Goal: Information Seeking & Learning: Learn about a topic

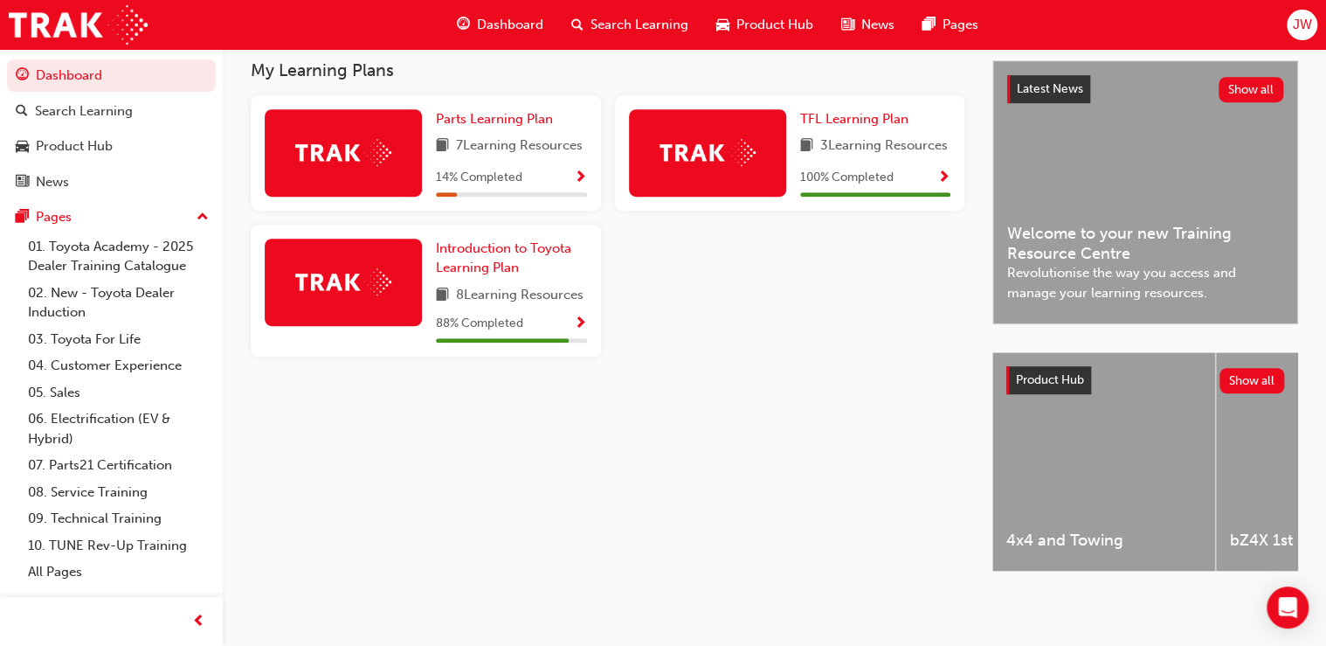
scroll to position [397, 0]
click at [379, 301] on div at bounding box center [343, 282] width 157 height 87
click at [486, 326] on span "88 % Completed" at bounding box center [479, 324] width 87 height 20
click at [101, 461] on link "07. Parts21 Certification" at bounding box center [118, 465] width 195 height 27
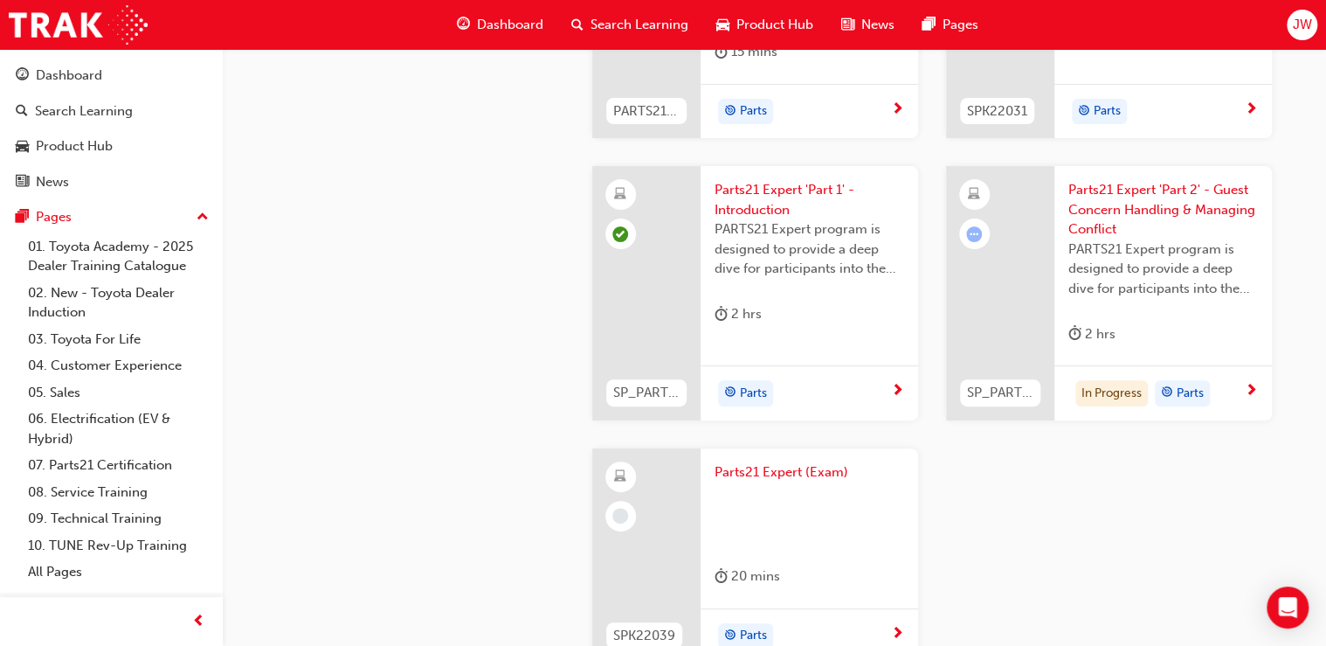
scroll to position [3284, 0]
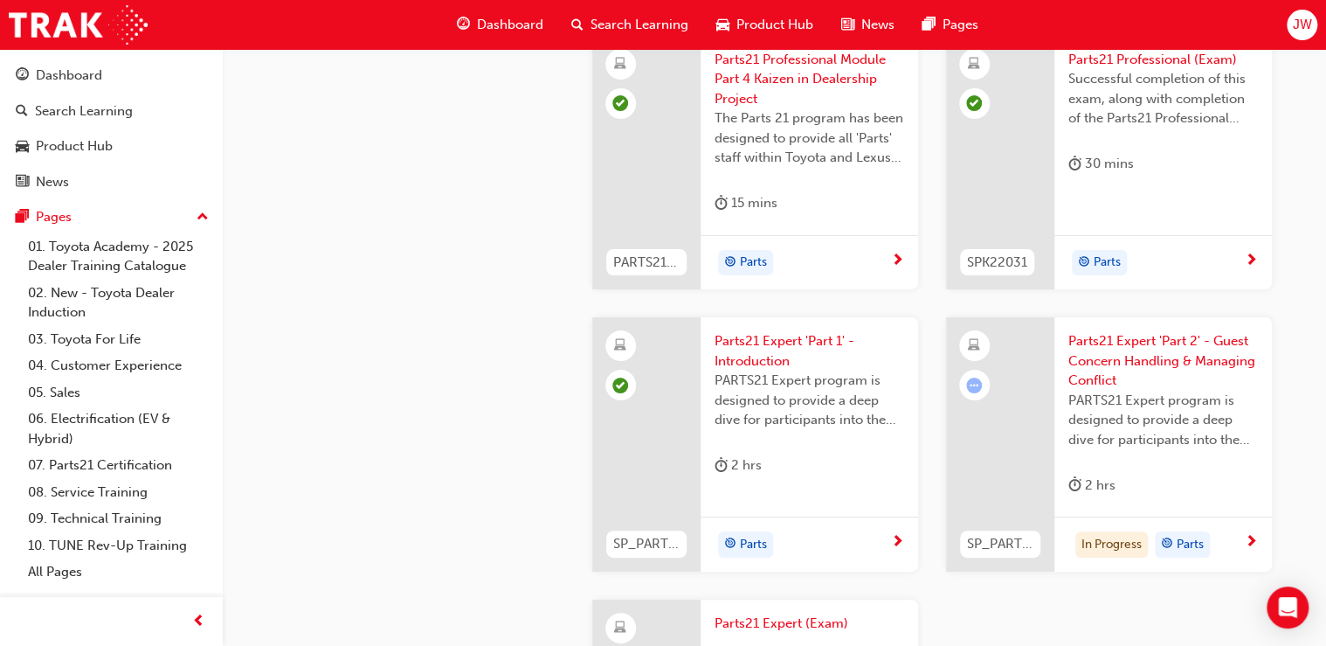
click at [1083, 486] on div "2 hrs" at bounding box center [1092, 485] width 47 height 22
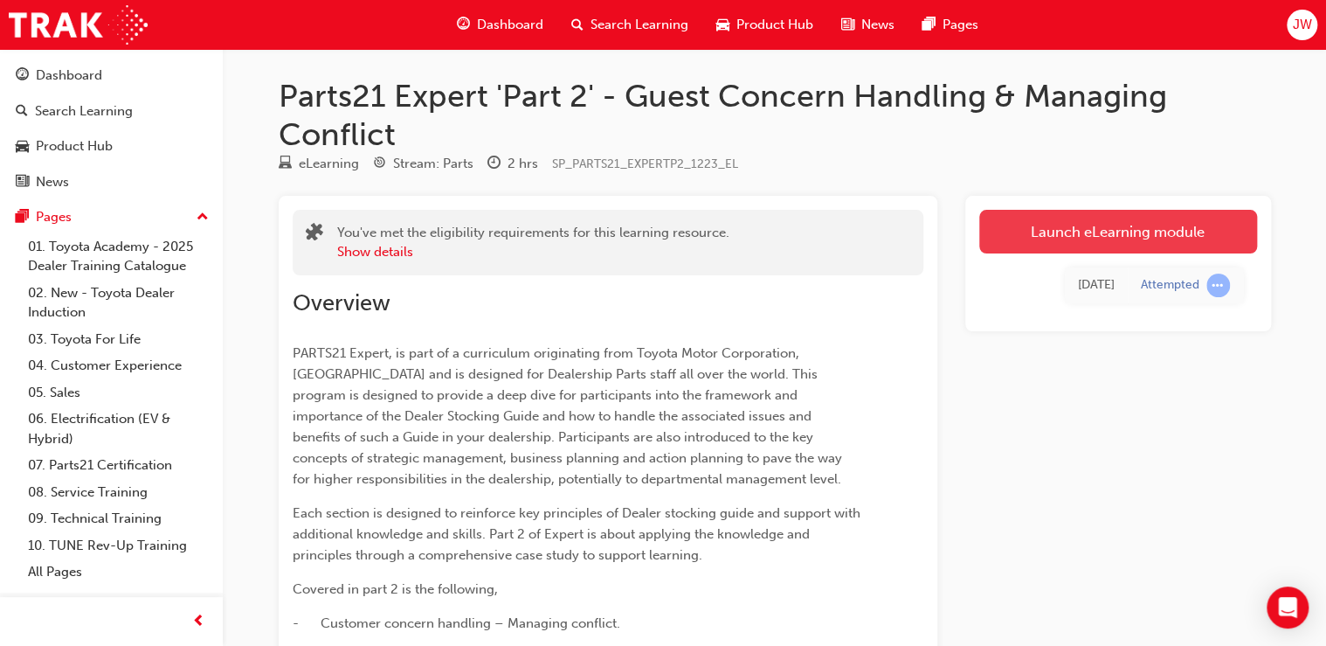
click at [1098, 225] on link "Launch eLearning module" at bounding box center [1118, 232] width 278 height 44
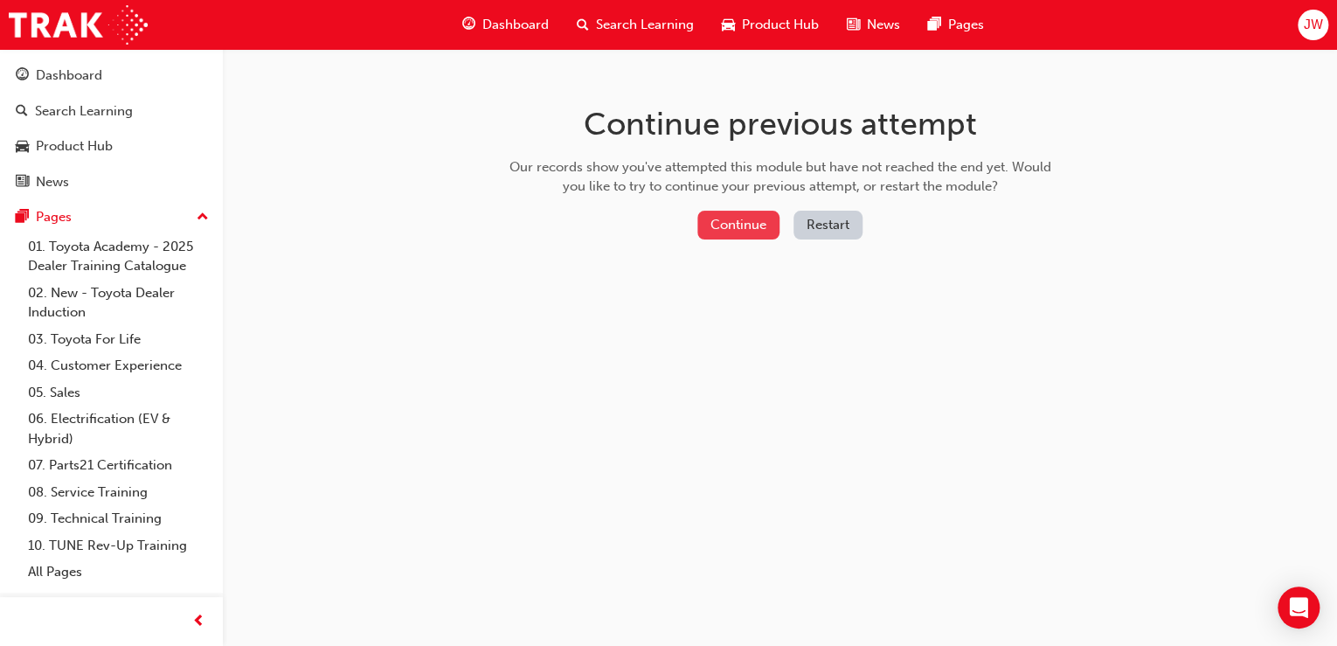
click at [733, 227] on button "Continue" at bounding box center [738, 225] width 82 height 29
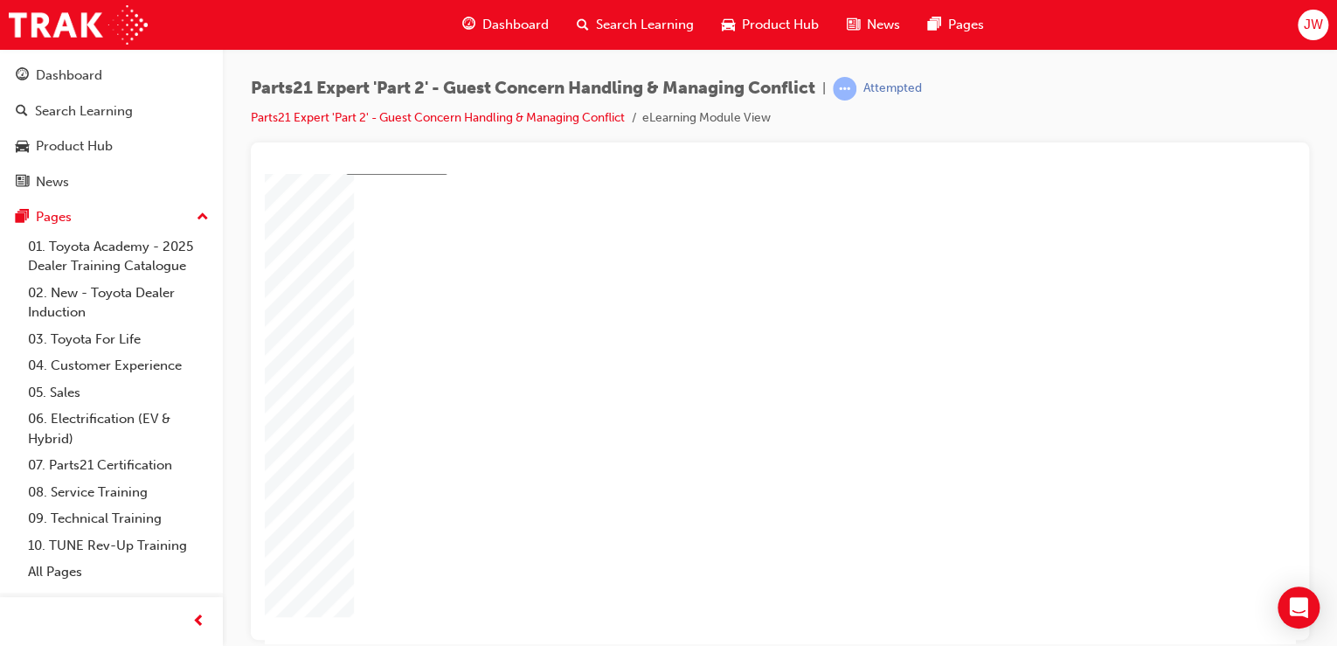
scroll to position [95, 0]
type input "1"
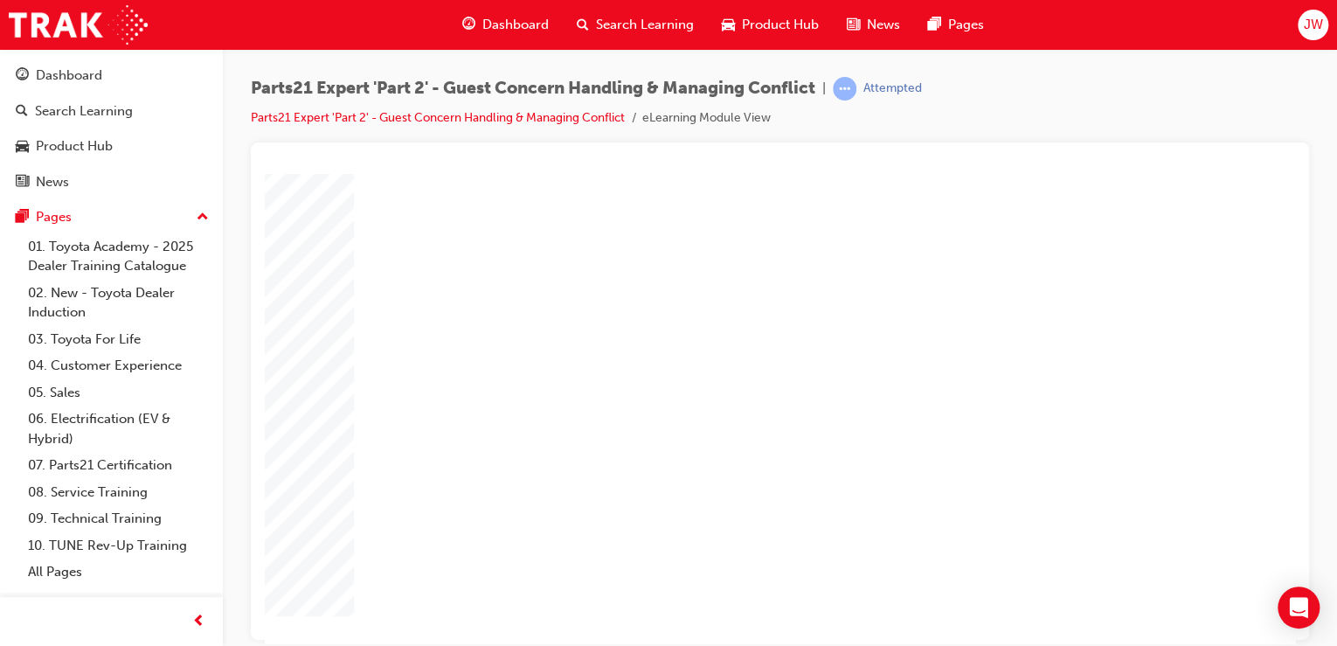
type input "16"
type input "4"
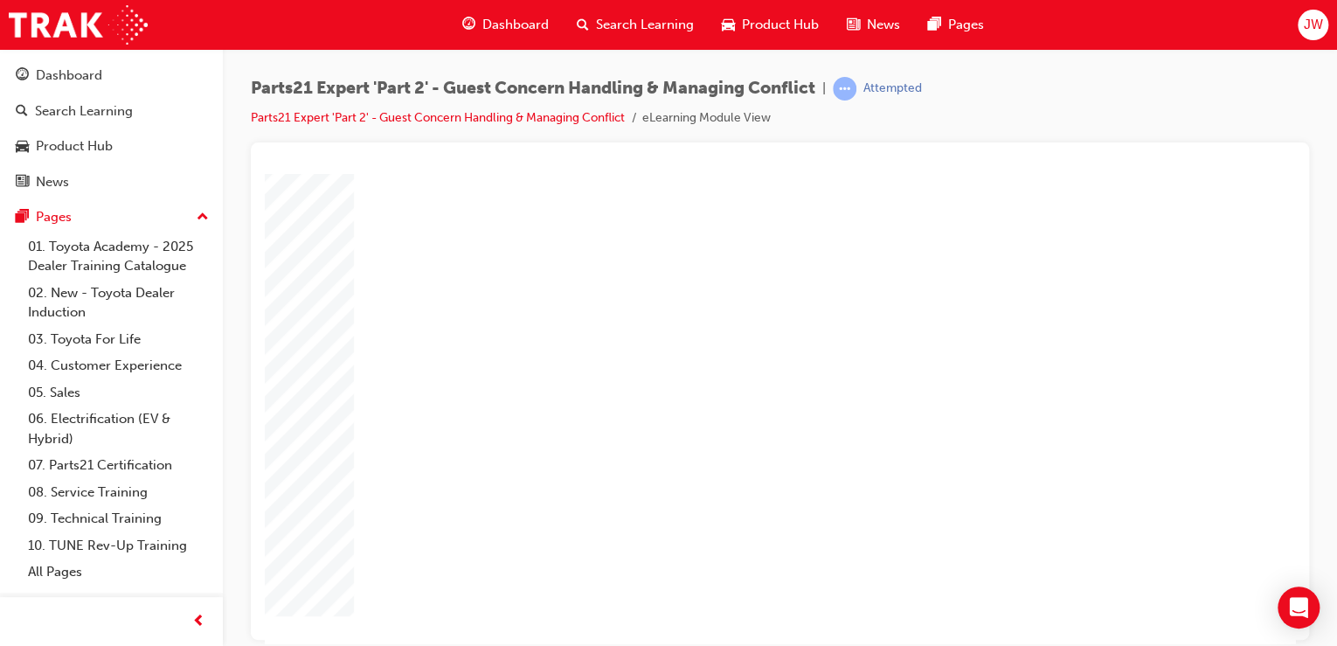
type input "4"
type input "1"
type input "12"
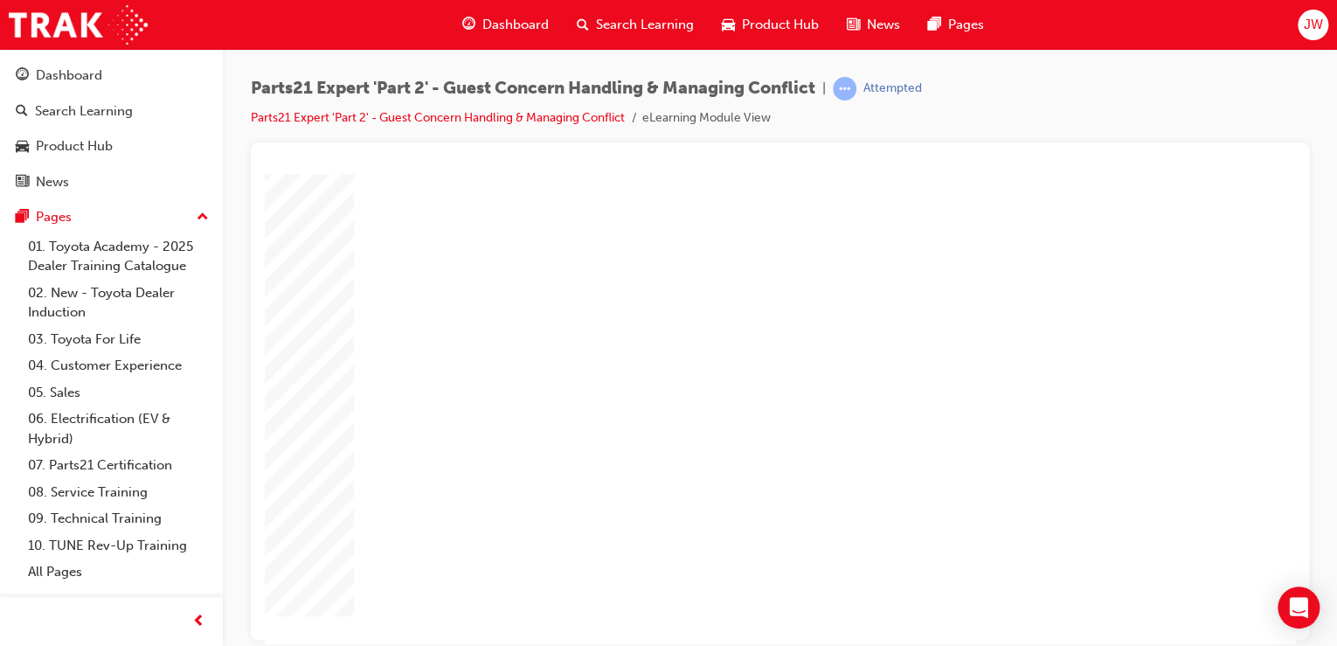
type input "12"
type input "4"
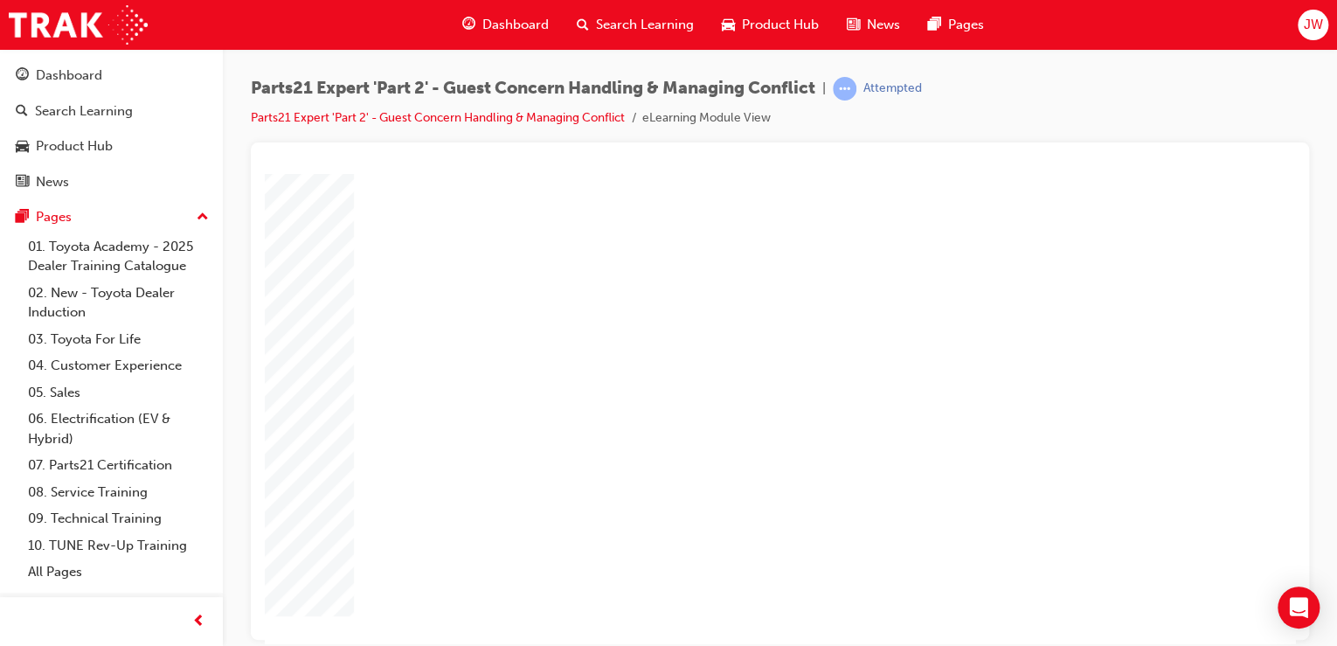
type input "5"
type input "8"
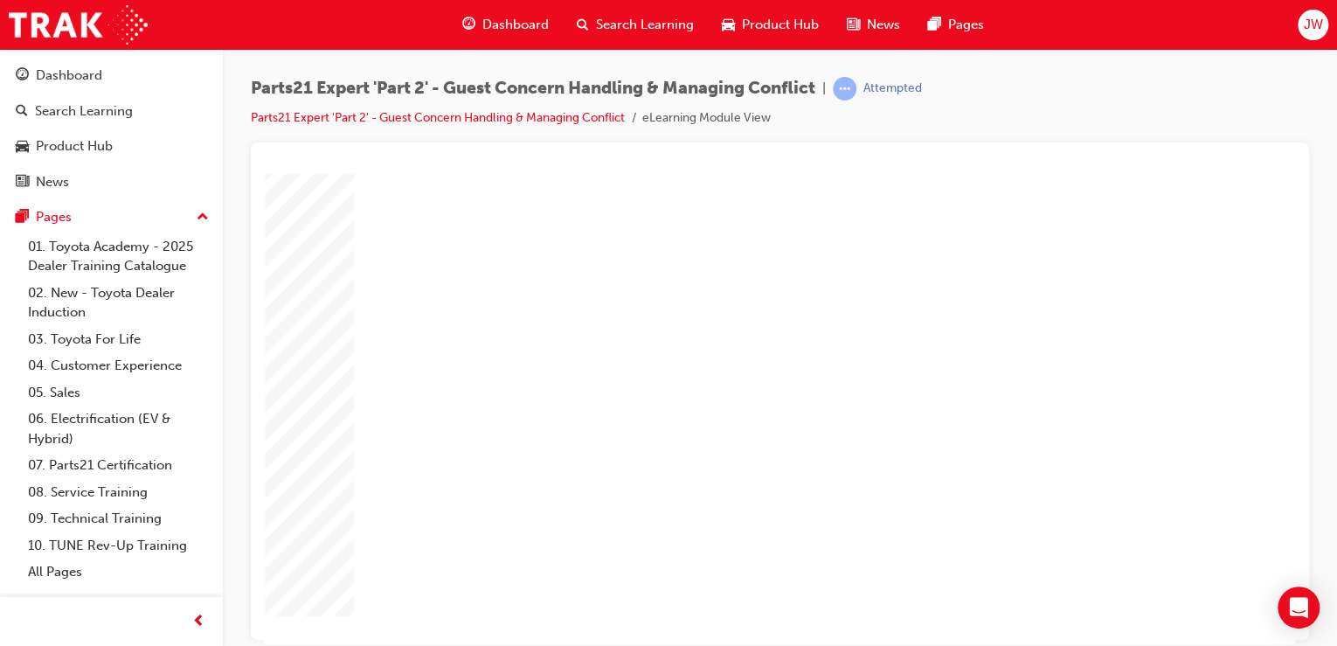
type input "80"
type input "4"
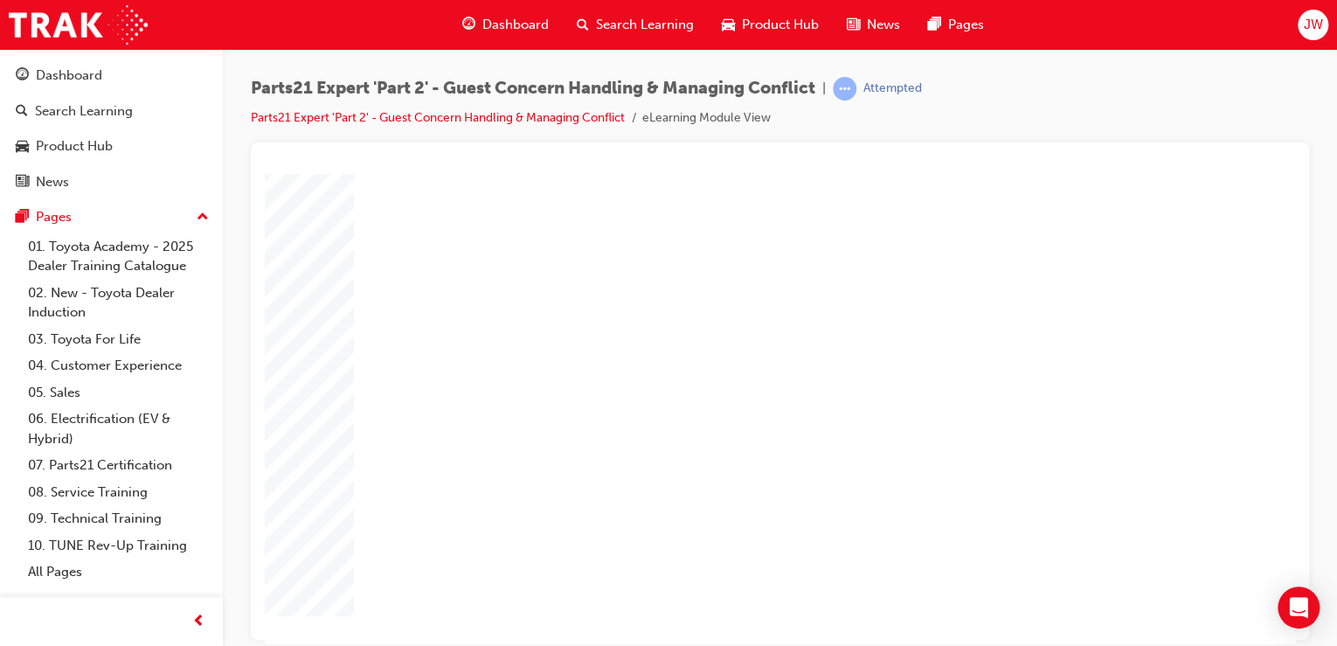
type input "4"
type input "1"
type input "16"
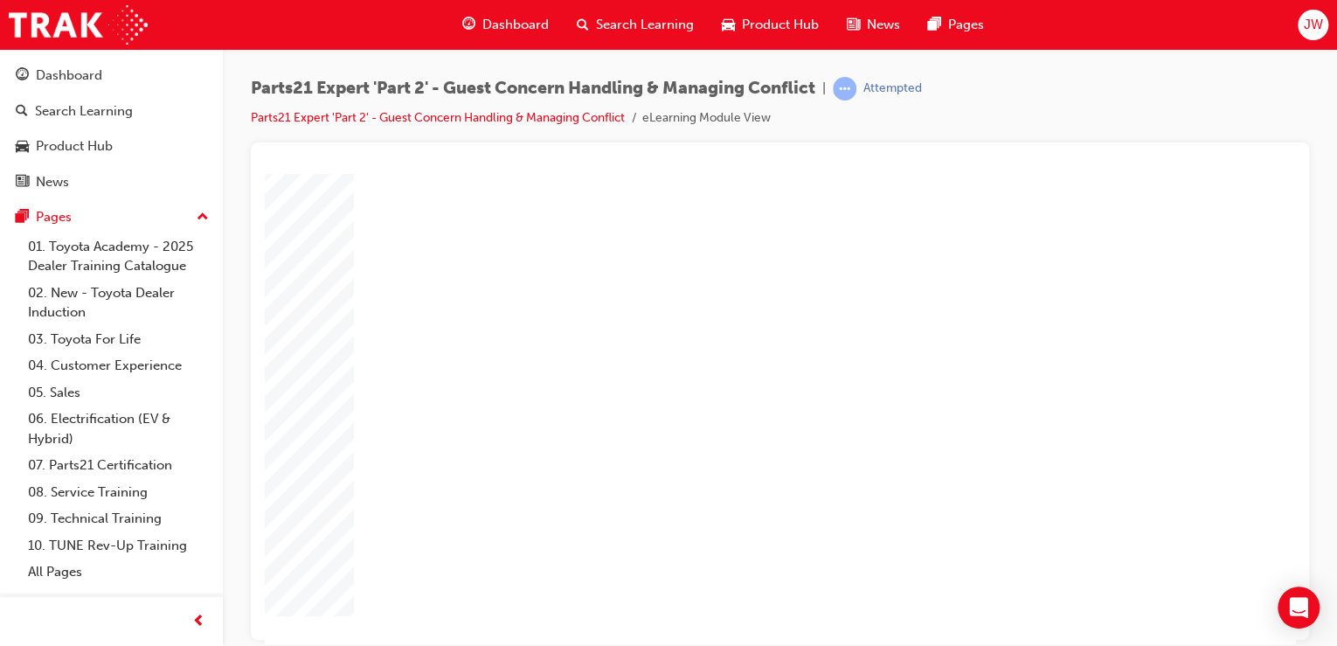
type input "16"
type input "2"
type input "25"
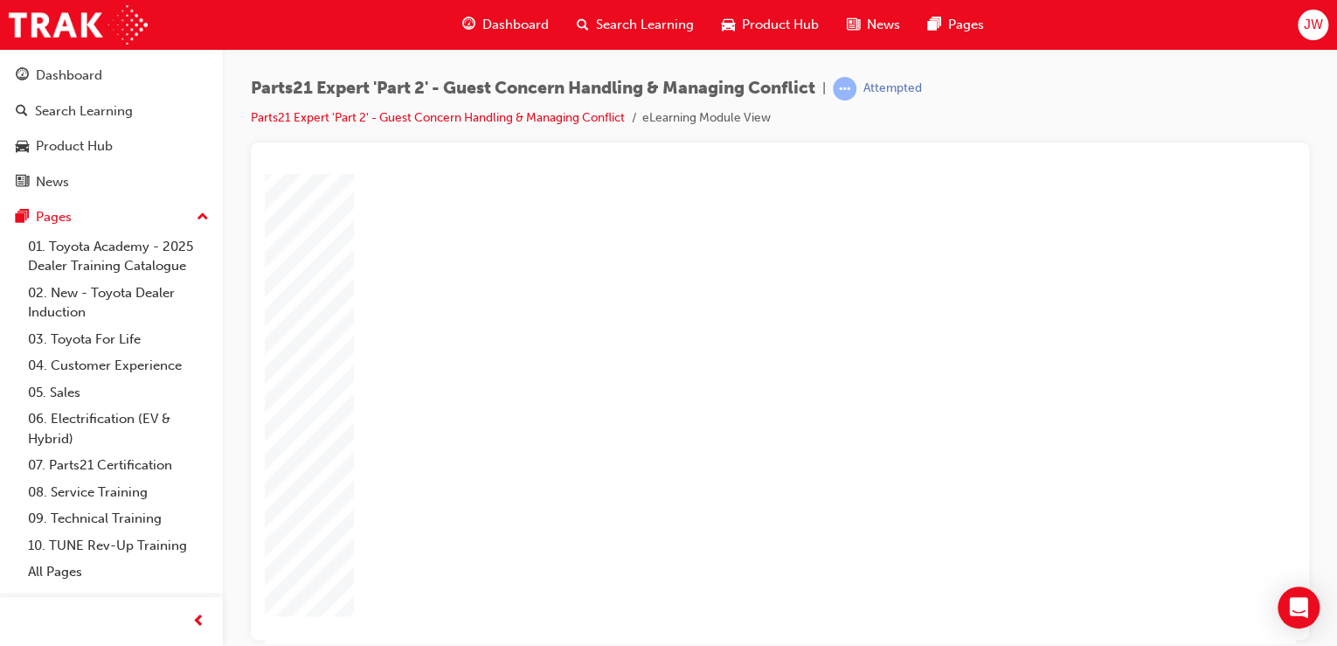
type input "25"
type input "4"
type input "5"
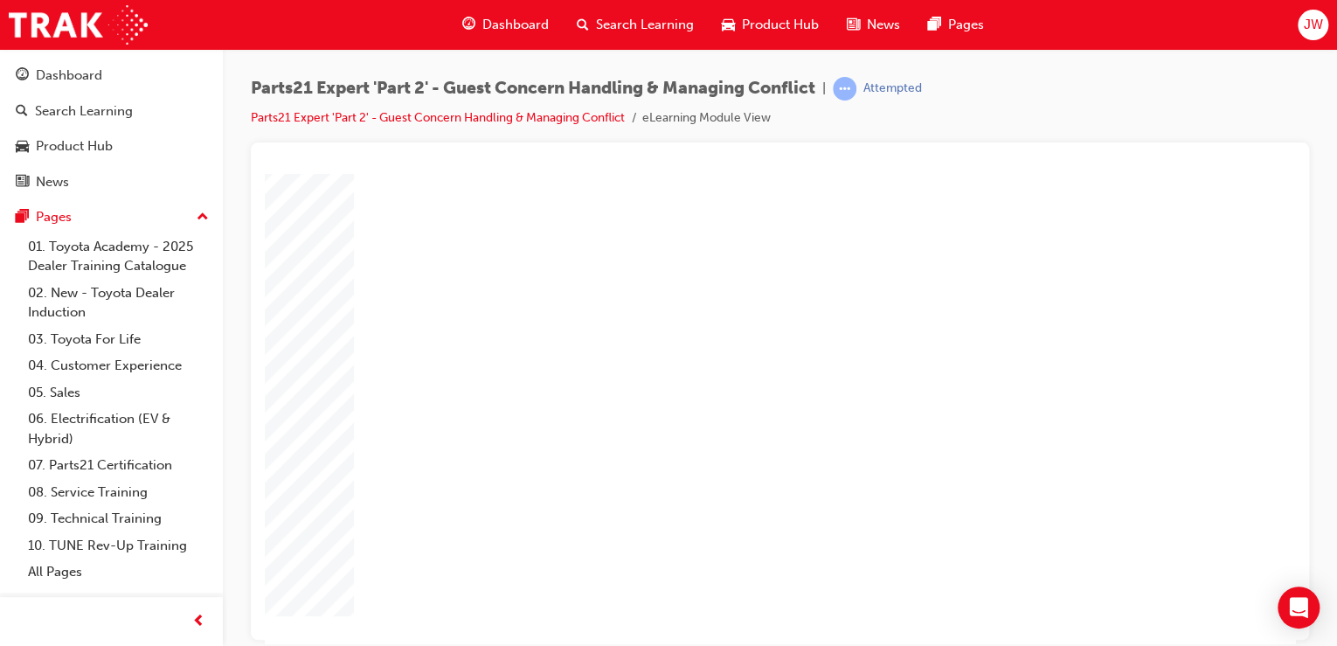
type input "5"
type input "8"
type input "80"
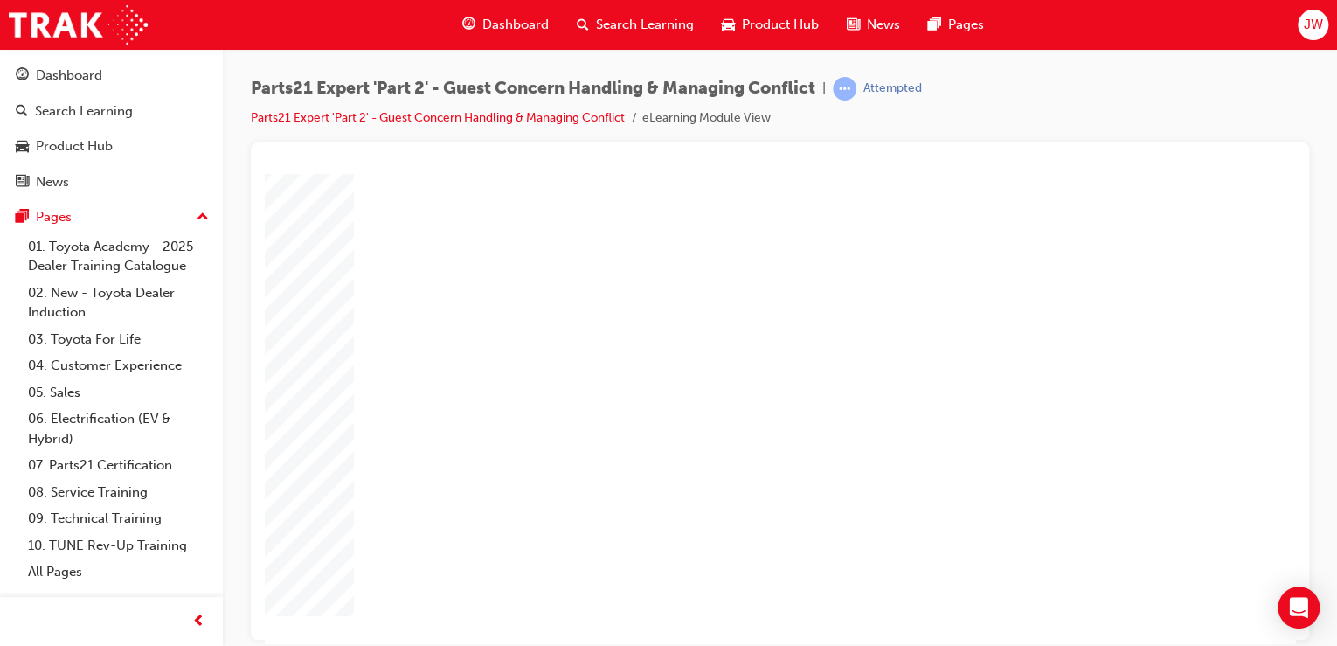
type input "80"
drag, startPoint x: 654, startPoint y: 555, endPoint x: 660, endPoint y: 563, distance: 9.5
type input "16"
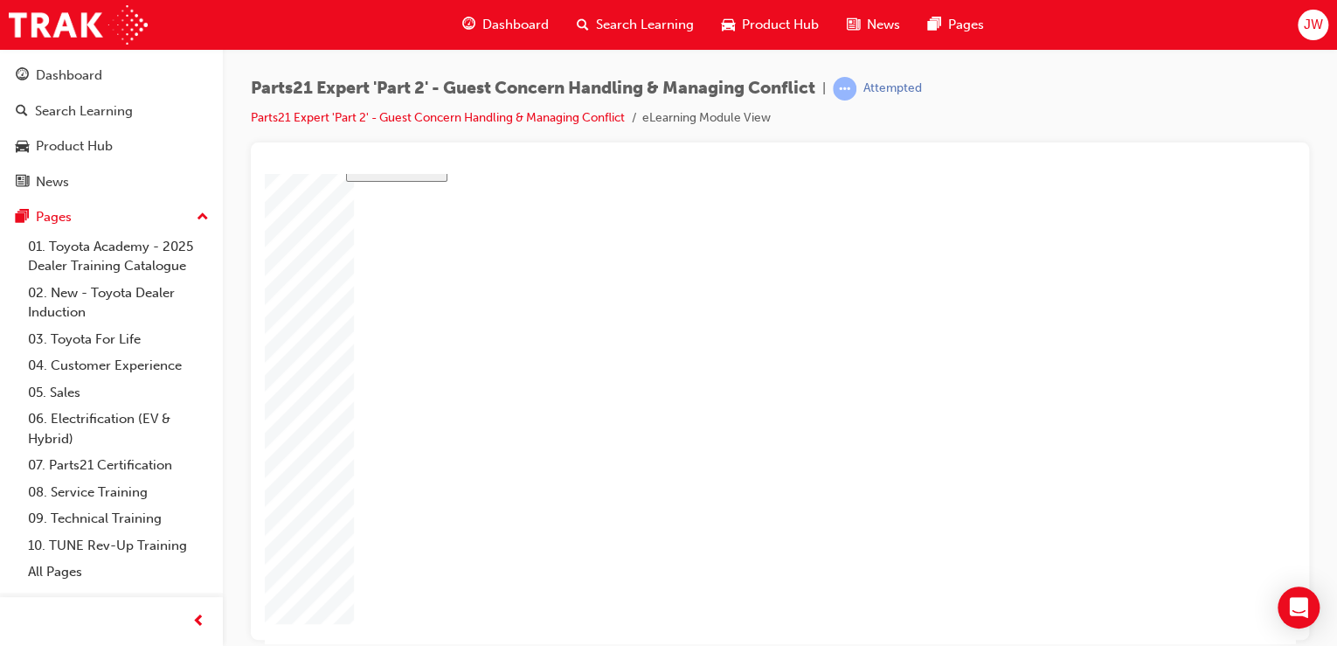
type input "4"
type input "12"
type input "4"
type input "5"
type input "80"
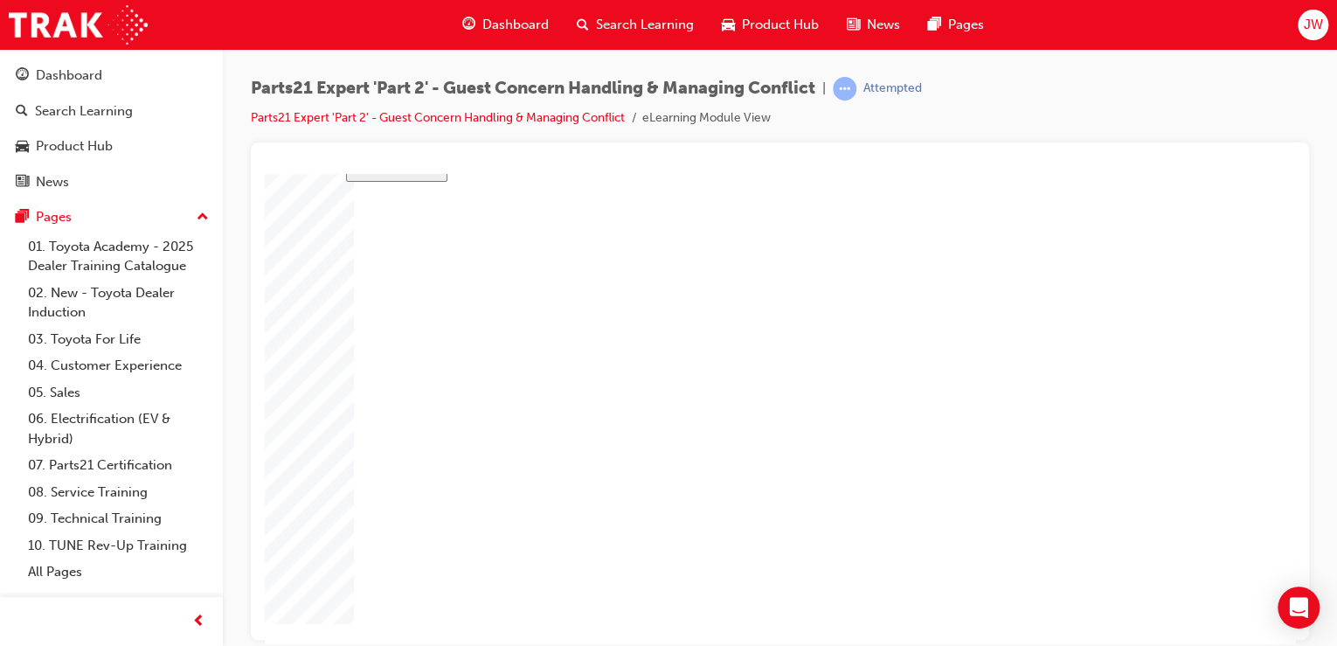
type input "4"
type input "16"
type input "25"
type input "4"
type input "5"
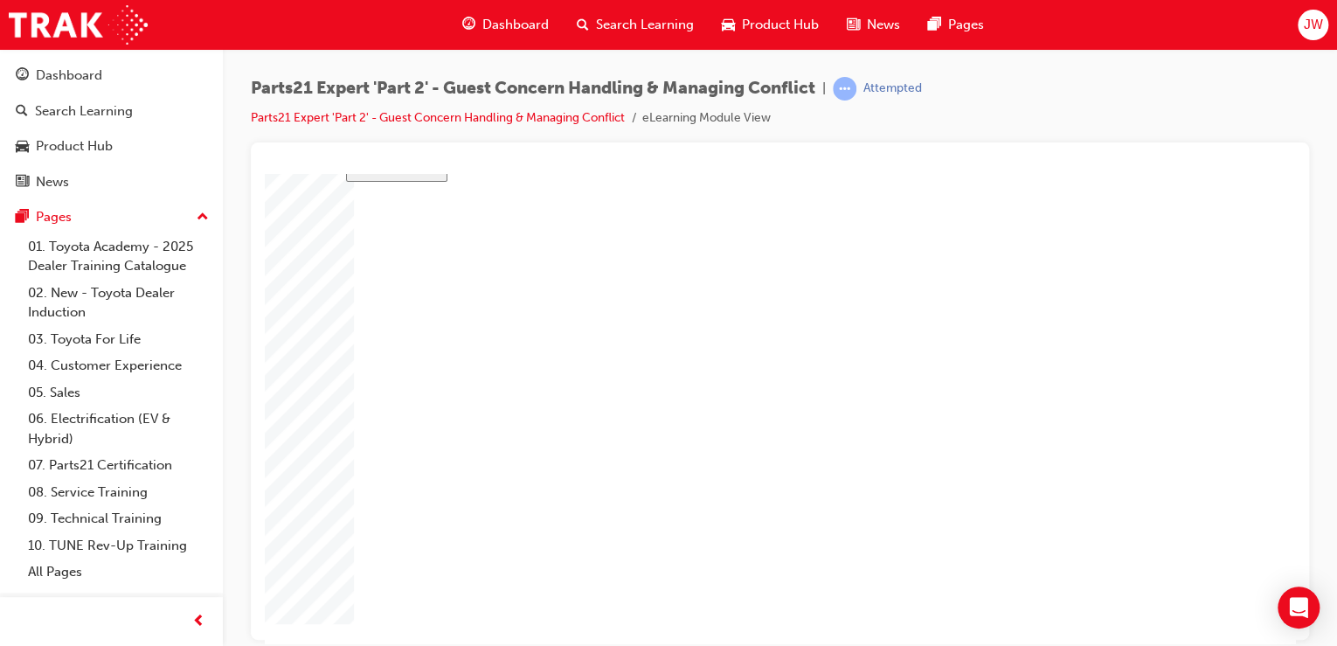
type input "80"
type input "16"
type input "4"
type input "12"
type input "4"
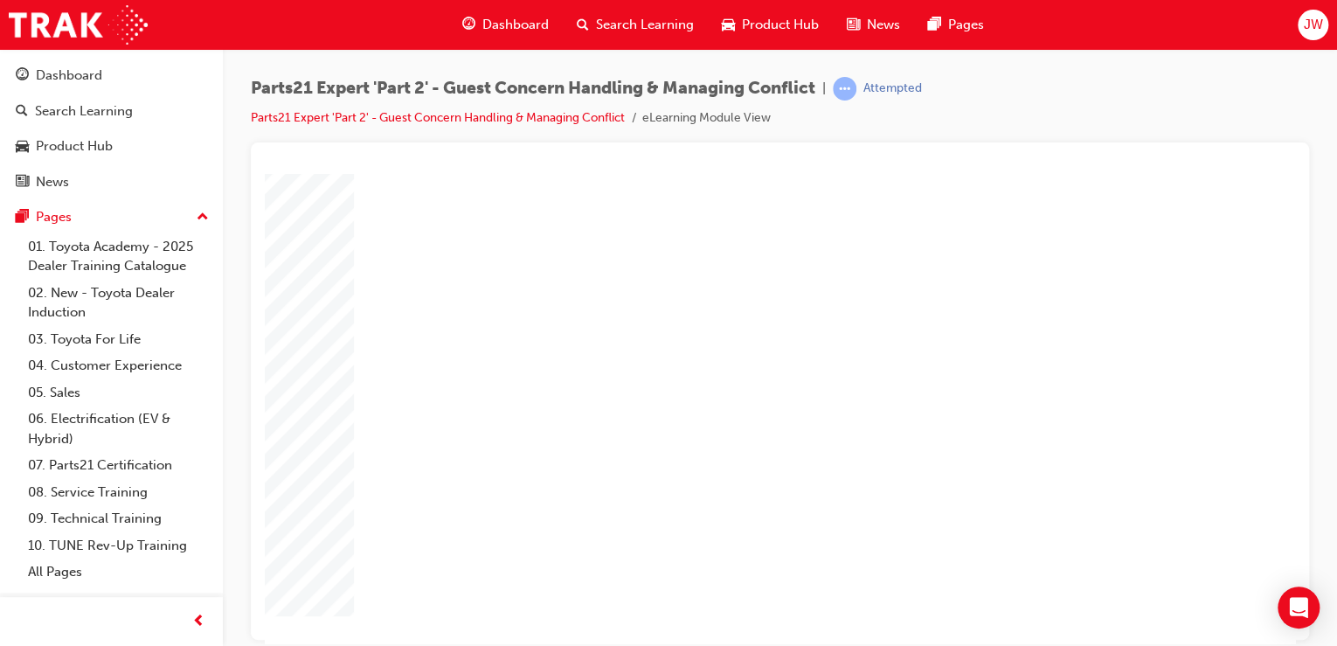
type input "80"
type input "4"
type input "16"
type input "25"
type input "4"
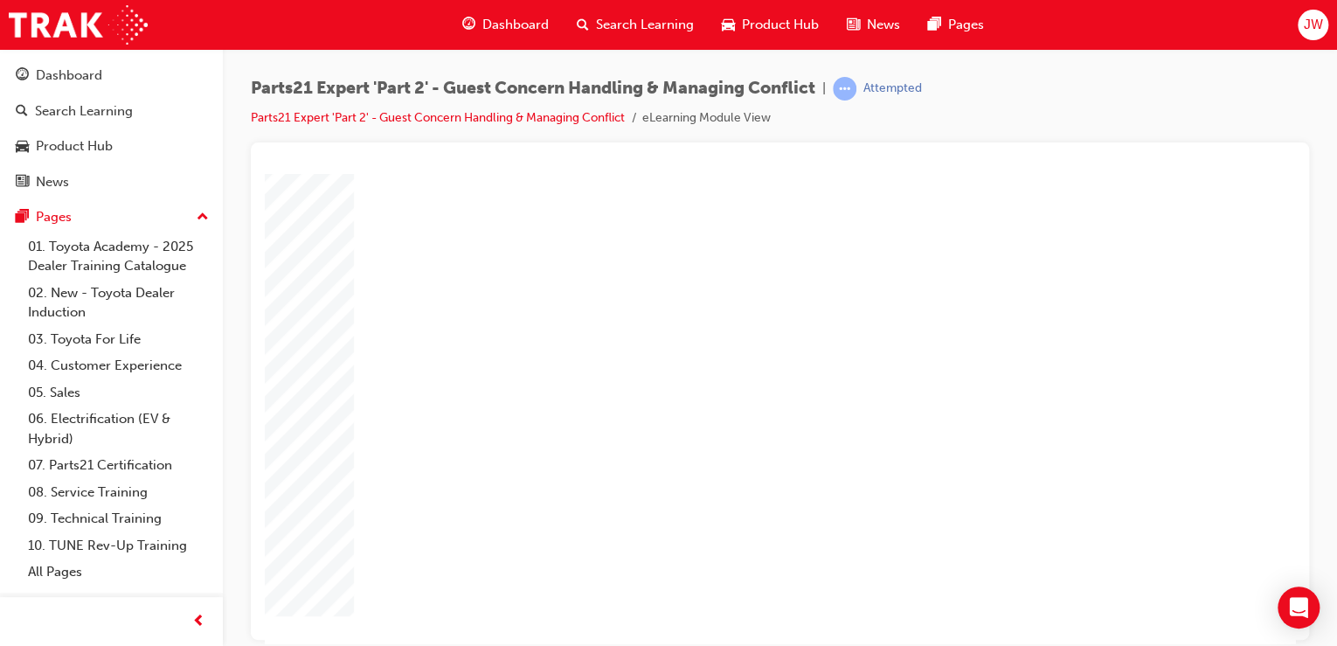
type input "5"
type input "80"
drag, startPoint x: 833, startPoint y: 524, endPoint x: 806, endPoint y: 531, distance: 27.1
type input "1"
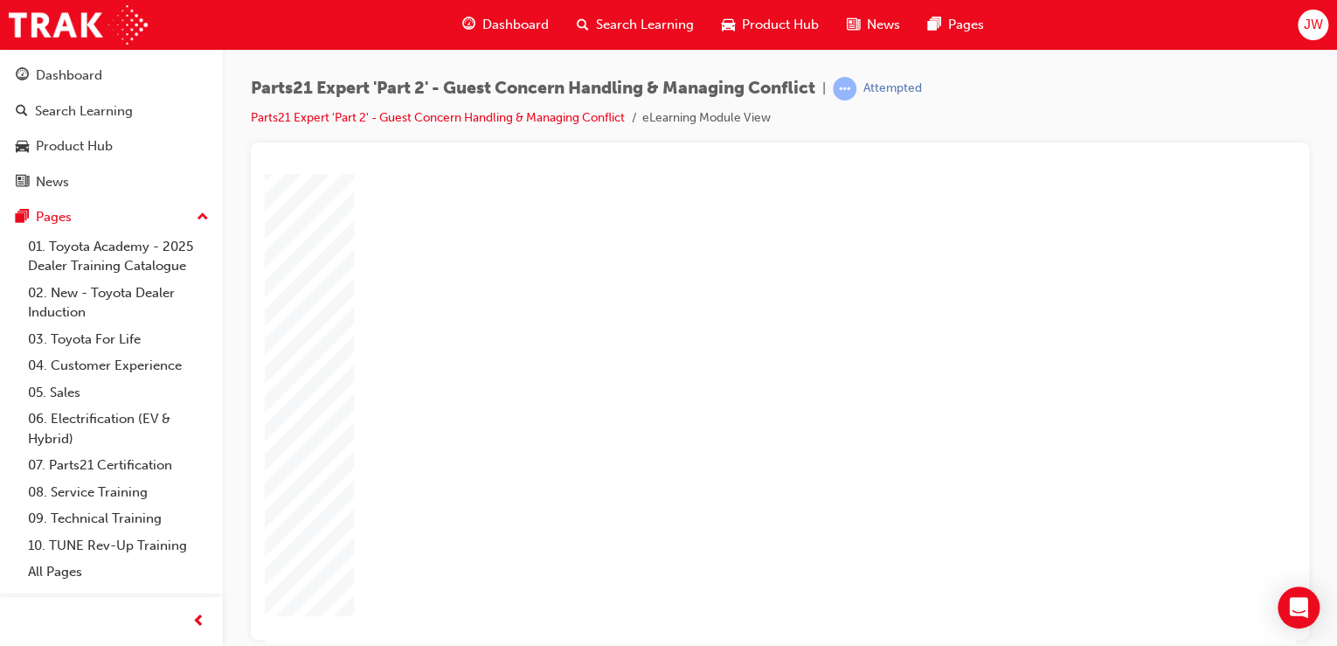
type input "1"
type input "16"
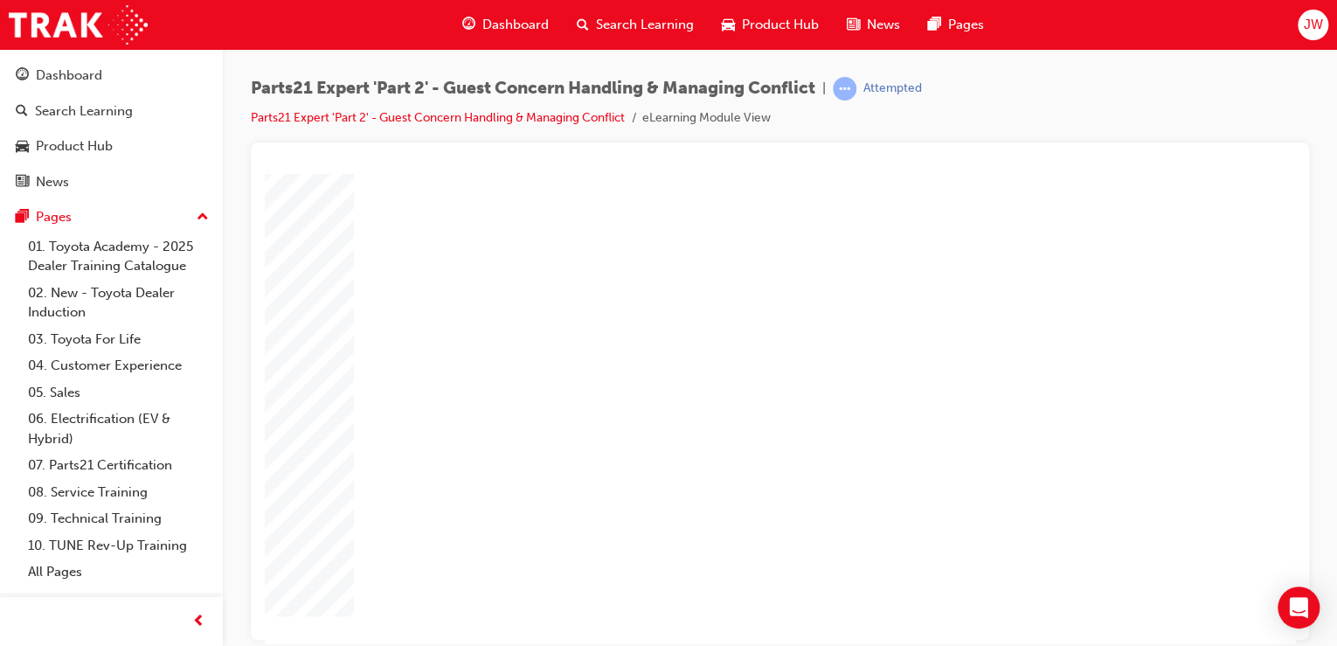
type input "8"
type input "2"
type input "25"
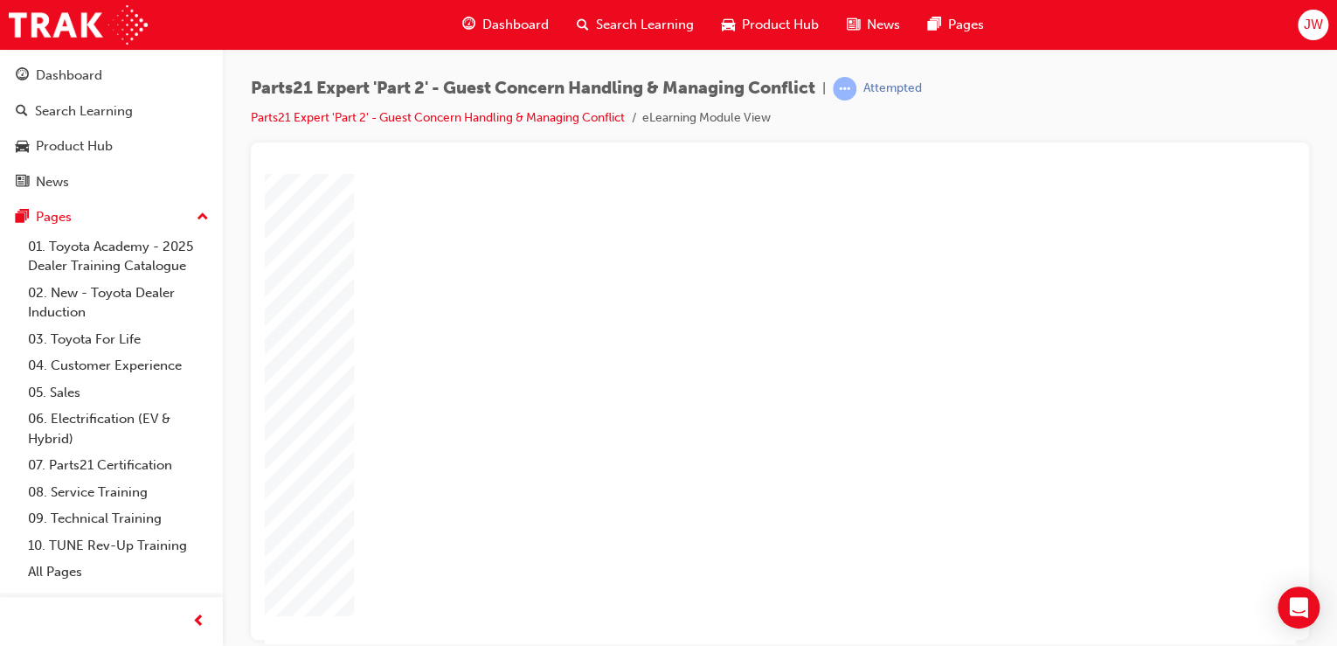
type input "25"
type input "16"
type input "4"
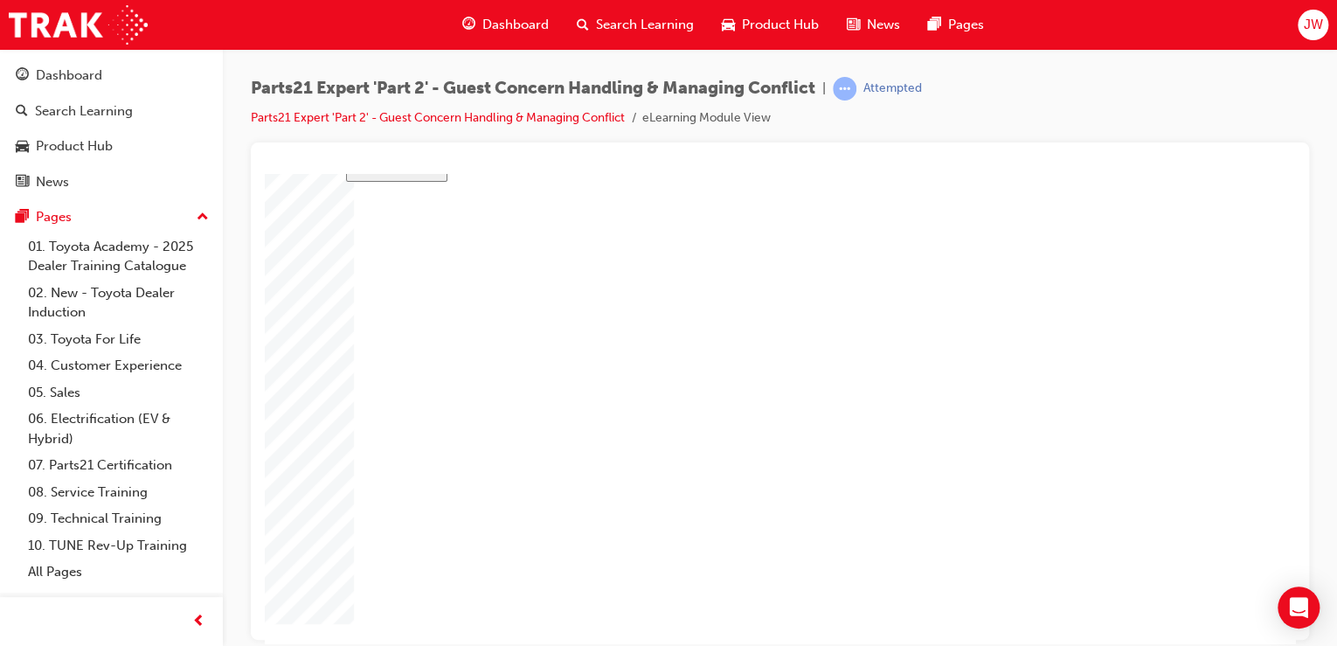
type input "12"
type input "4"
type input "80"
type input "4"
type input "16"
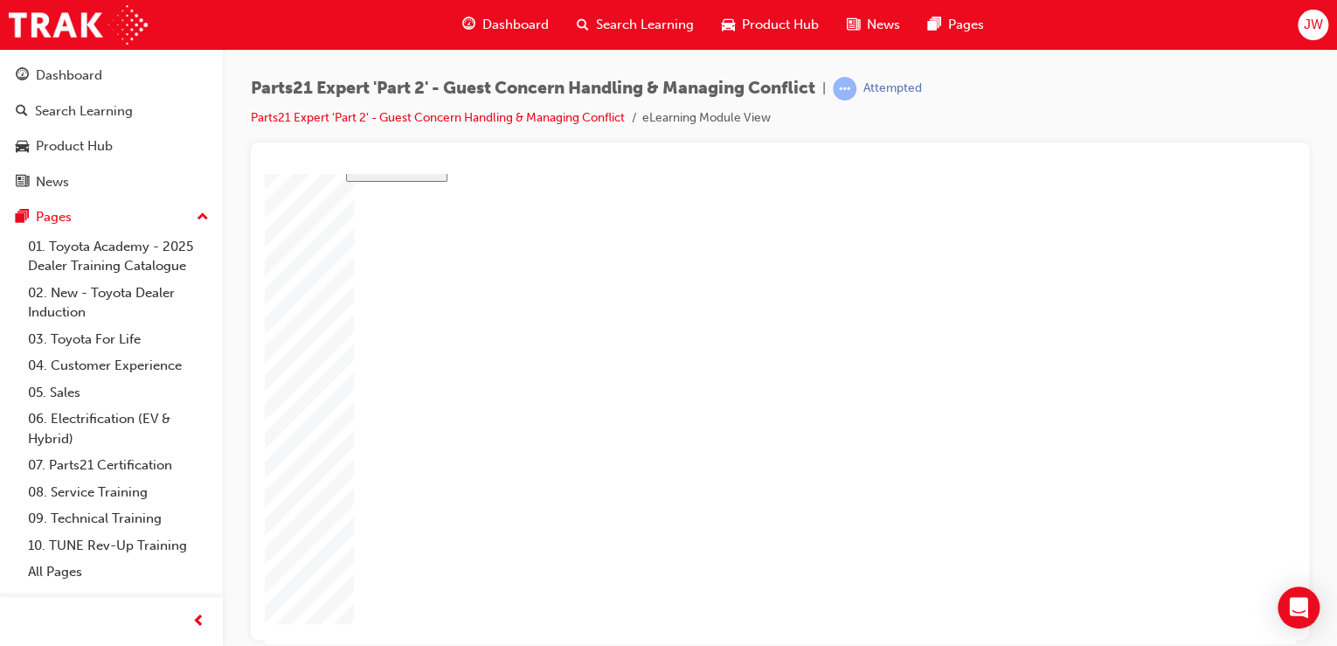
type input "25"
type input "4"
type input "16"
type input "25"
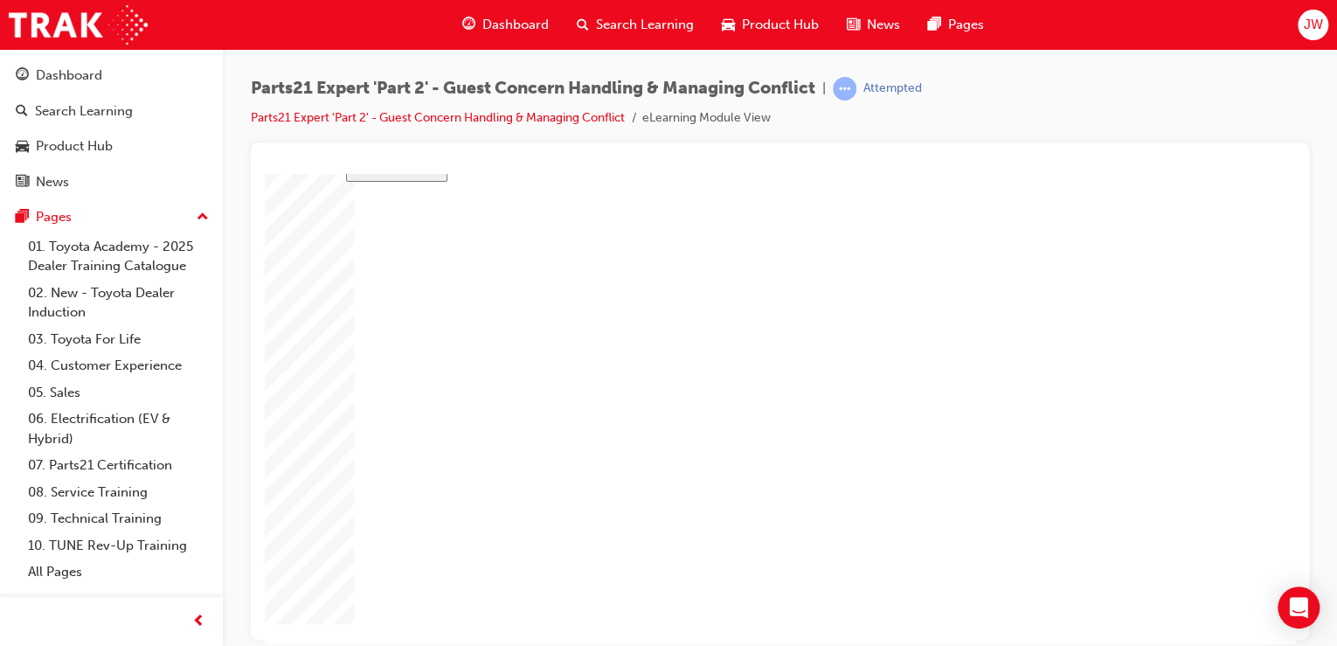
type input "16"
type input "4"
type input "12"
type input "4"
type input "80"
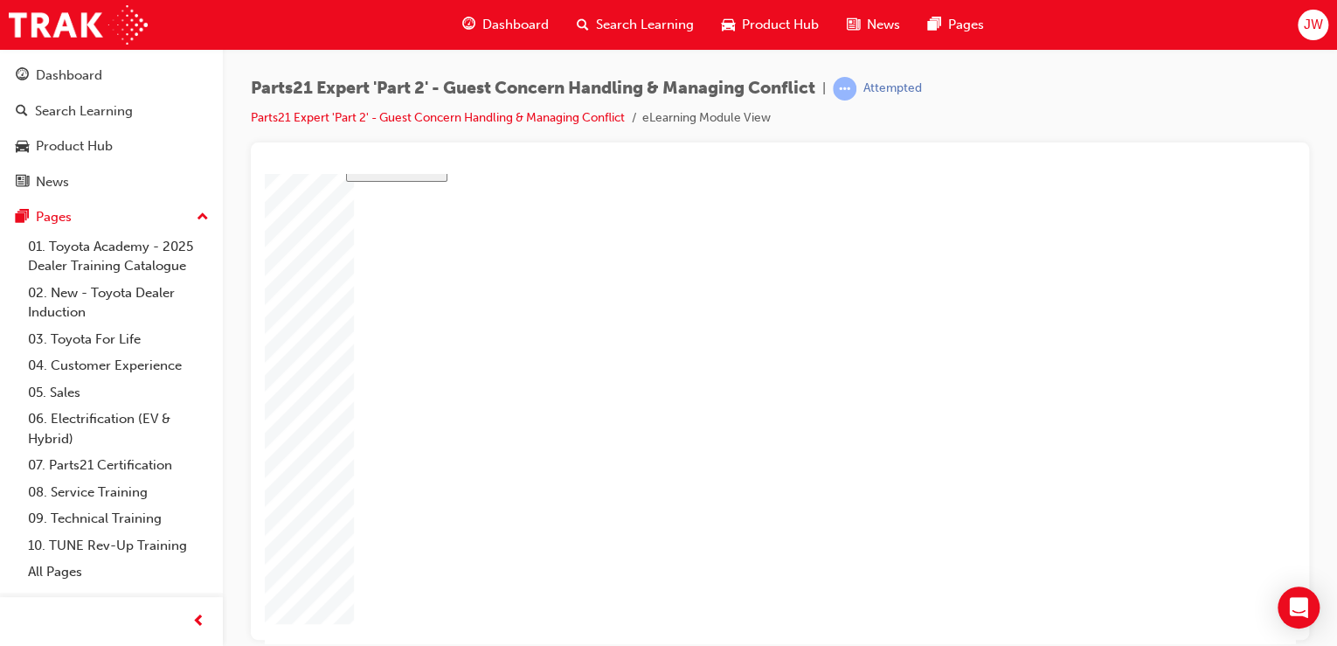
type input "4"
type input "16"
type input "25"
type input "4"
type input "16"
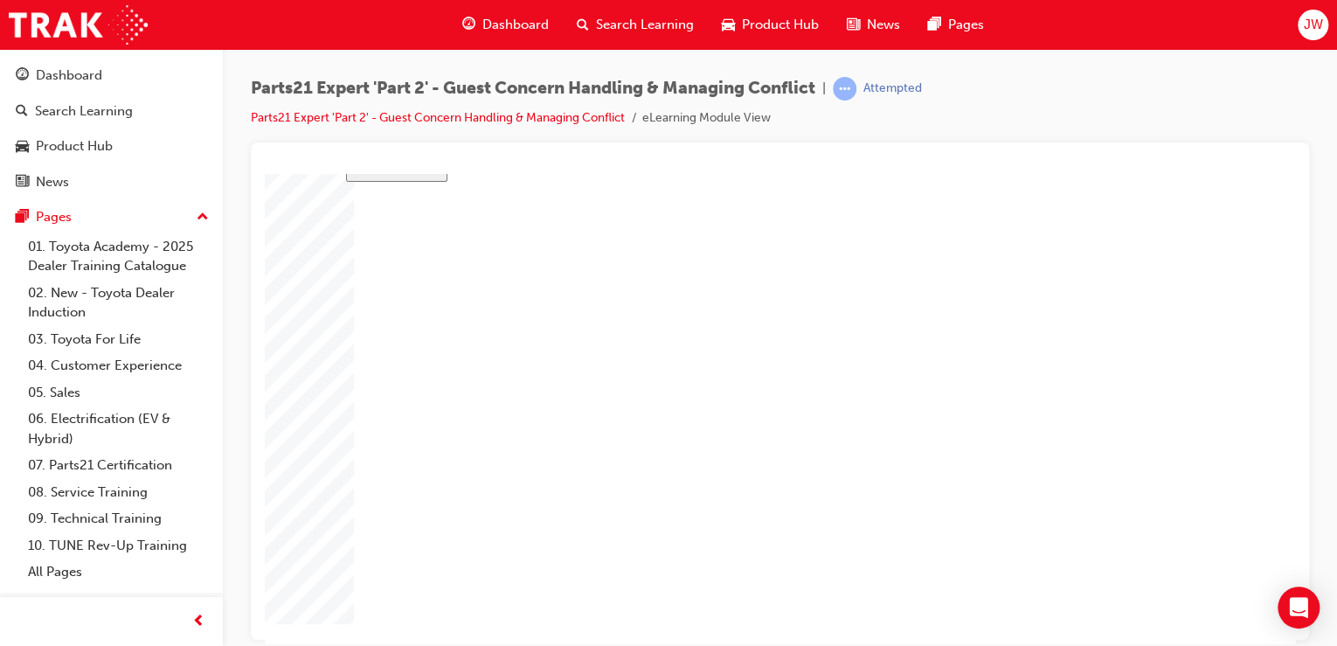
type input "25"
click at [1297, 618] on div "Open Intercom Messenger" at bounding box center [1299, 608] width 46 height 46
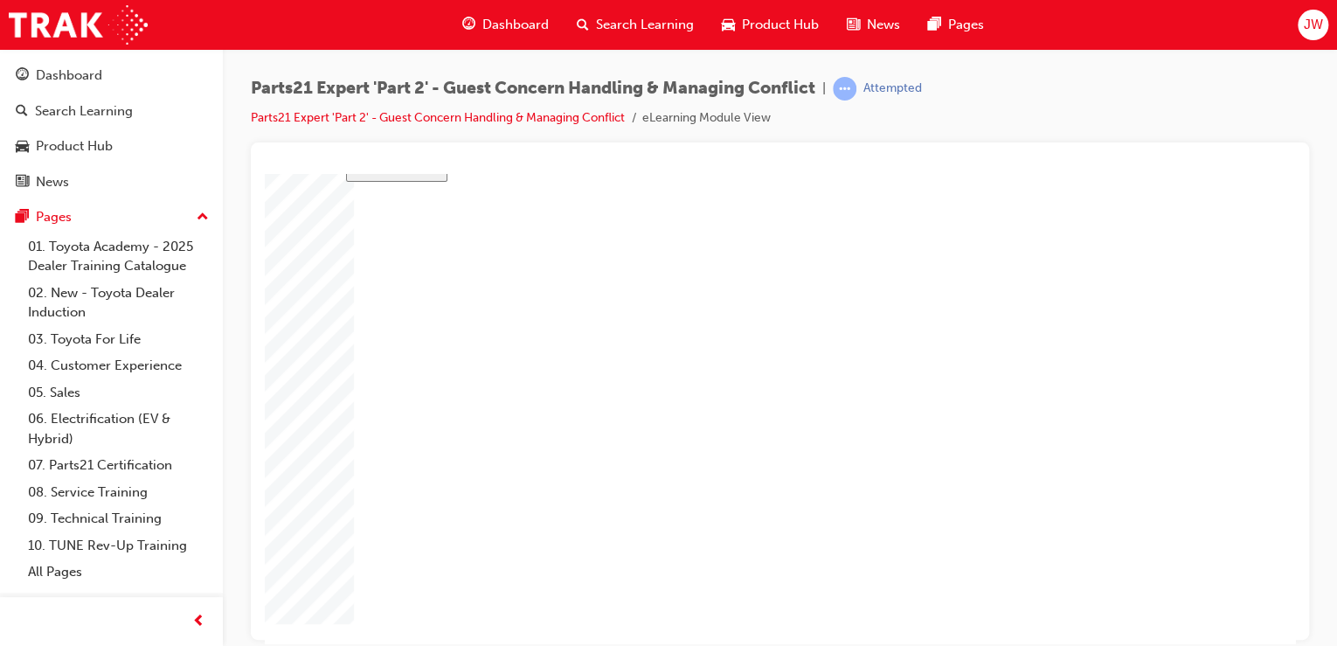
click at [1025, 631] on div "slide: Course Completion Rectangle 1 Rectangle 2 That was incorrect, please try…" at bounding box center [780, 363] width 868 height 555
click at [1318, 640] on div "Parts21 Expert 'Part 2' - Guest Concern Handling & Managing Conflict | Attempte…" at bounding box center [668, 323] width 1337 height 646
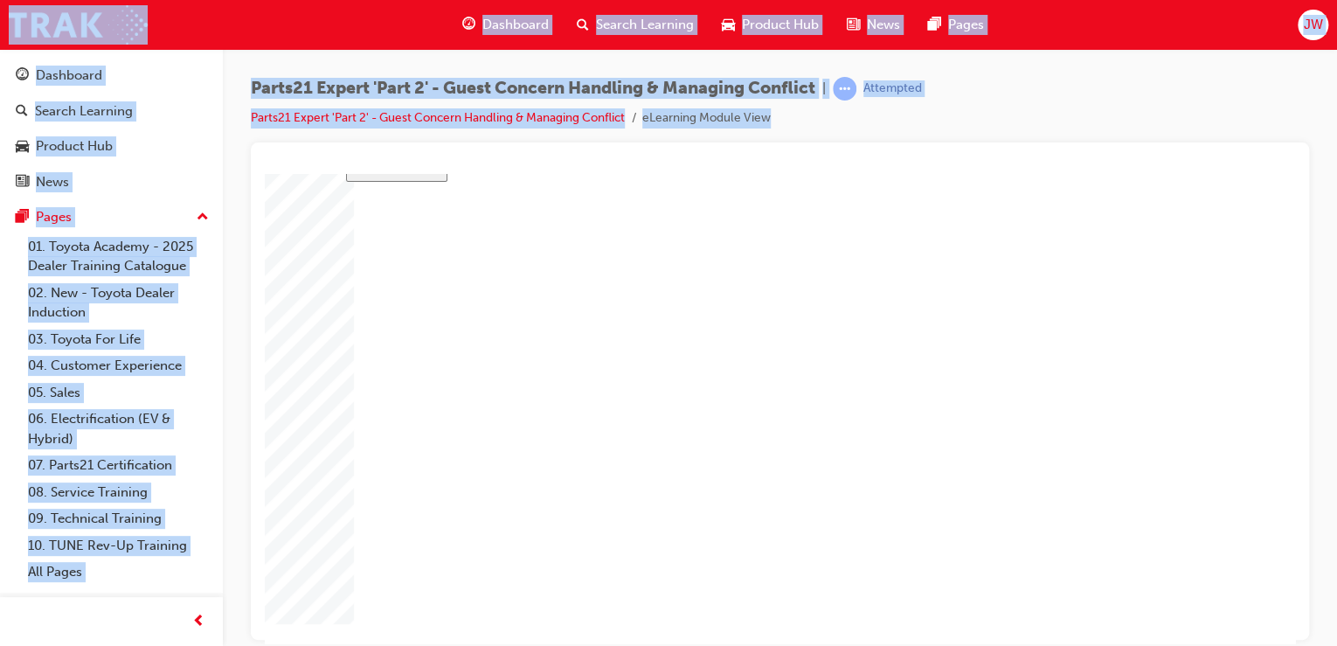
click at [1318, 640] on div "Parts21 Expert 'Part 2' - Guest Concern Handling & Managing Conflict | Attempte…" at bounding box center [668, 323] width 1337 height 646
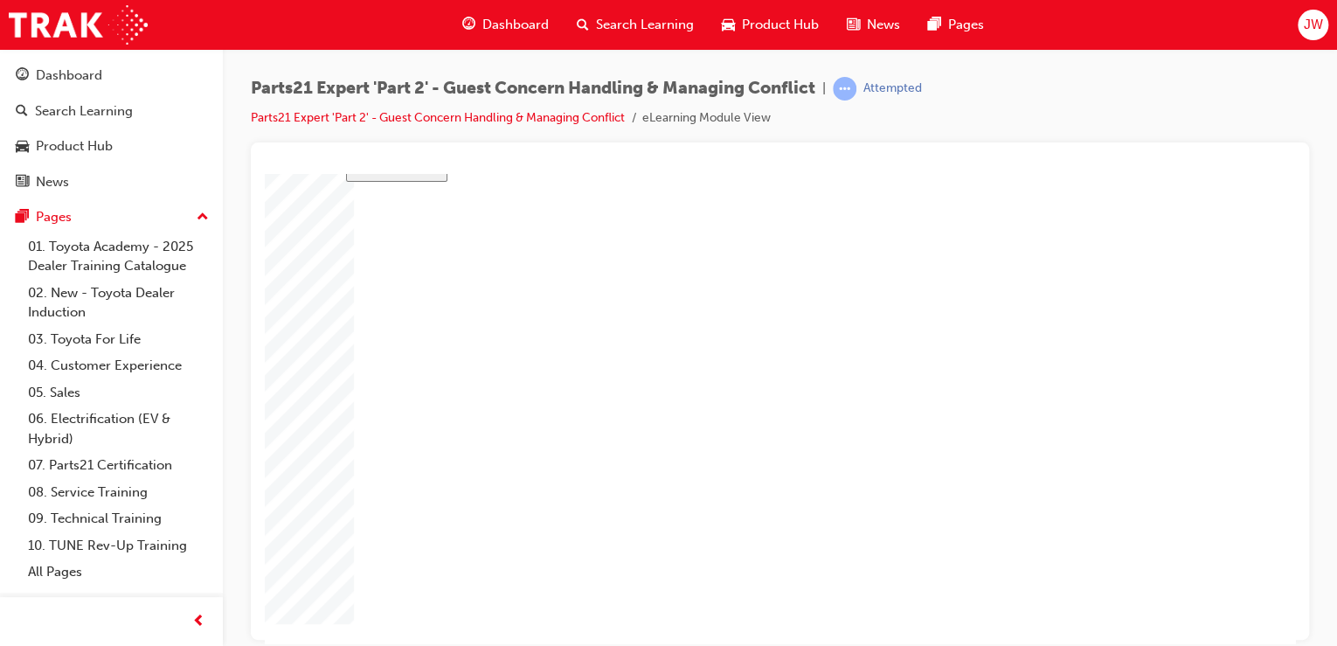
drag, startPoint x: 1582, startPoint y: 813, endPoint x: 1234, endPoint y: 613, distance: 402.0
click at [1234, 555] on html "slide: Course Completion Rectangle 1 Rectangle 2 That was incorrect, please try…" at bounding box center [780, 320] width 1030 height 469
click at [1230, 555] on html "slide: Course Completion Rectangle 1 Rectangle 2 That was incorrect, please try…" at bounding box center [780, 320] width 1030 height 469
click at [1231, 555] on html "slide: Course Completion Rectangle 1 Rectangle 2 That was incorrect, please try…" at bounding box center [780, 320] width 1030 height 469
click at [1222, 547] on html "slide: Parts 21 Group 1 Totals Add Each Column to Get the Totals Rectangular Ca…" at bounding box center [780, 312] width 1030 height 469
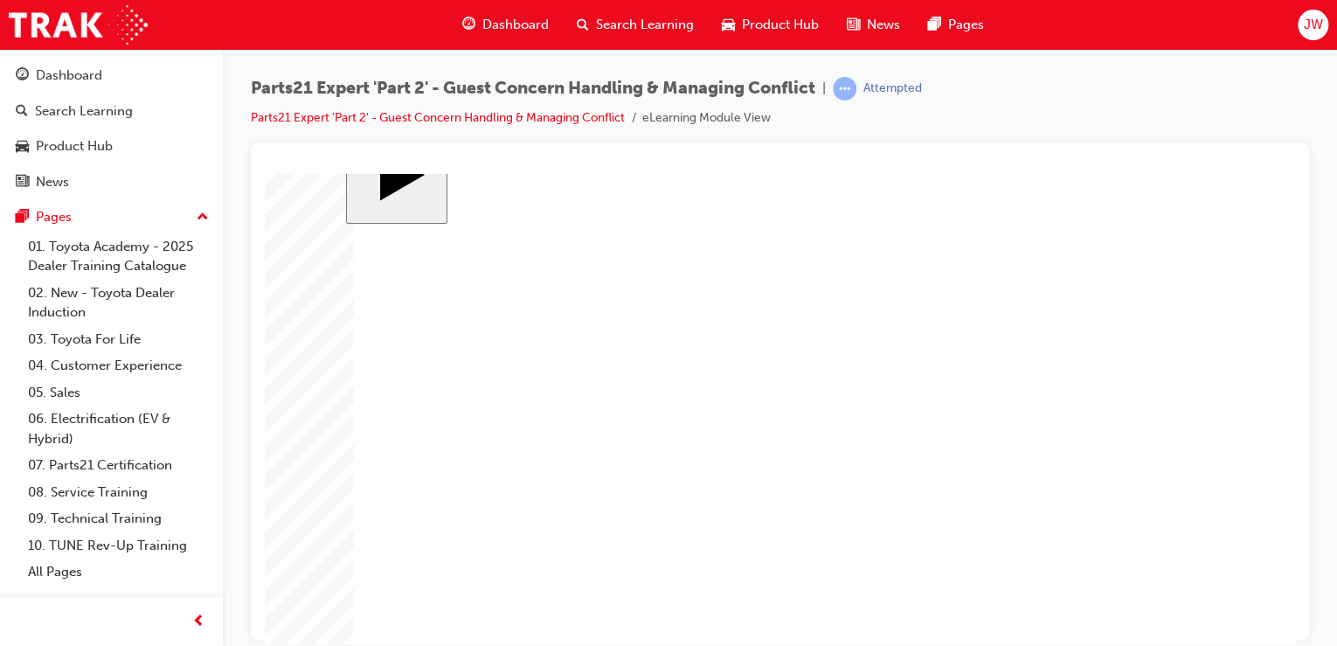
scroll to position [0, 0]
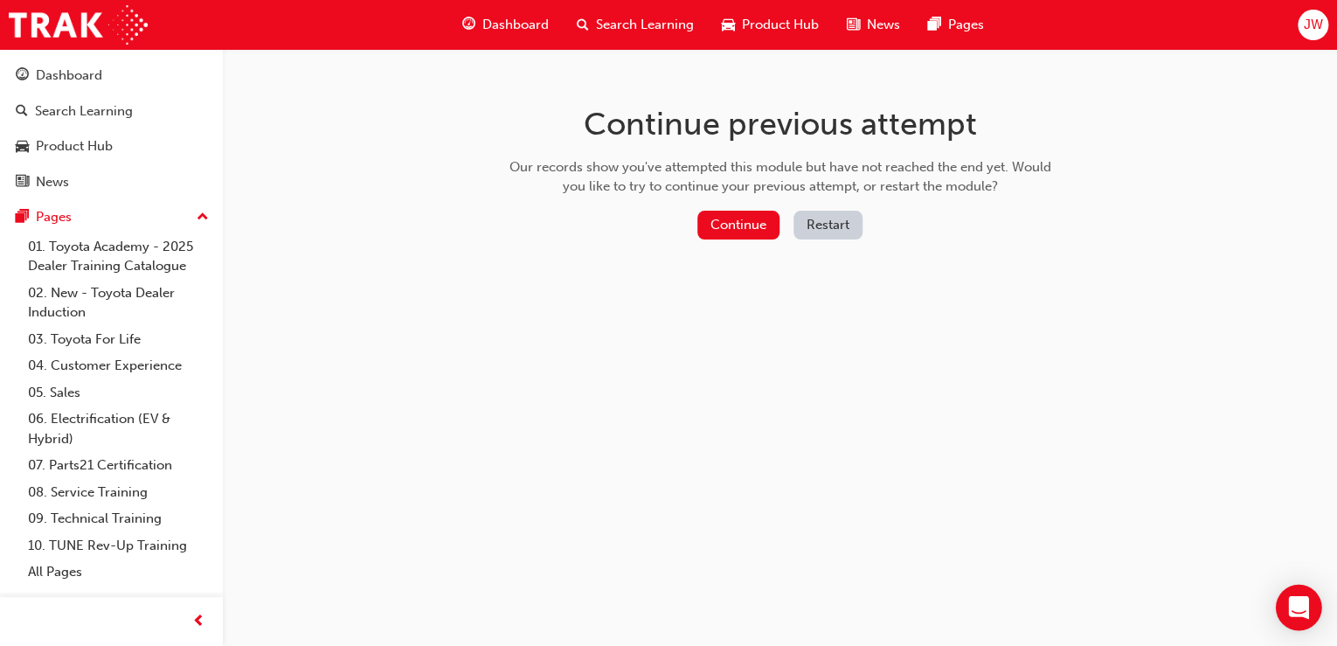
click at [1303, 614] on icon "Open Intercom Messenger" at bounding box center [1298, 607] width 20 height 23
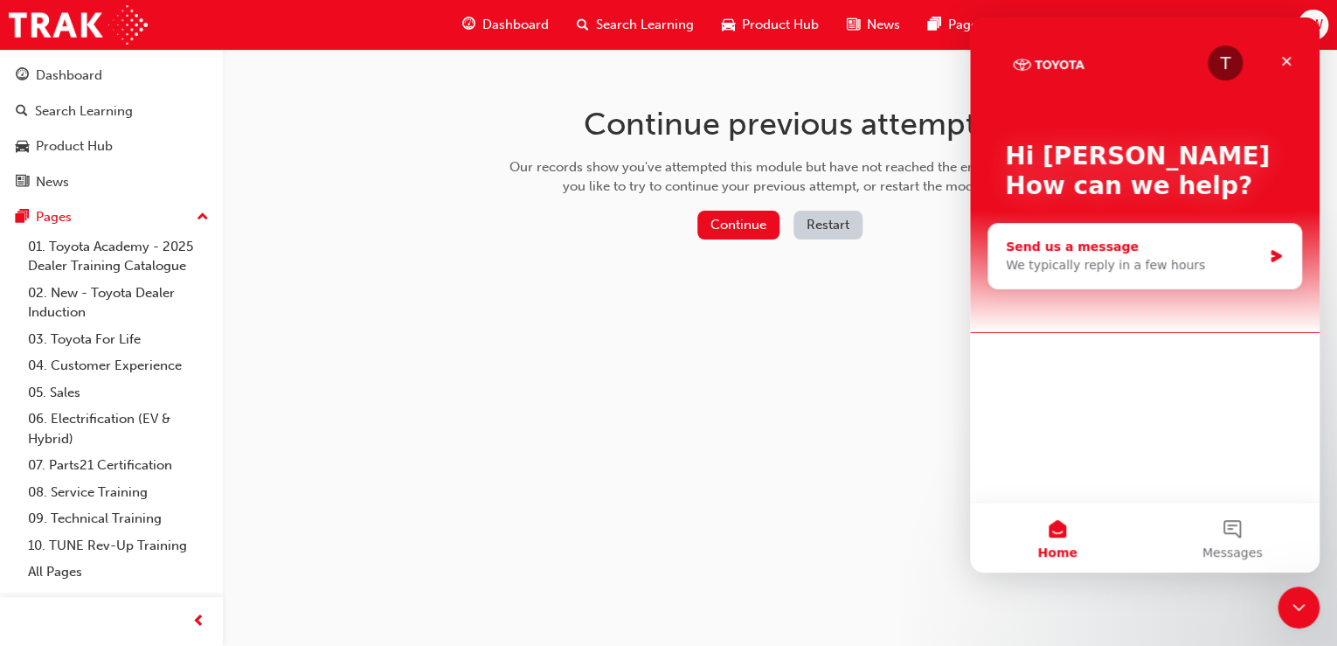
click at [1072, 260] on div "We typically reply in a few hours" at bounding box center [1134, 265] width 256 height 18
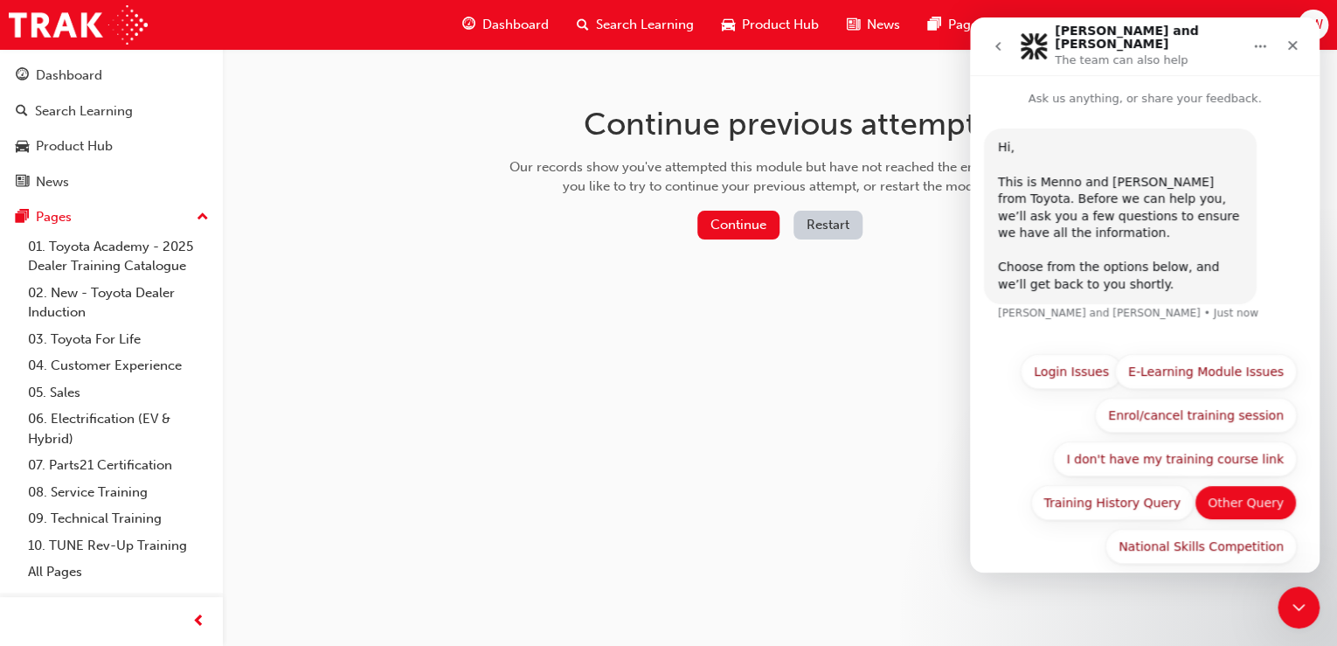
click at [1263, 497] on button "Other Query" at bounding box center [1245, 502] width 102 height 35
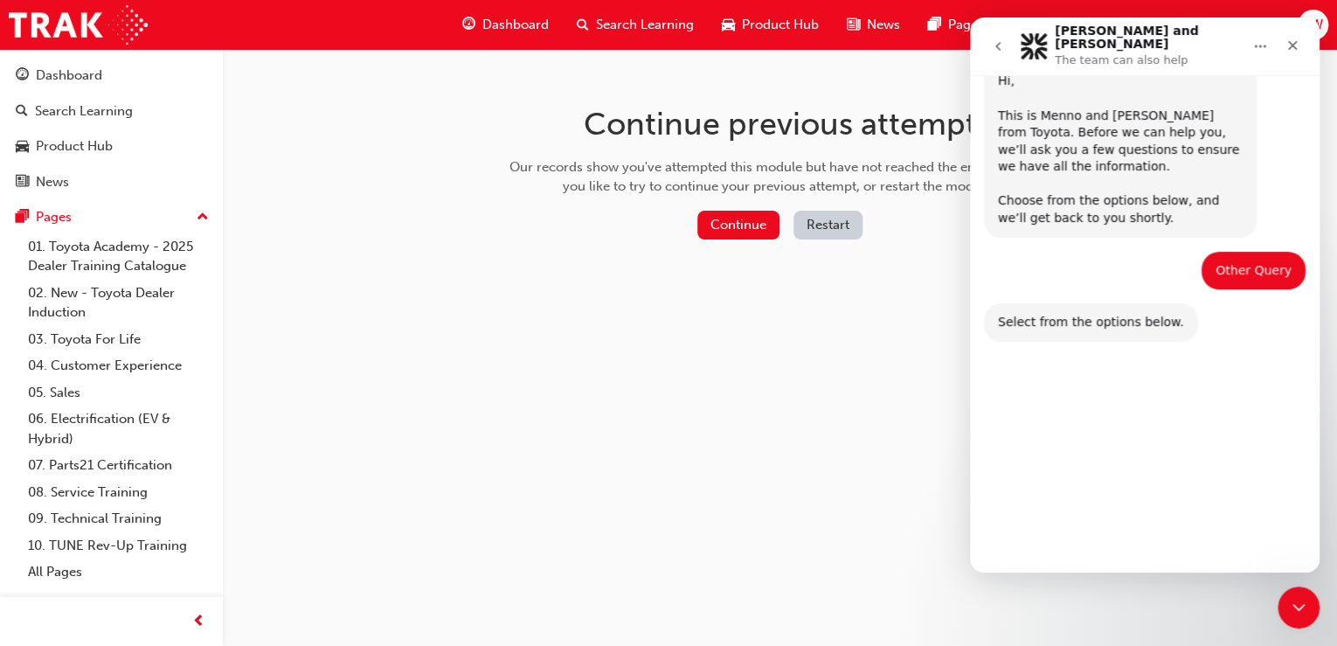
scroll to position [111, 0]
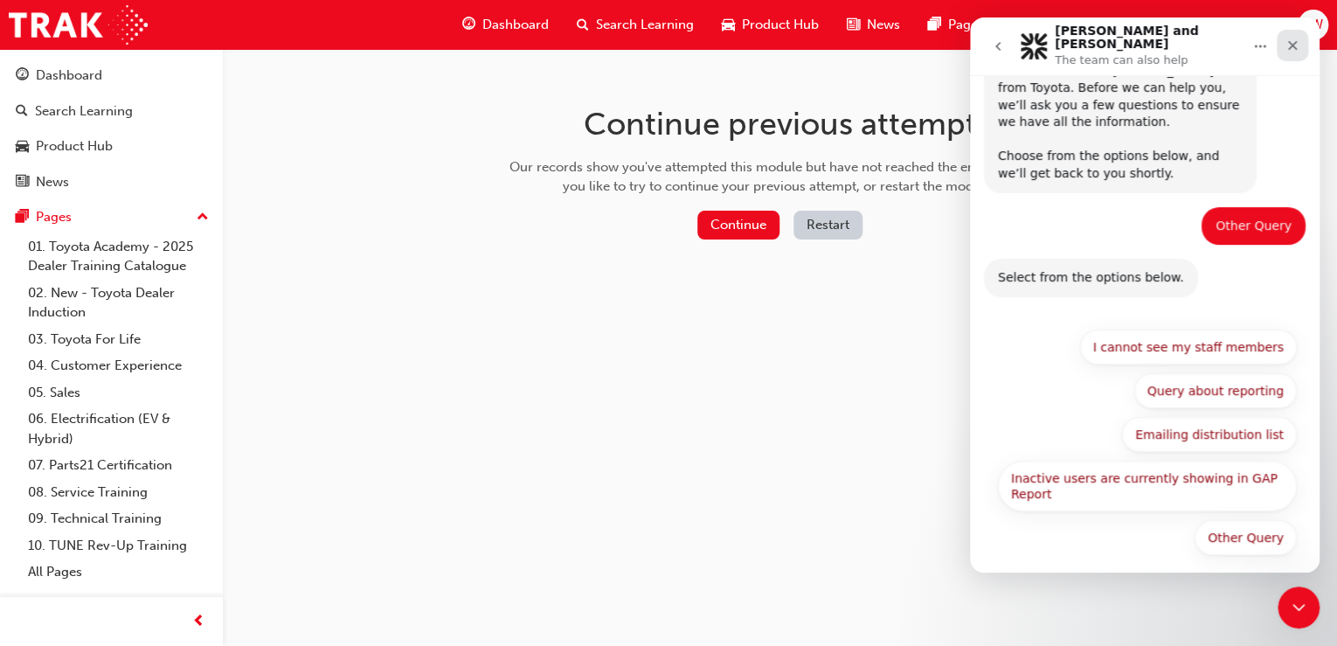
click at [1291, 38] on icon "Close" at bounding box center [1292, 45] width 14 height 14
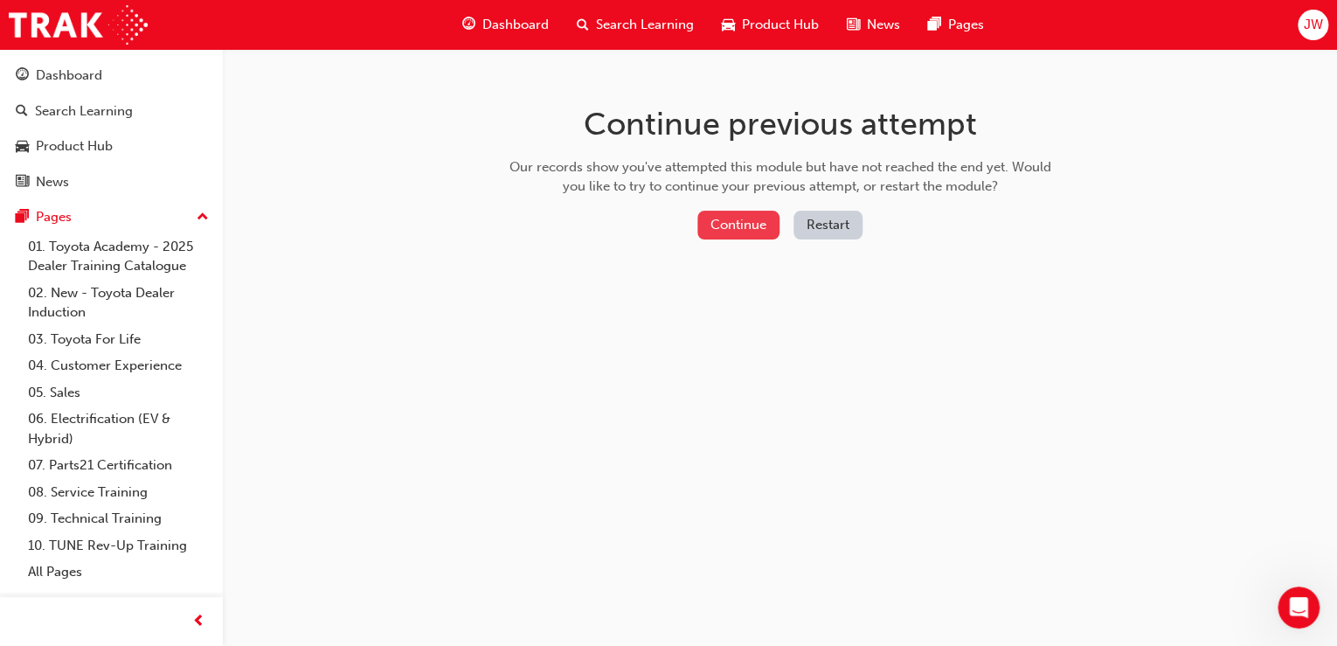
click at [709, 222] on button "Continue" at bounding box center [738, 225] width 82 height 29
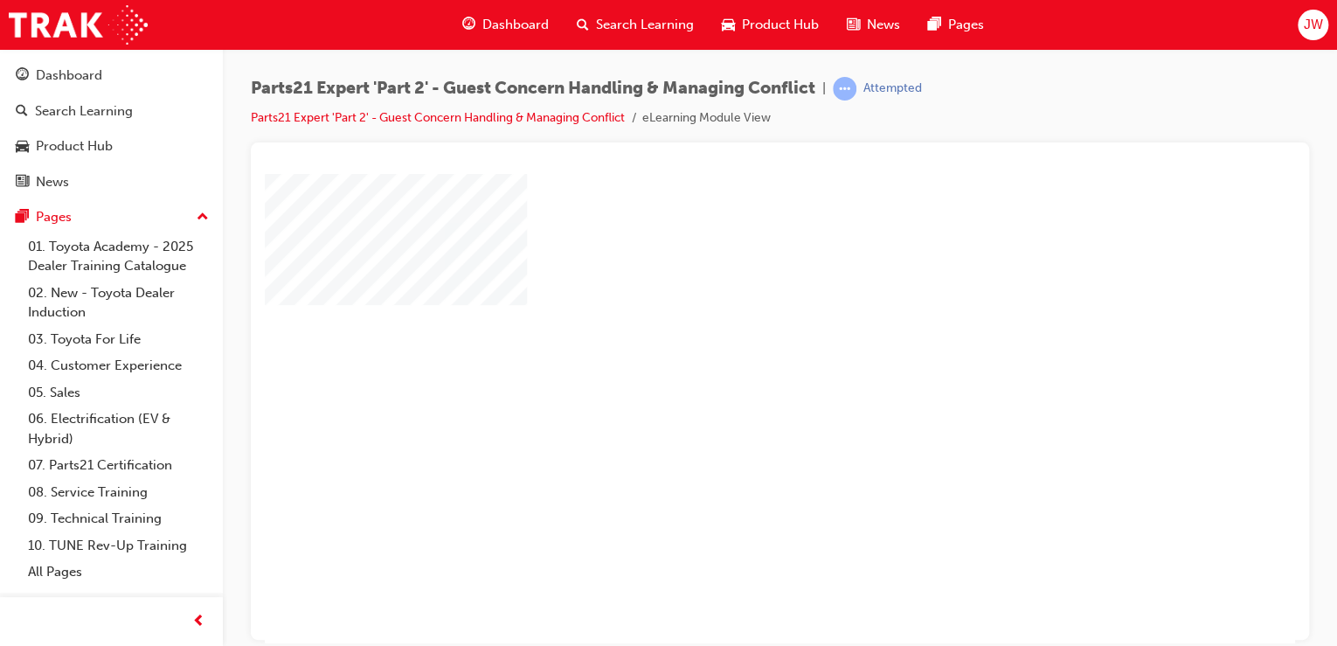
scroll to position [0, 0]
drag, startPoint x: 1129, startPoint y: 236, endPoint x: 1139, endPoint y: 236, distance: 10.5
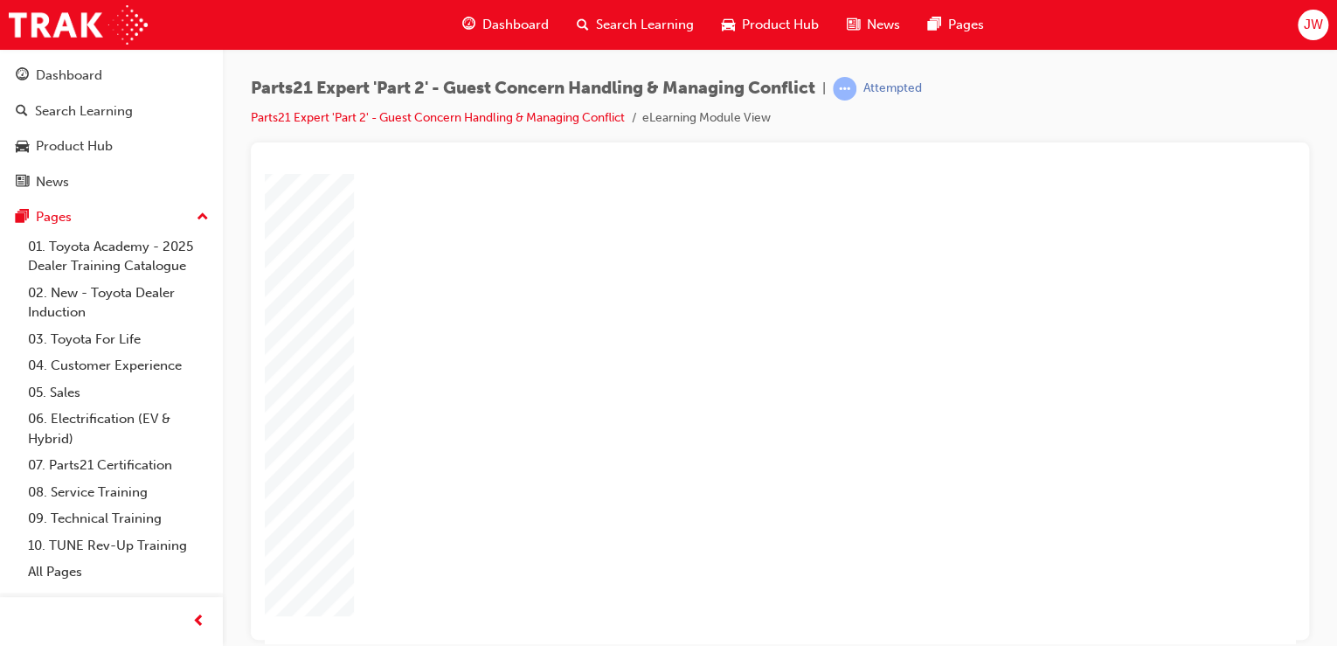
type input "1"
type input "16"
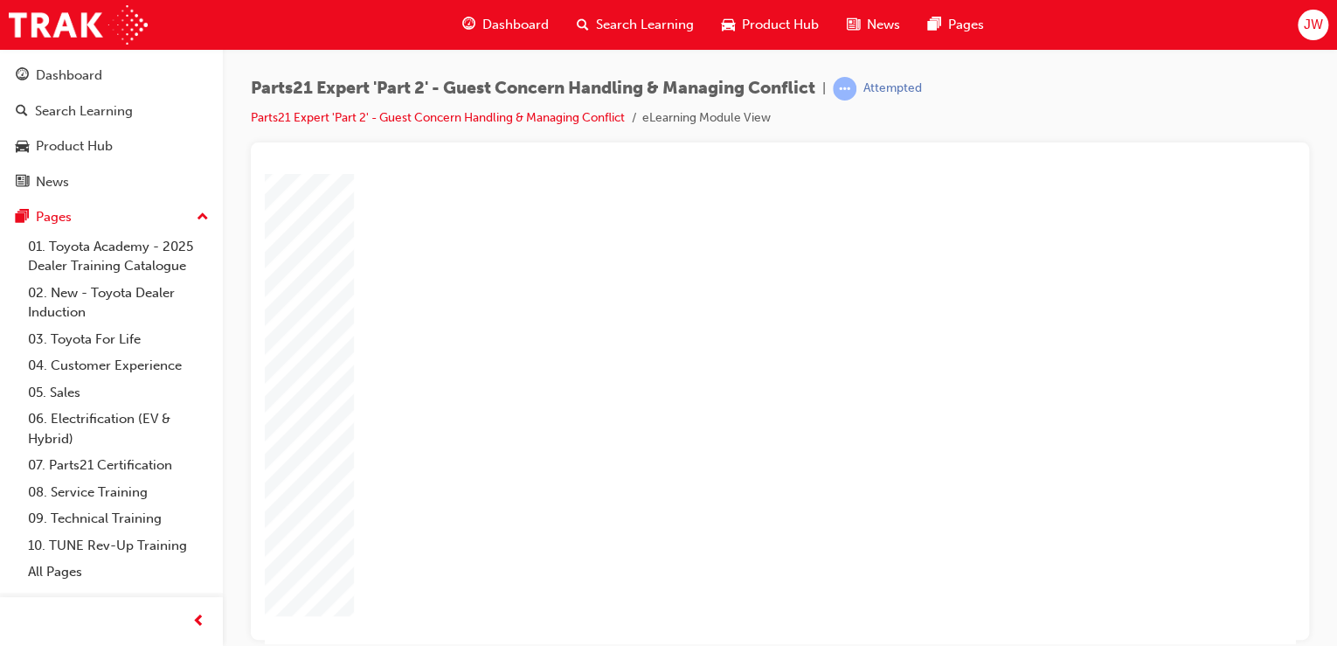
type input "16"
type input "4"
type input "1"
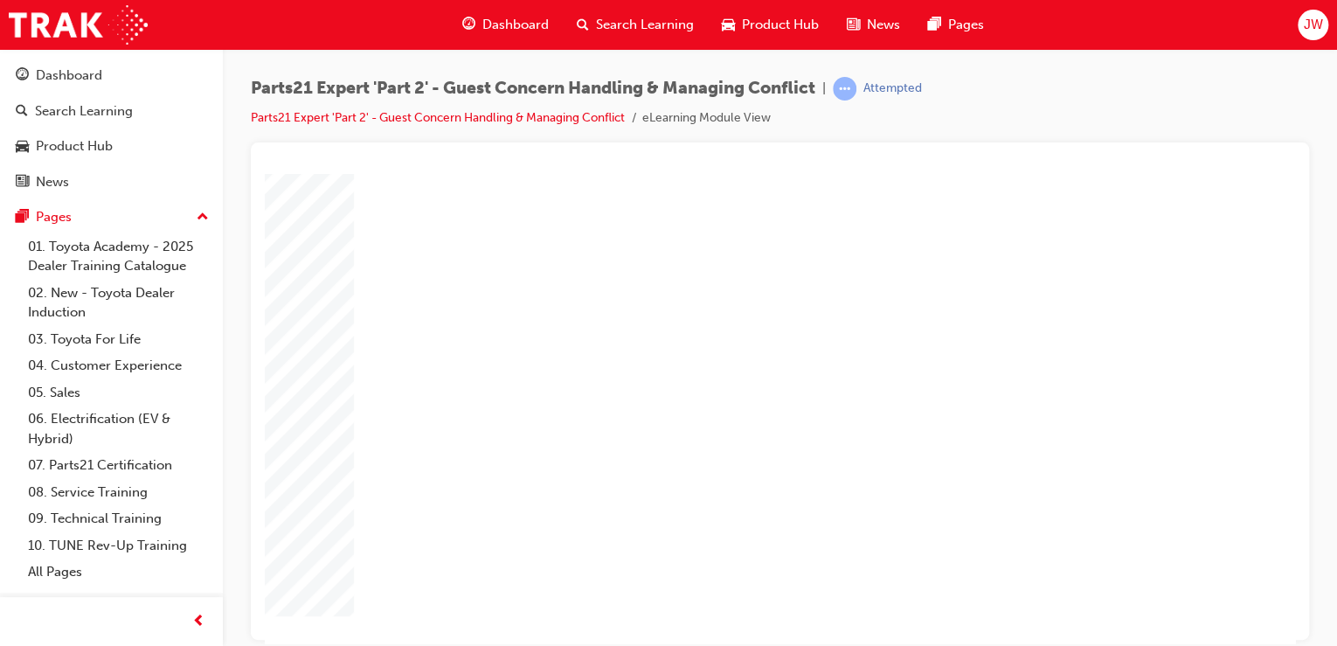
type input "1"
type input "12"
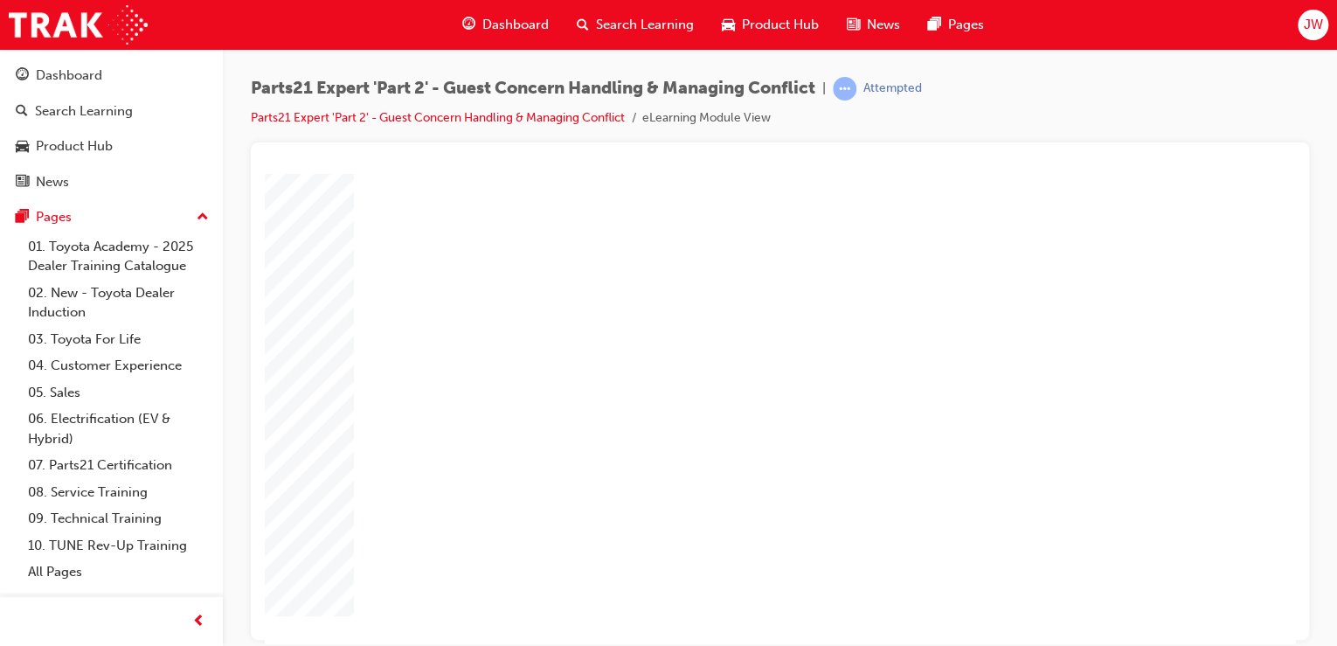
type input "3"
type input "5"
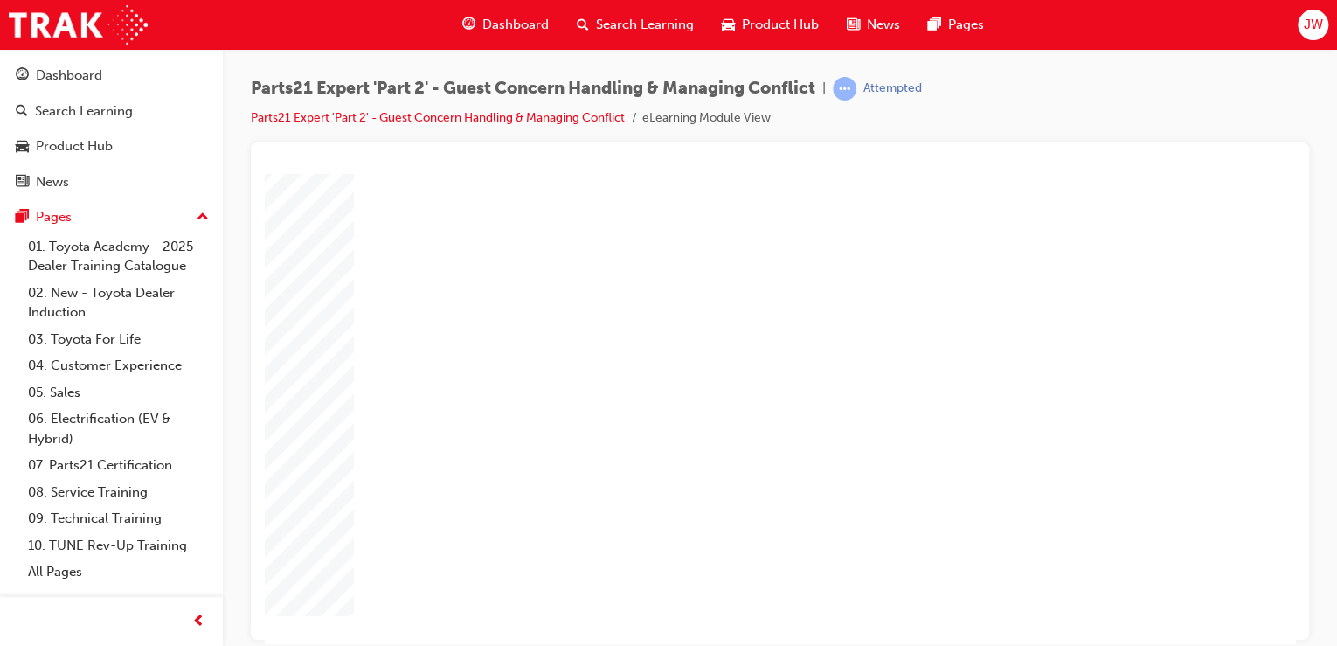
type input "5"
type input "6"
type input "60"
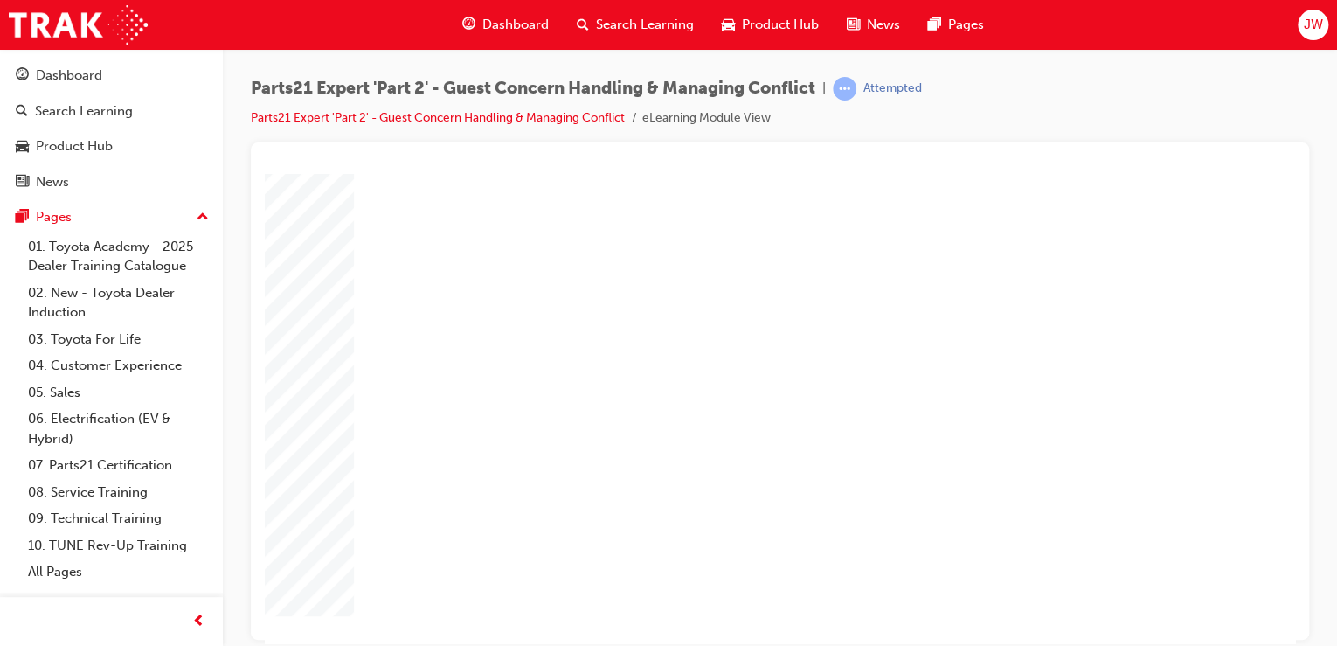
type input "60"
type input "3"
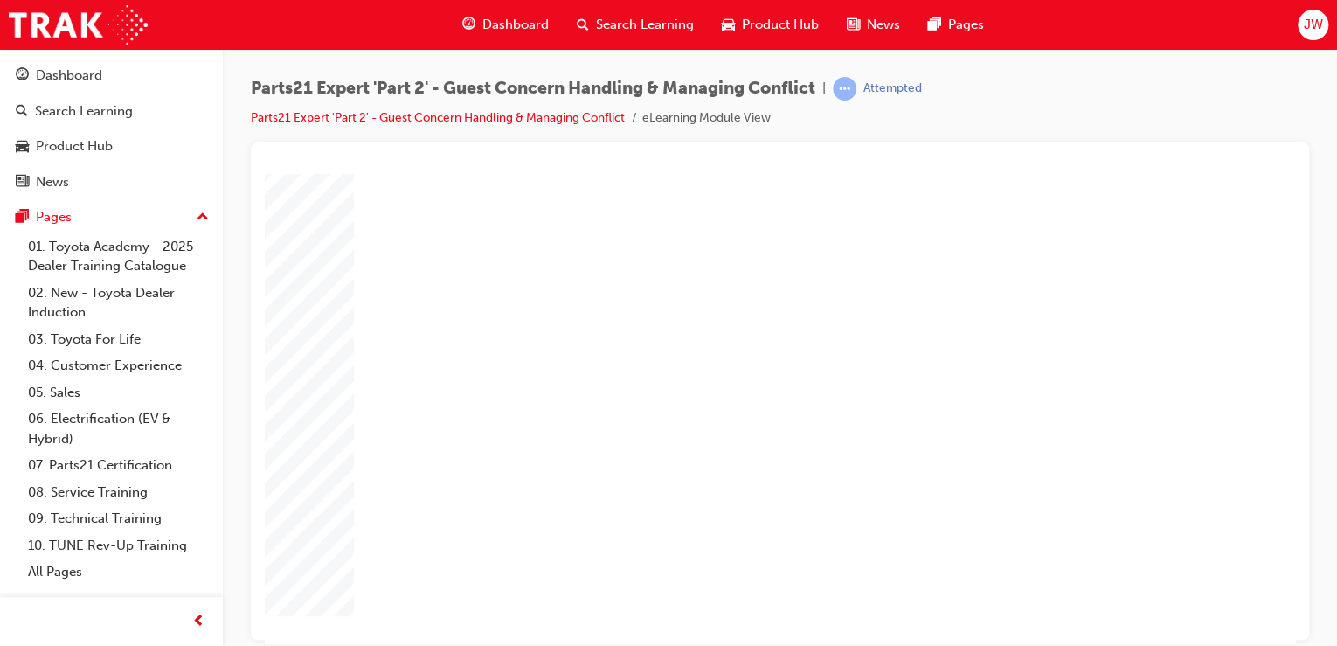
type input "3"
type input "6"
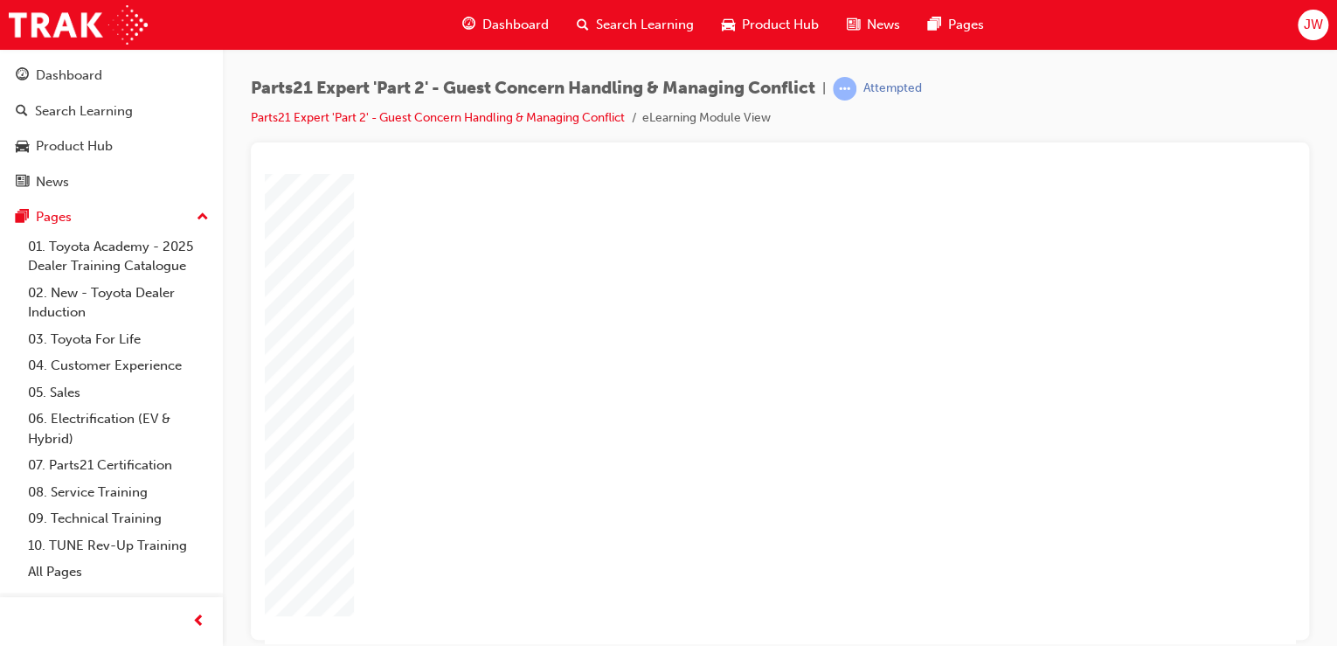
type input "6"
type input "5"
type input "50"
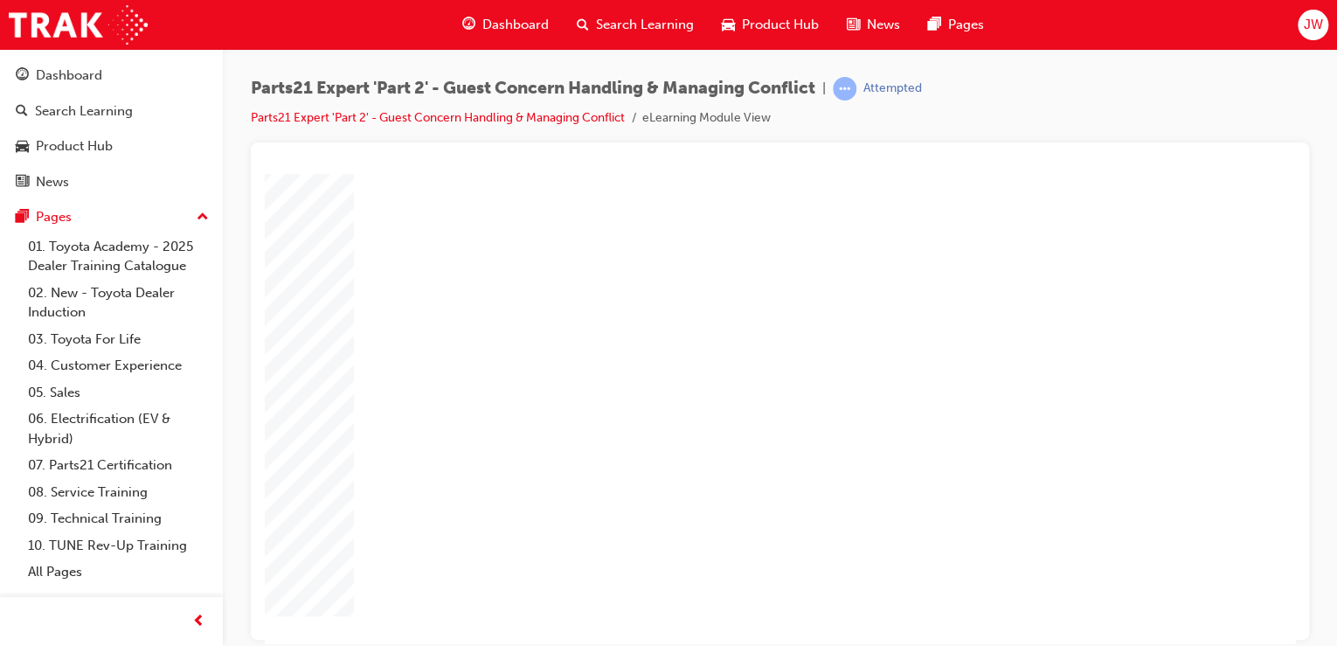
type input "50"
type input "5"
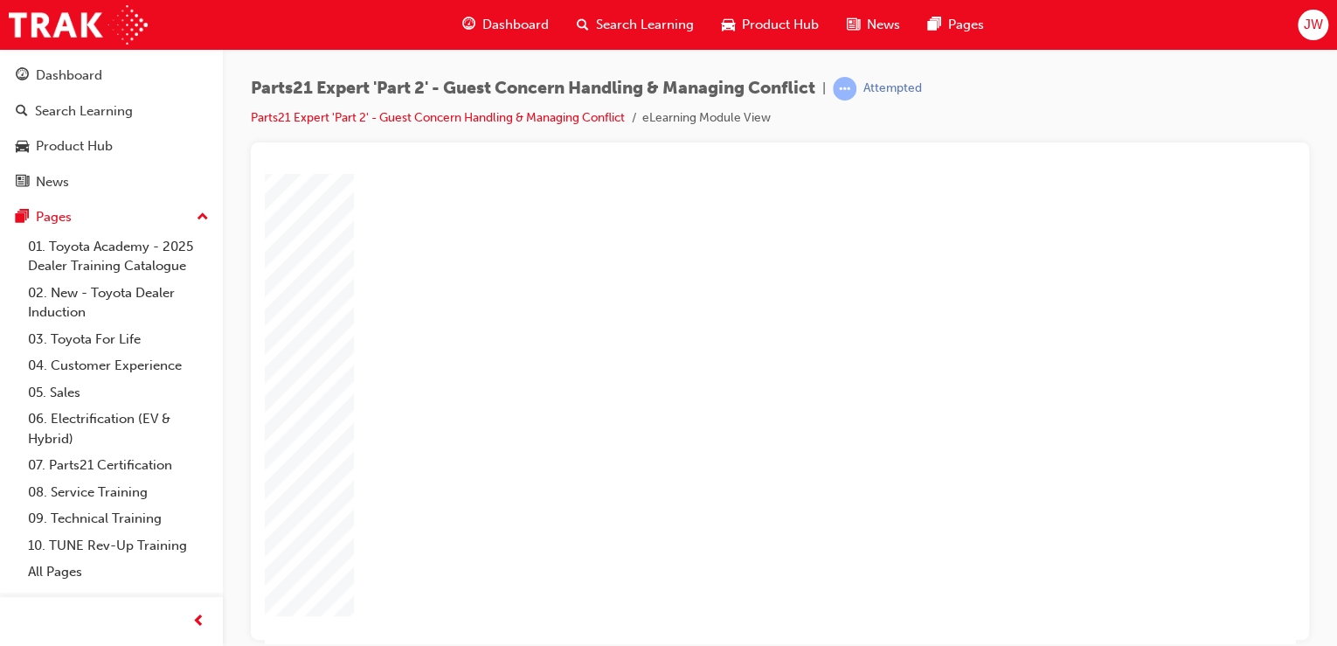
type input "5"
type input "1"
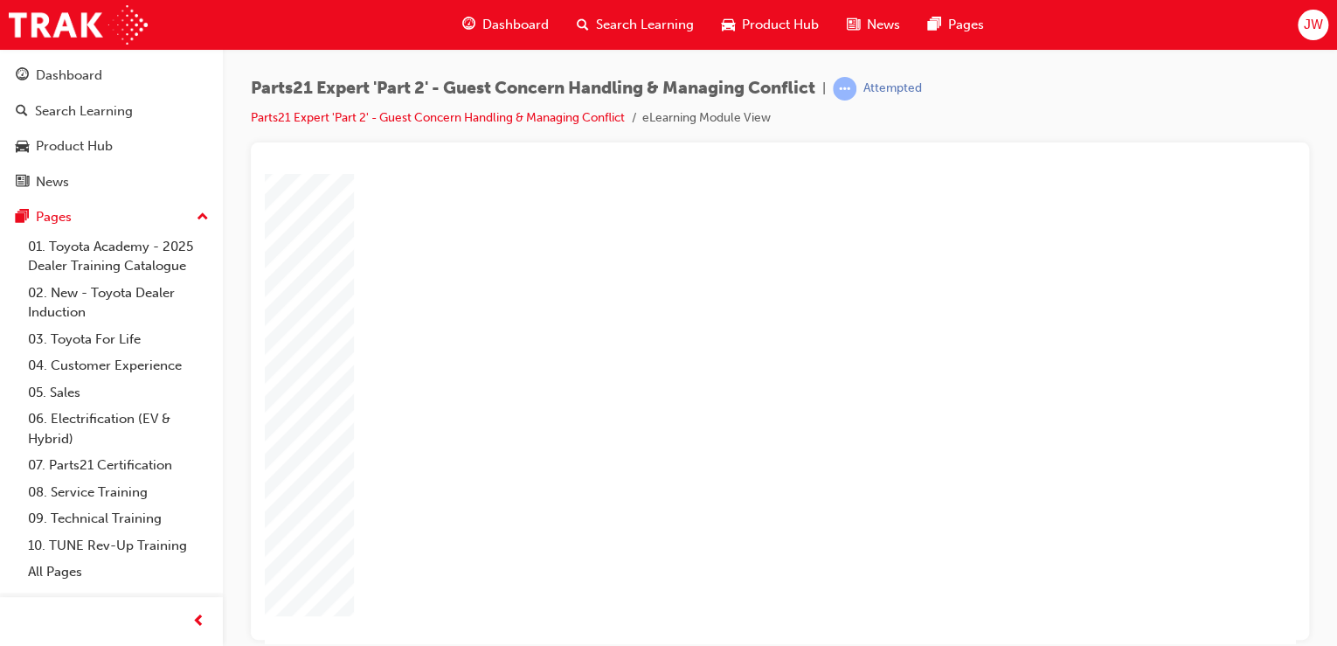
type input "16"
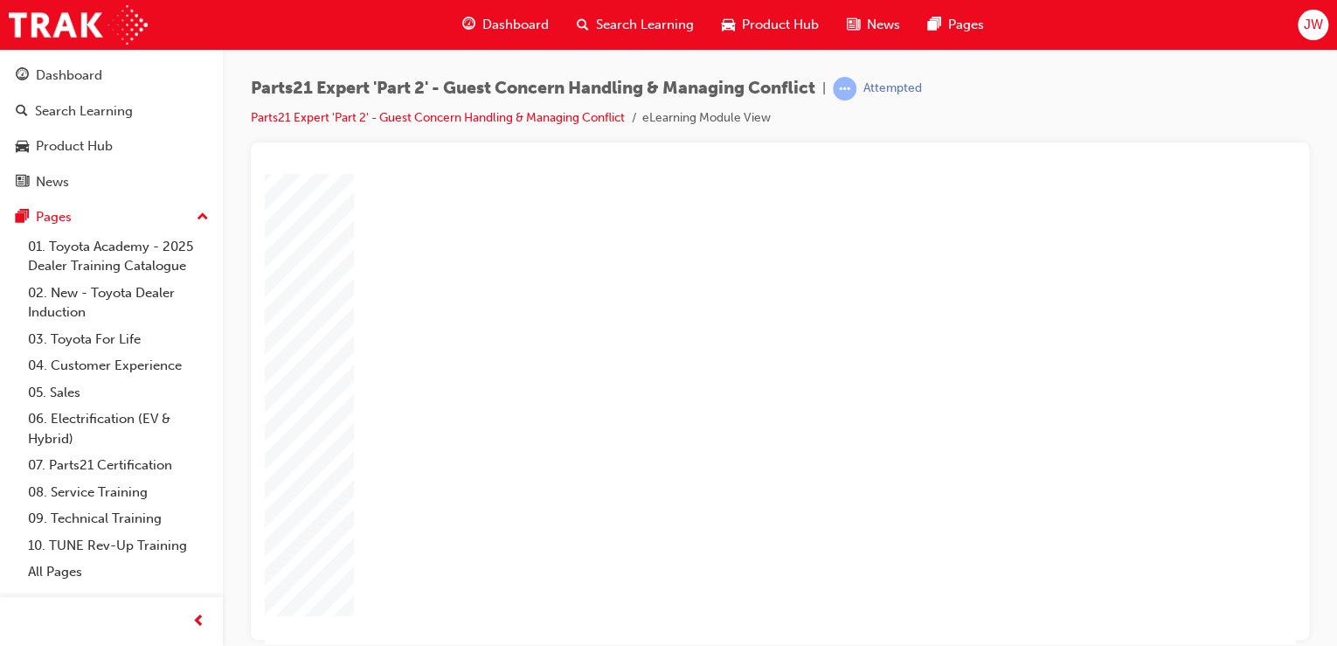
type input "3"
type input "31"
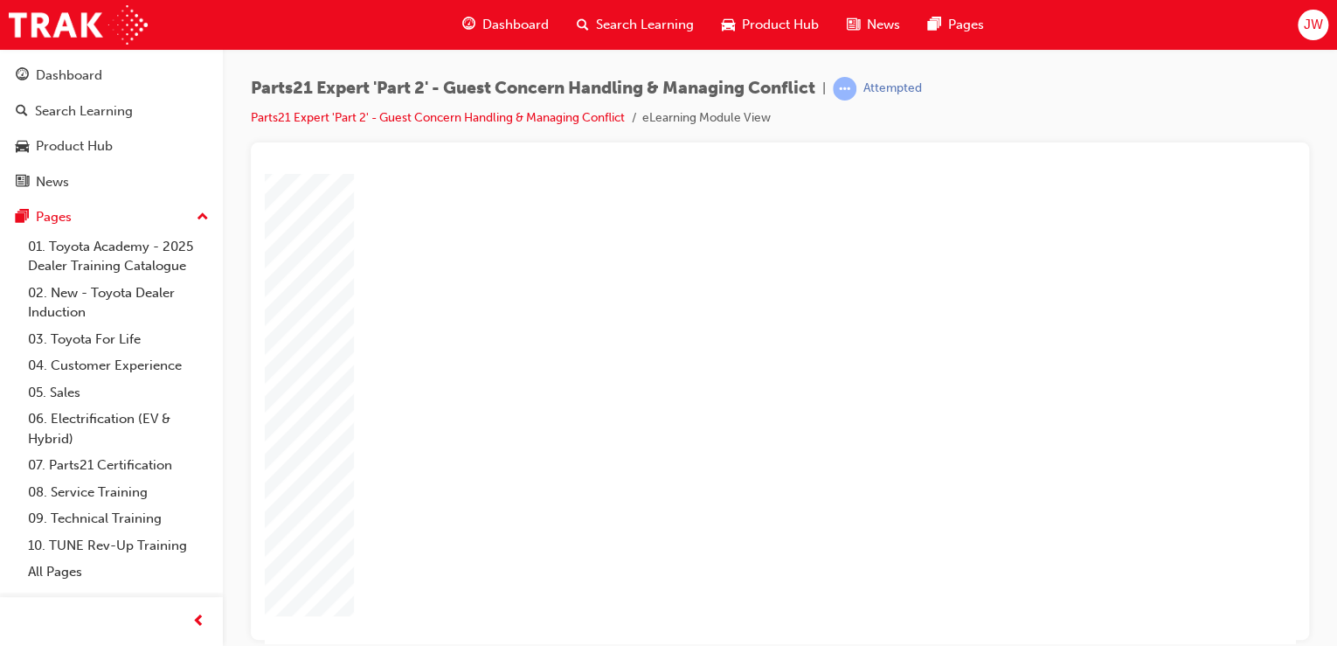
type input "16"
type input "4"
type input "12"
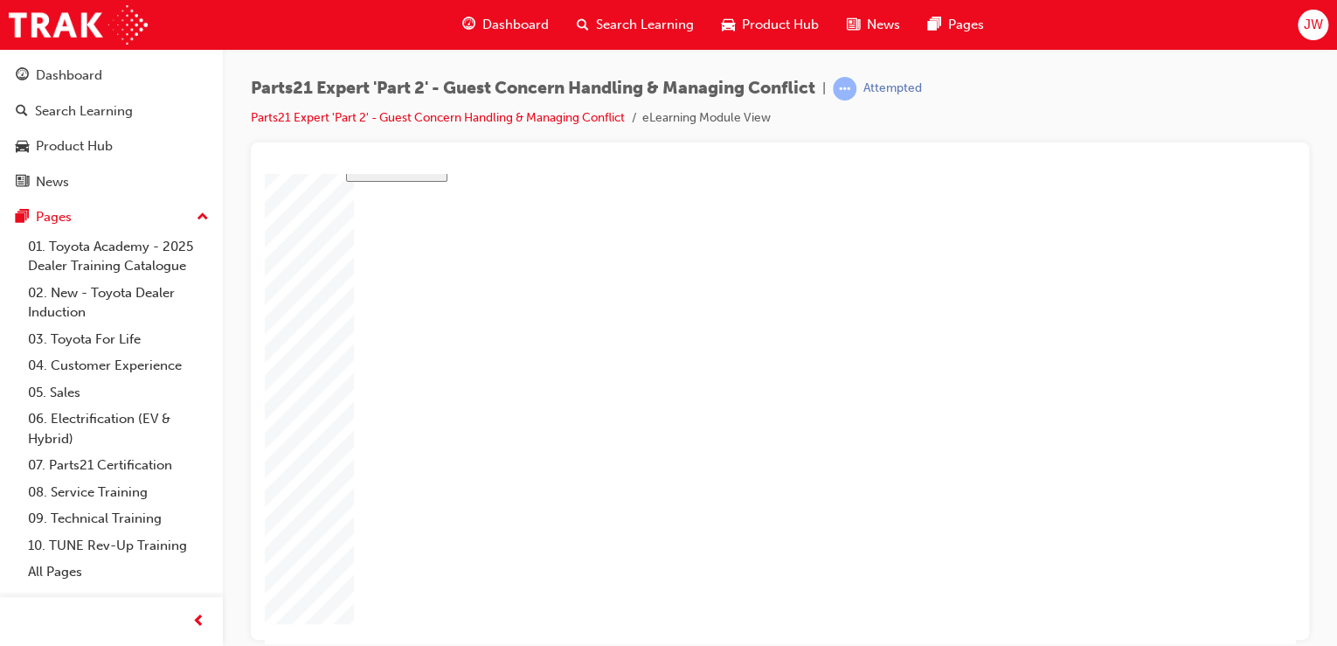
type input "3"
type input "5"
type input "60"
type input "3"
type input "6"
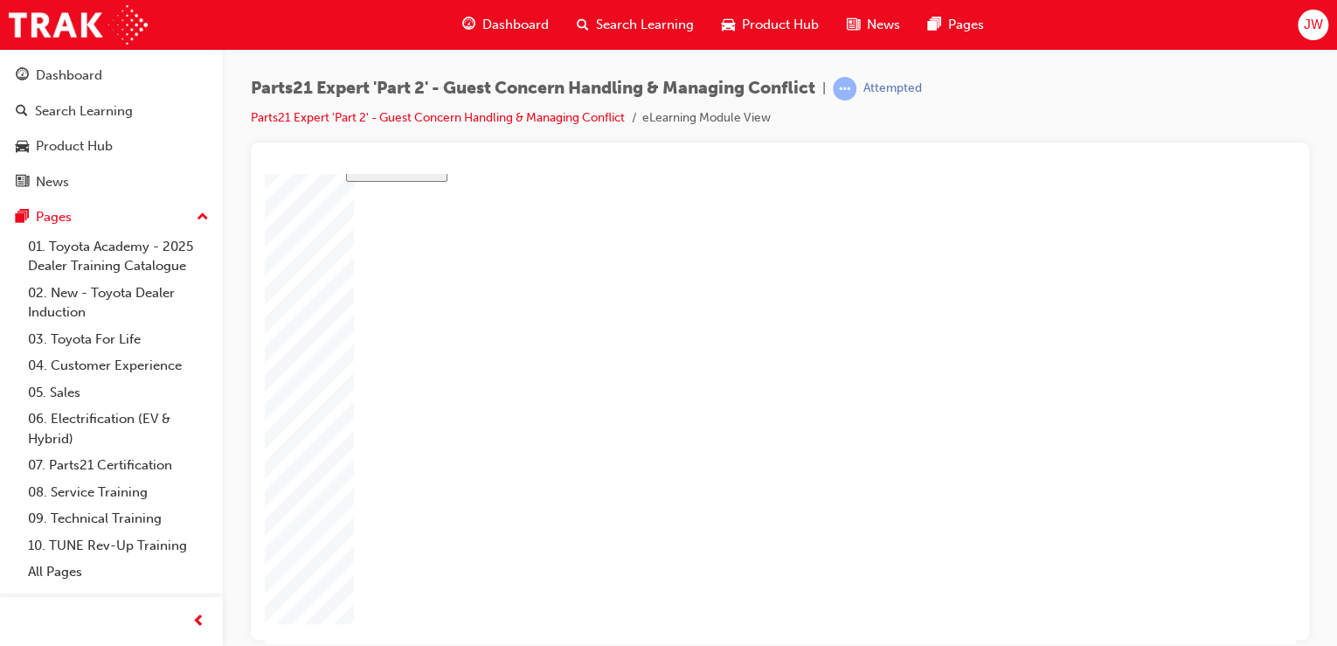
type input "50"
type input "5"
type input "16"
type input "31"
type input "16"
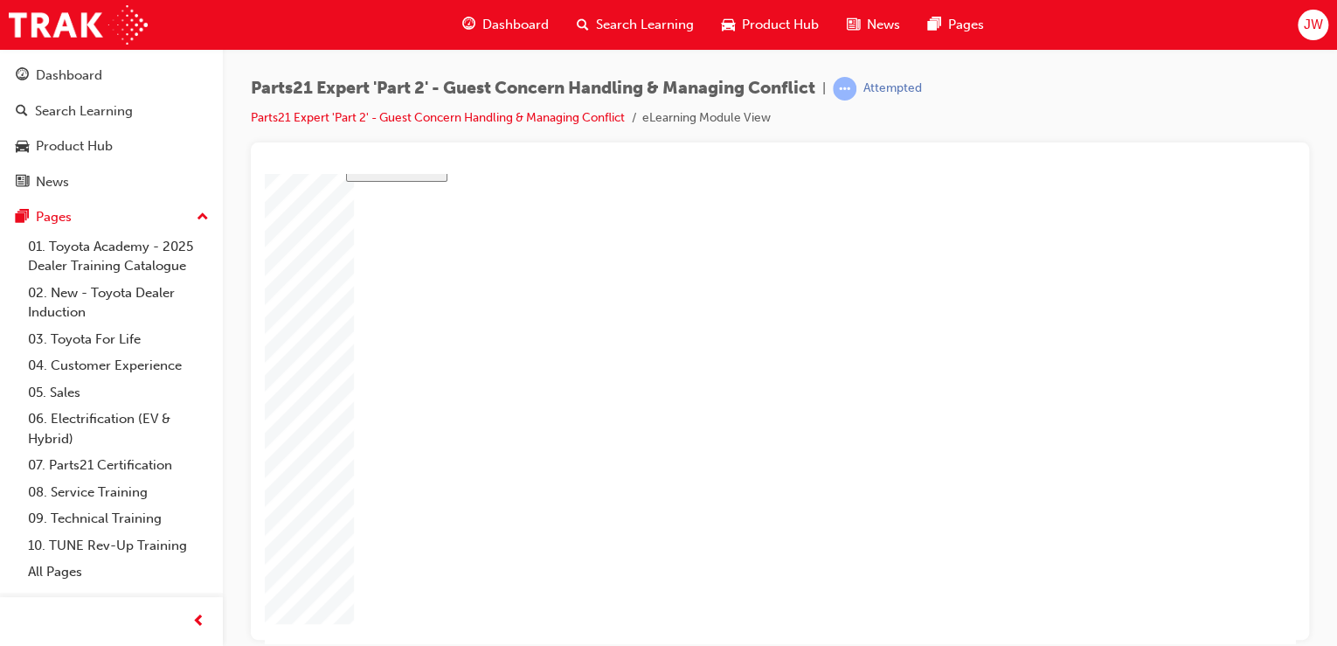
type input "4"
type input "12"
type input "3"
type input "60"
type input "3"
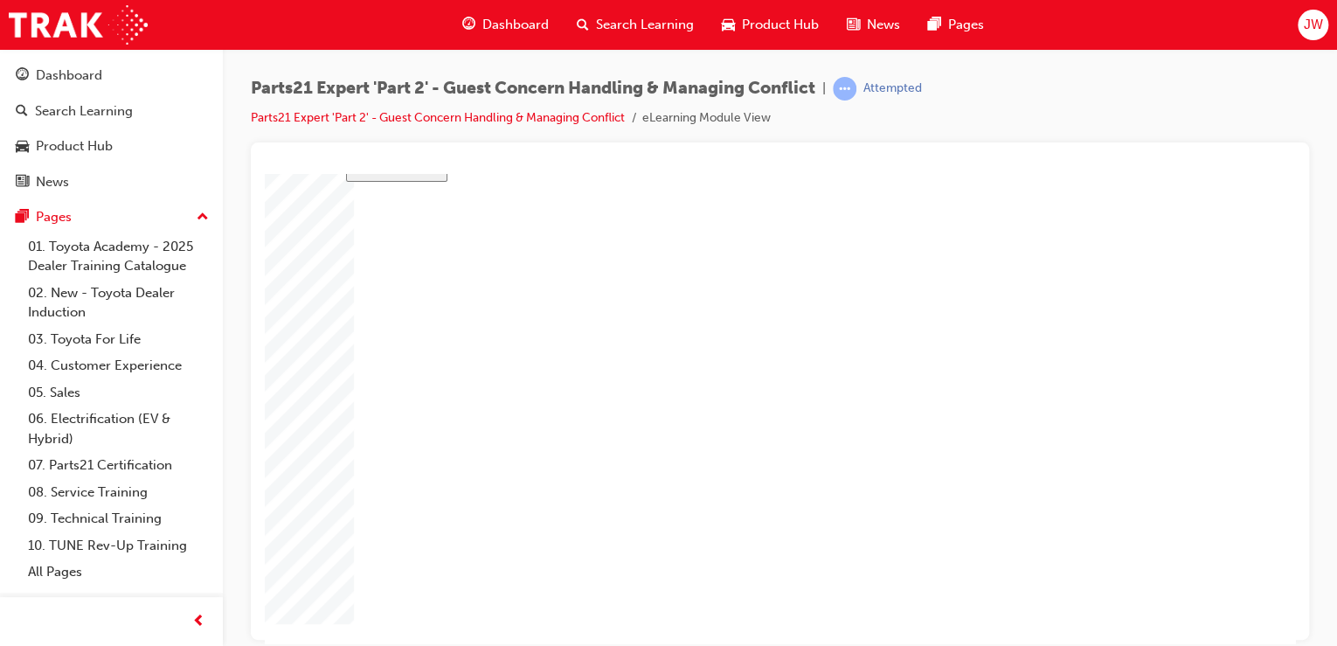
type input "6"
type input "50"
type input "5"
type input "16"
type input "31"
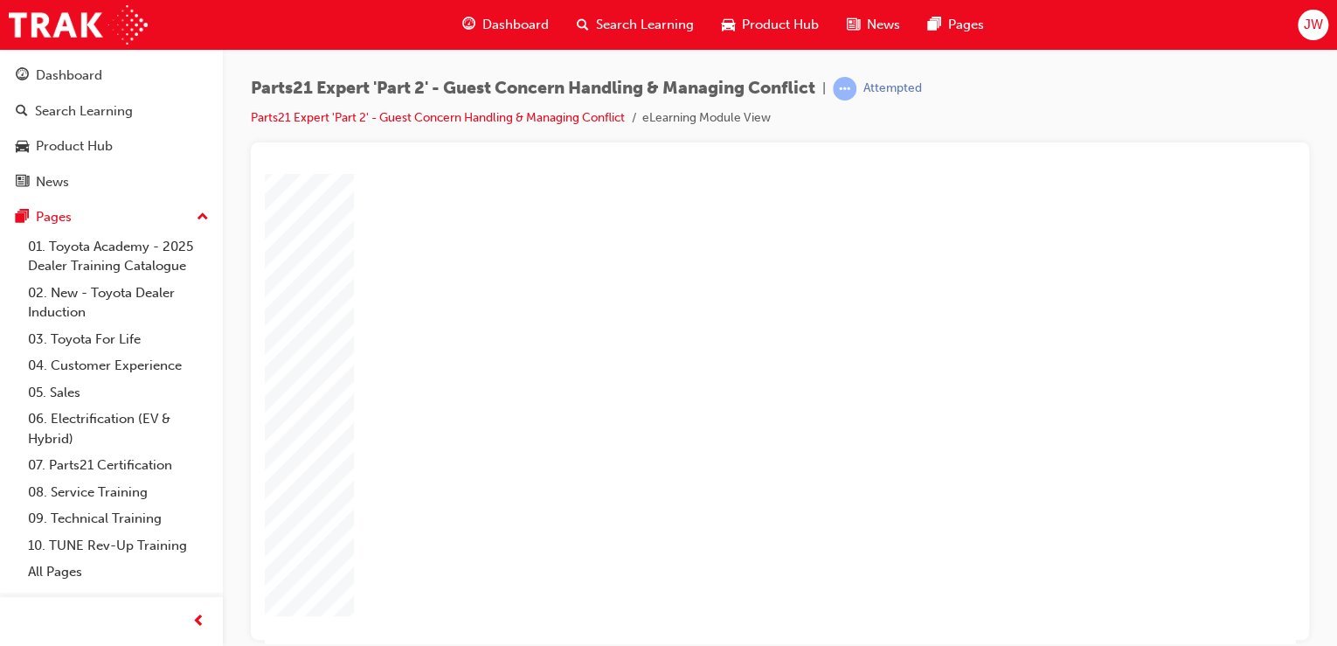
drag, startPoint x: 874, startPoint y: 419, endPoint x: 837, endPoint y: 419, distance: 36.7
type input "6"
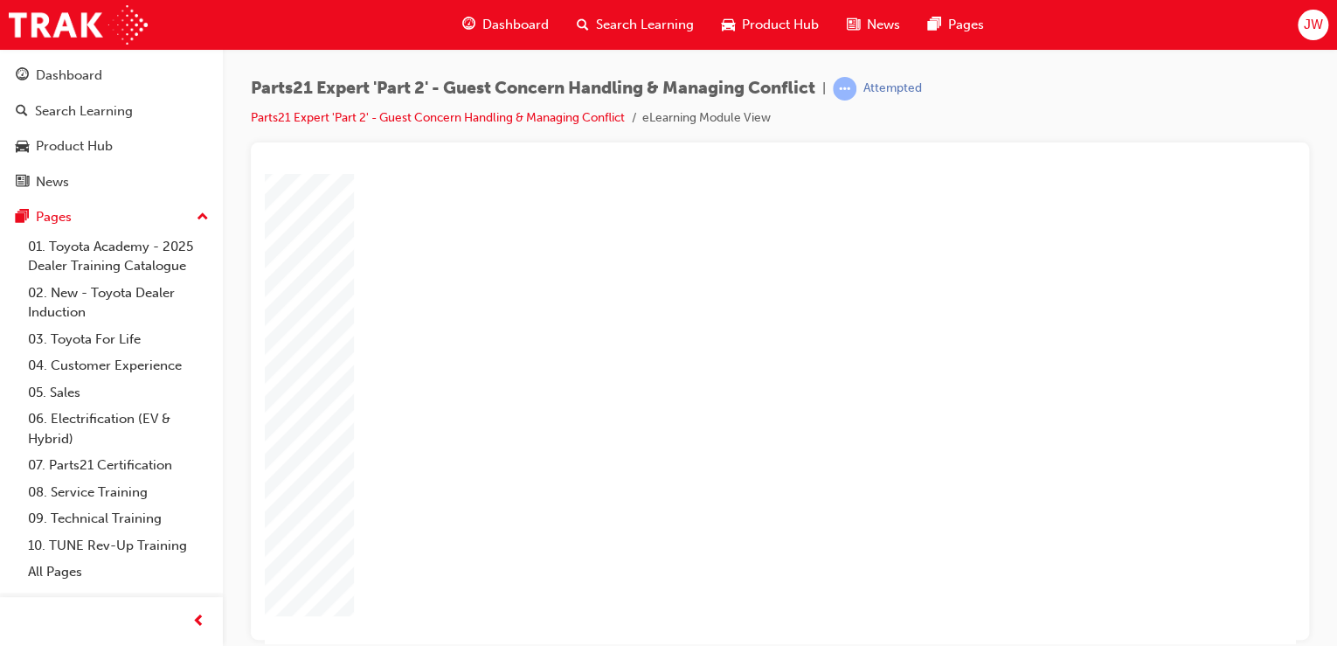
type input "6"
type input "1"
type input "16+"
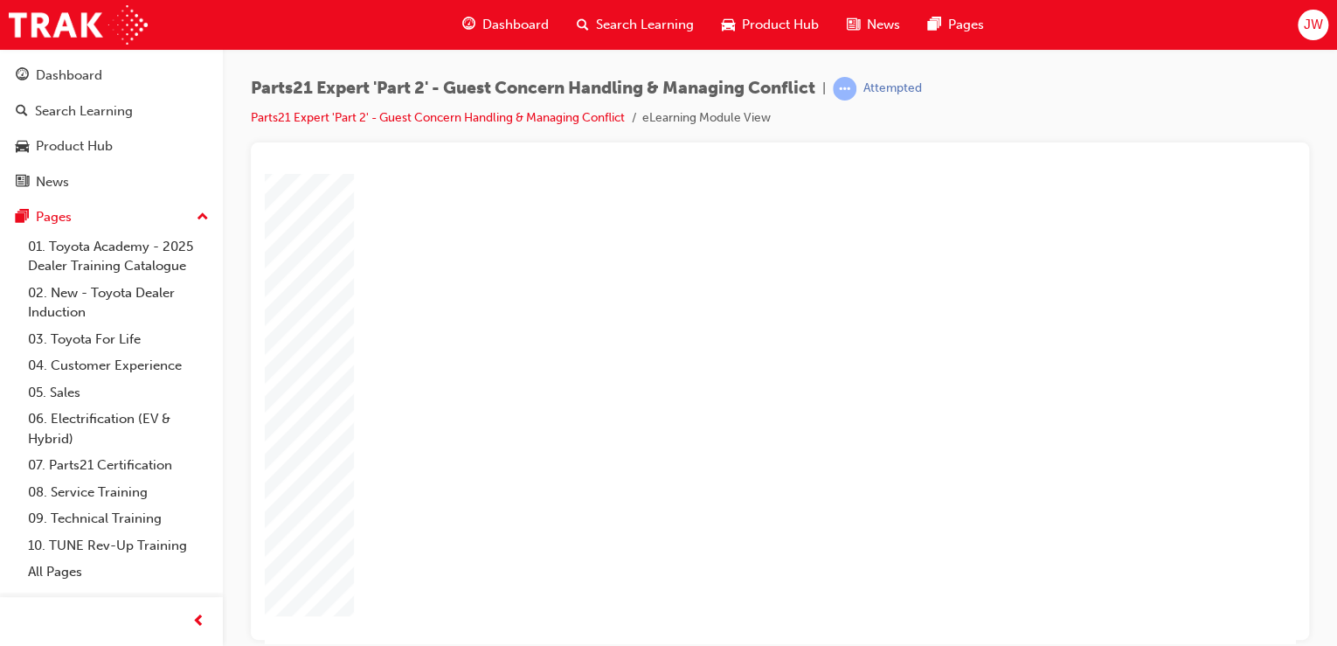
type input "16+"
type input "16"
drag, startPoint x: 873, startPoint y: 446, endPoint x: 850, endPoint y: 446, distance: 22.7
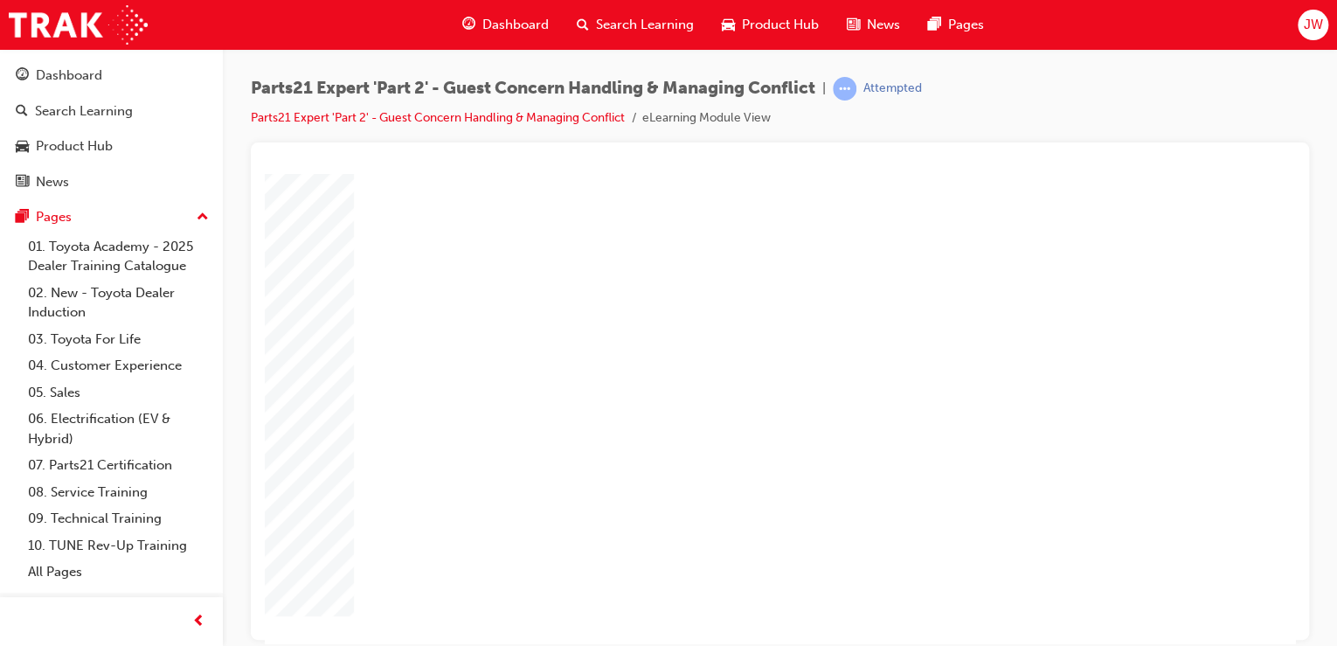
type input "6"
type input "3"
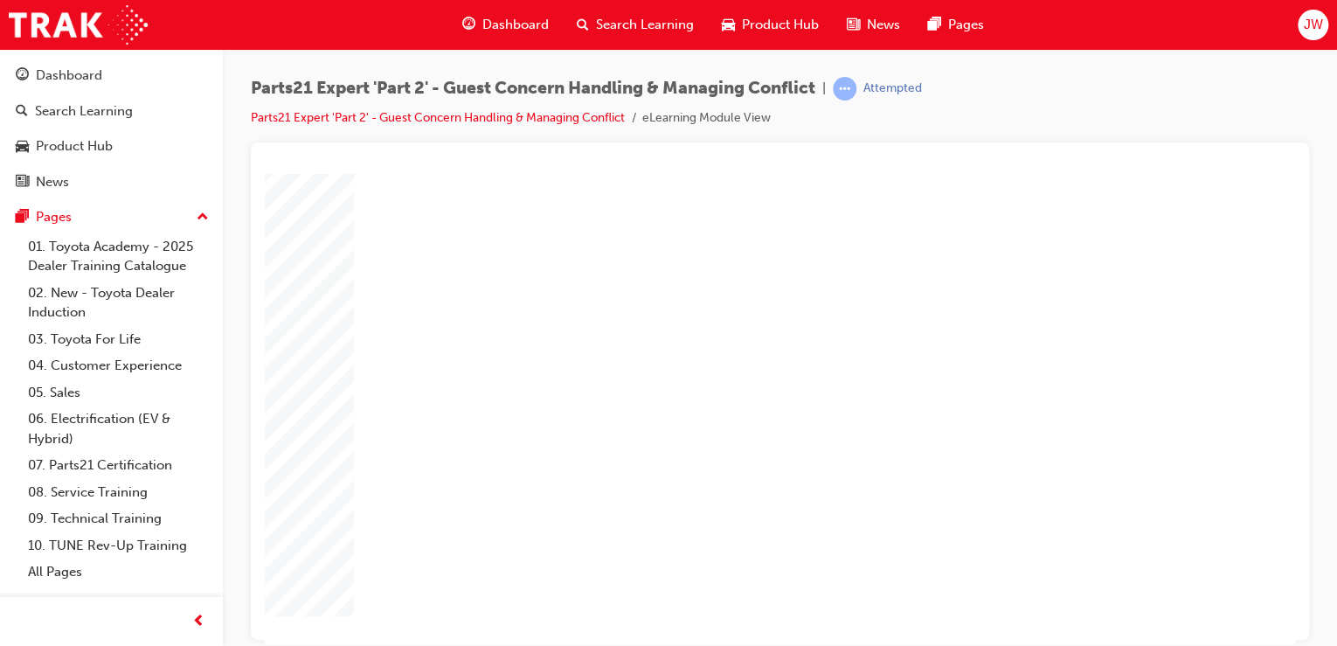
type input "37"
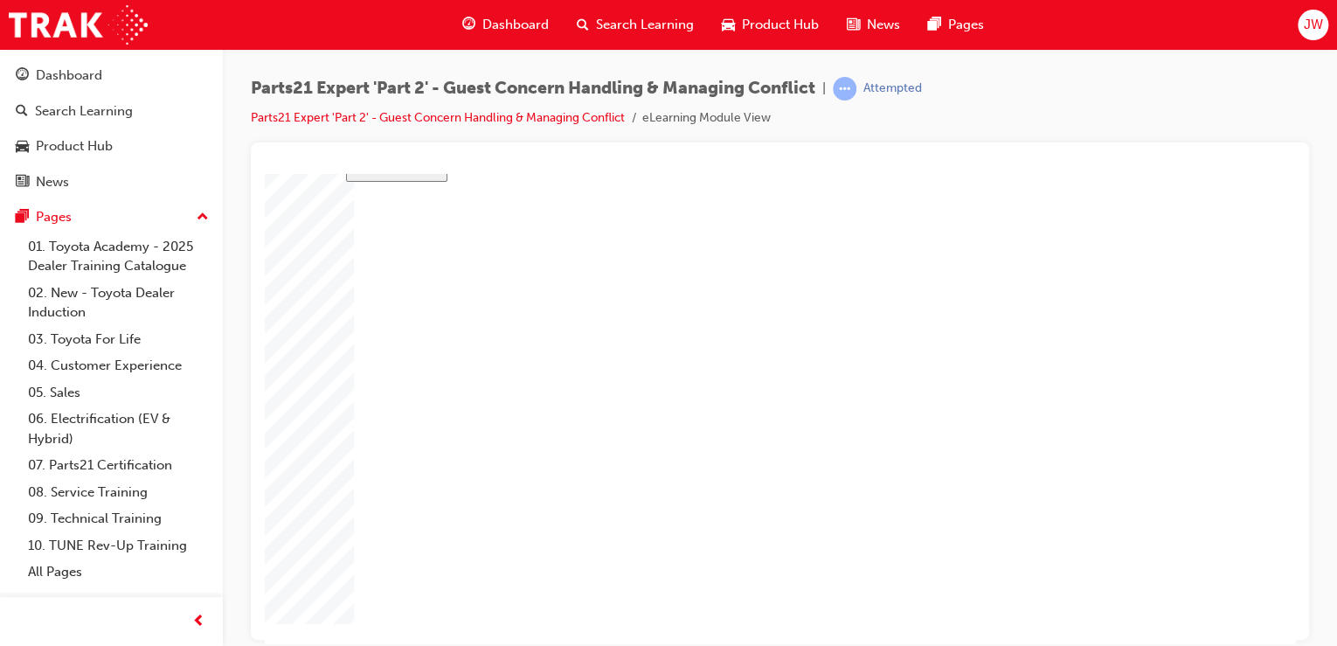
drag, startPoint x: 654, startPoint y: 575, endPoint x: 674, endPoint y: 578, distance: 20.3
type input "16"
type input "4"
type input "12"
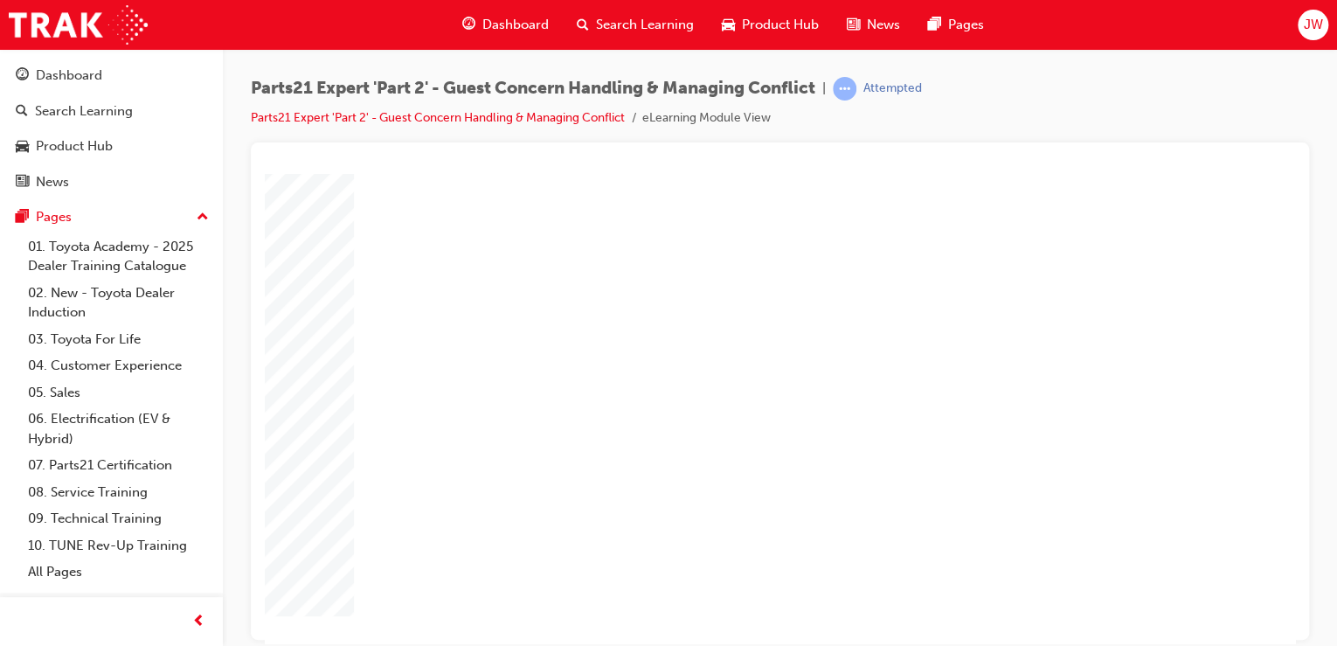
type input "6"
type input "37"
type input "3"
type input "6"
type input "50"
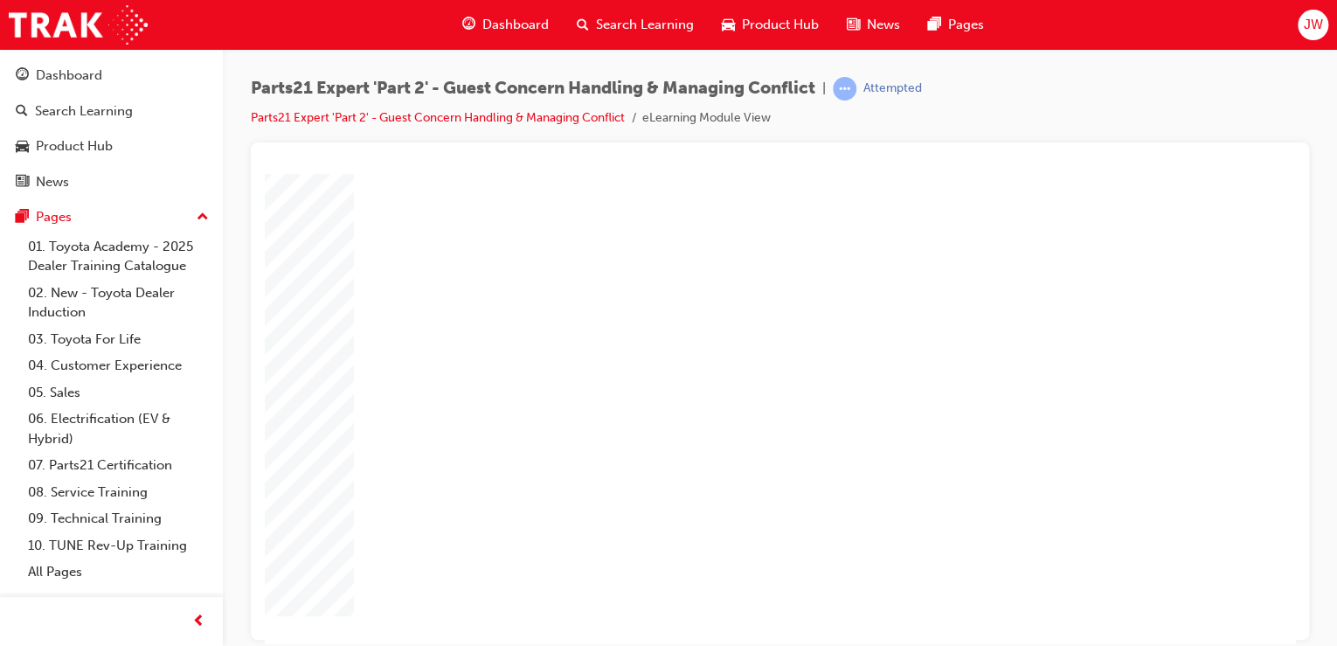
type input "5"
type input "16"
type input "31"
type input "16"
type input "4"
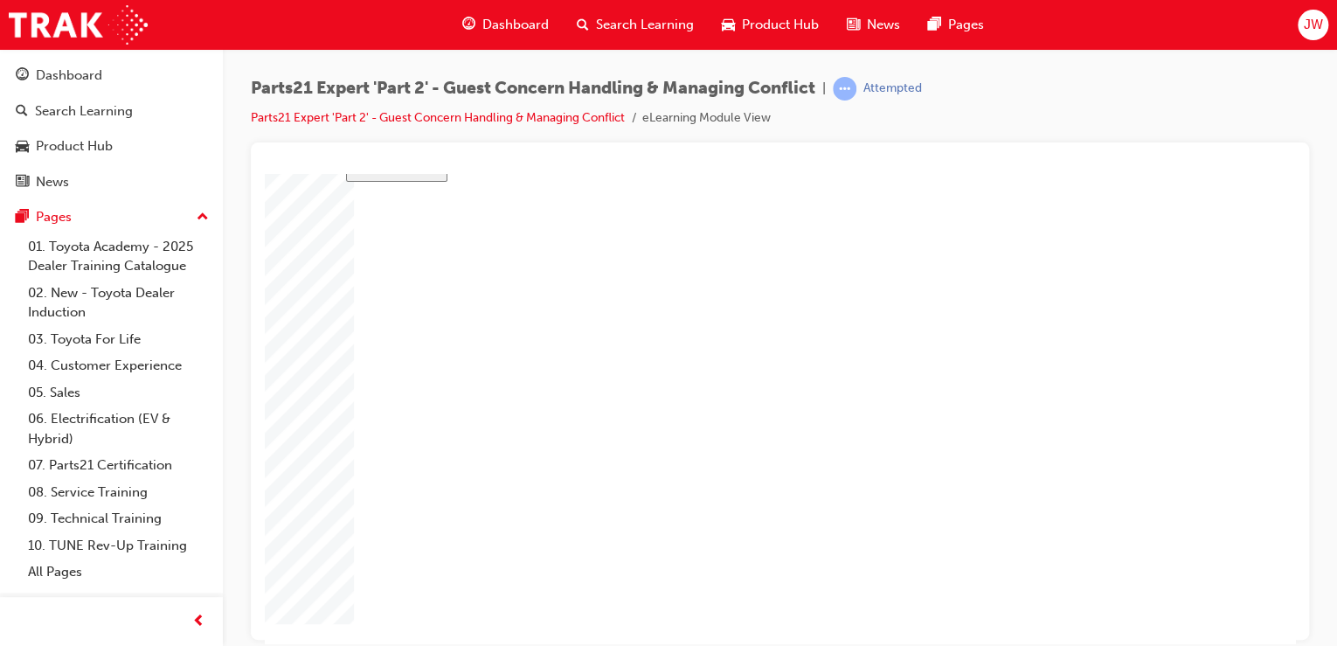
type input "12"
type input "6"
type input "37"
type input "3"
type input "6"
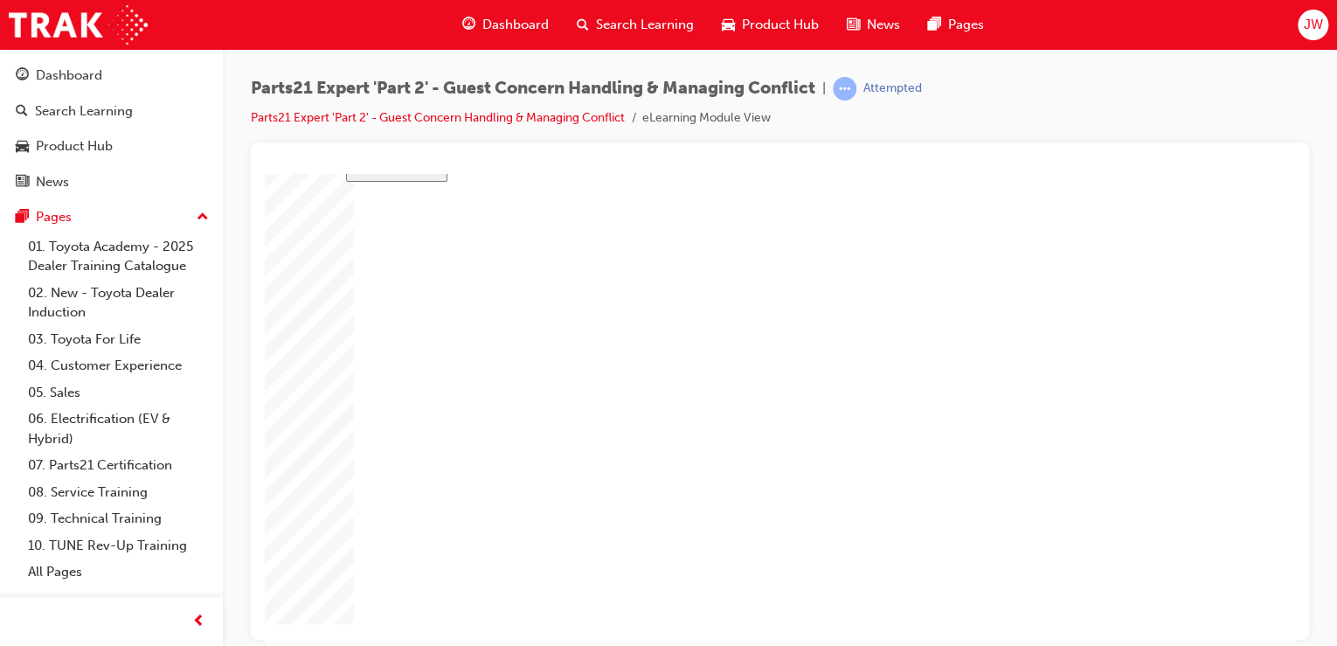
type input "50"
type input "5"
type input "16"
type input "31"
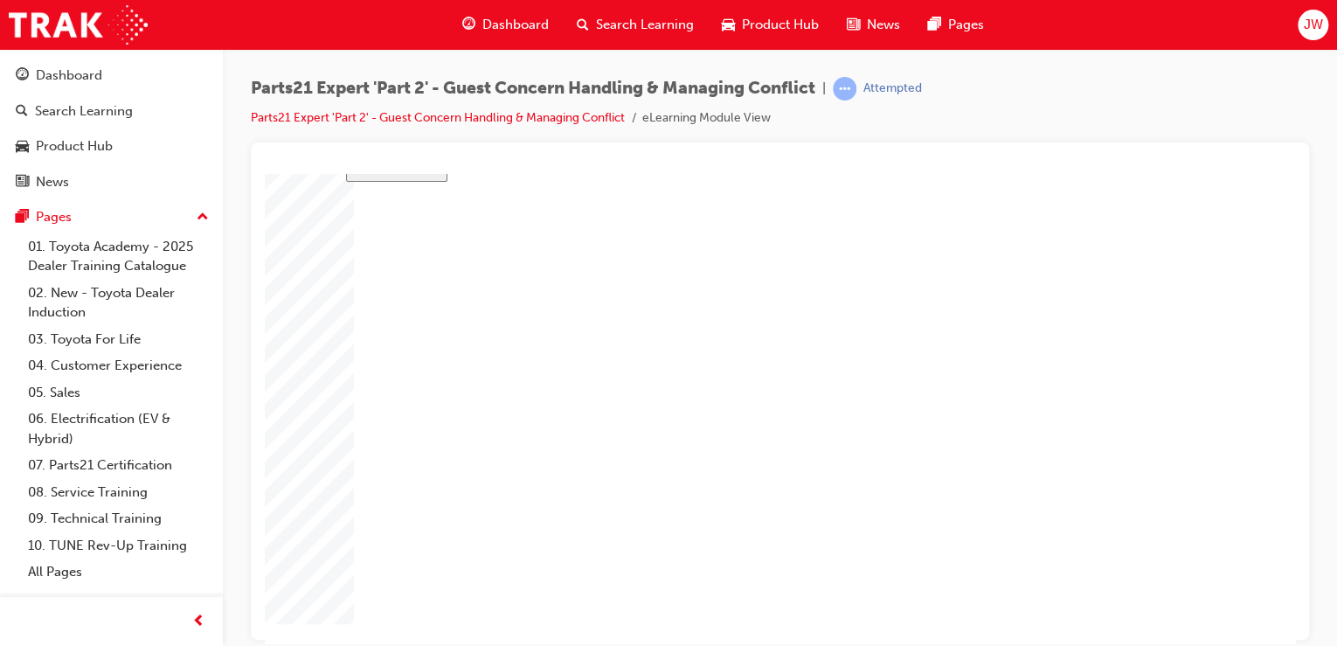
type input "16"
type input "4"
type input "12"
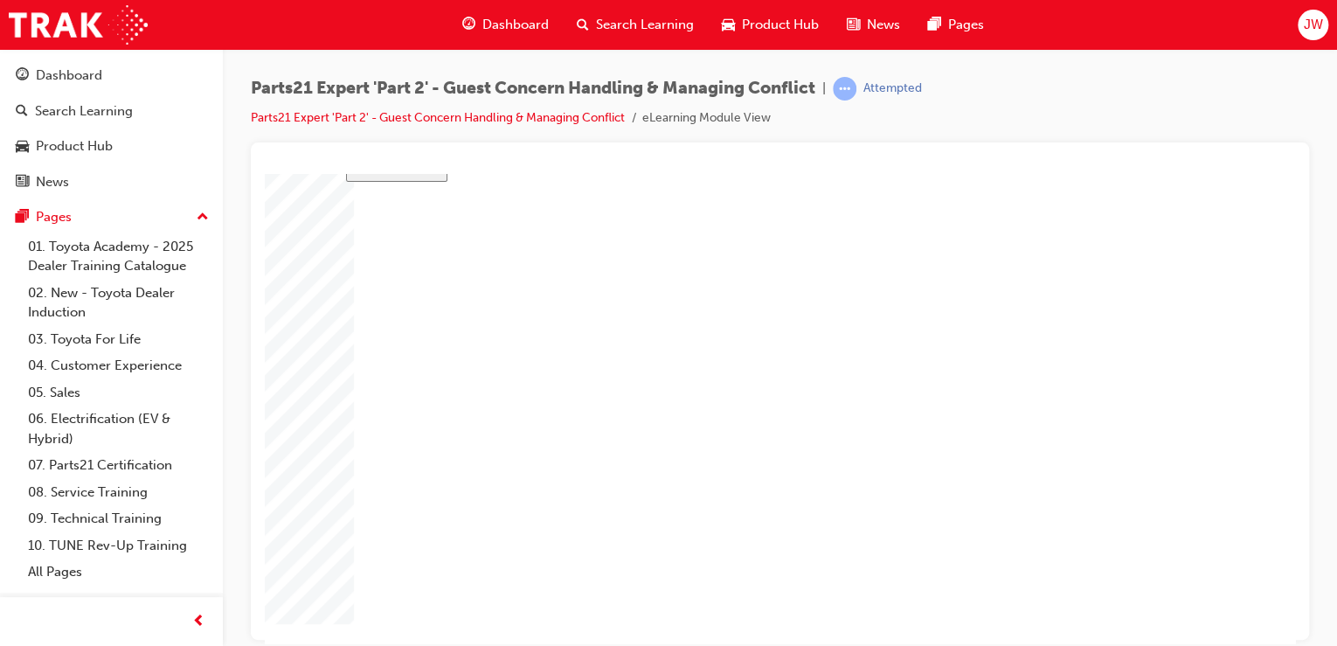
type input "6"
type input "37"
type input "3"
type input "6"
type input "50"
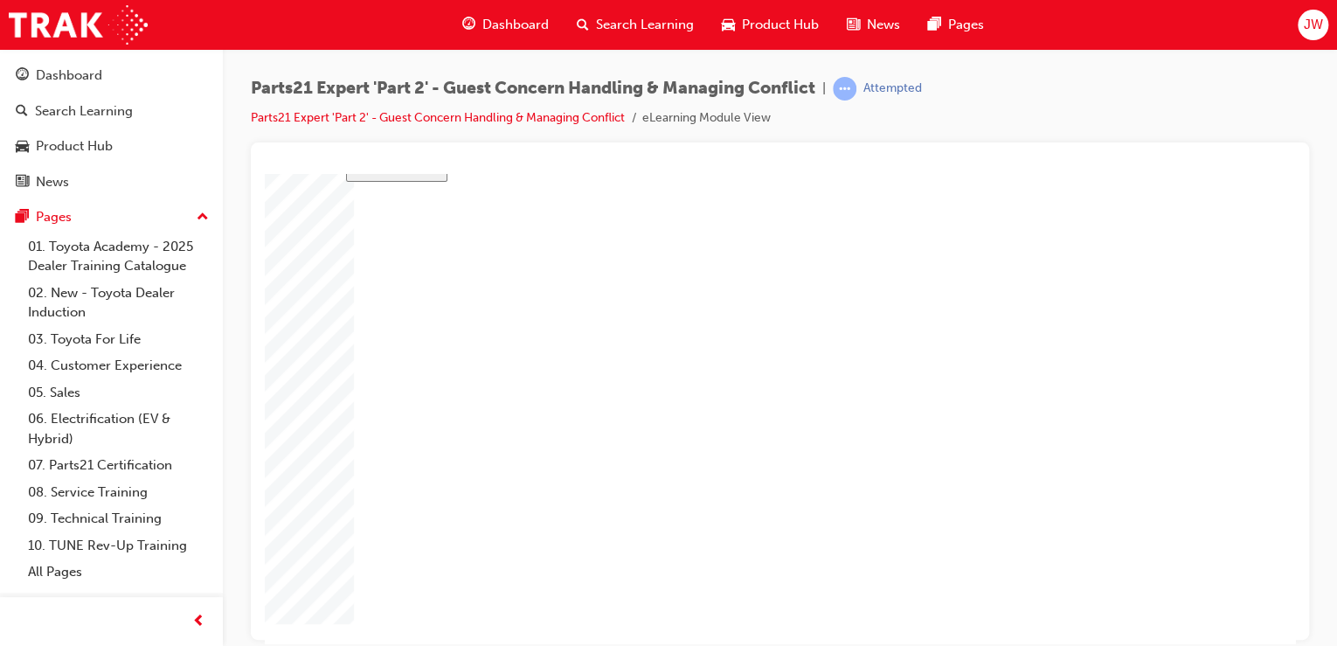
type input "5"
type input "16"
type input "31"
type input "16"
type input "4"
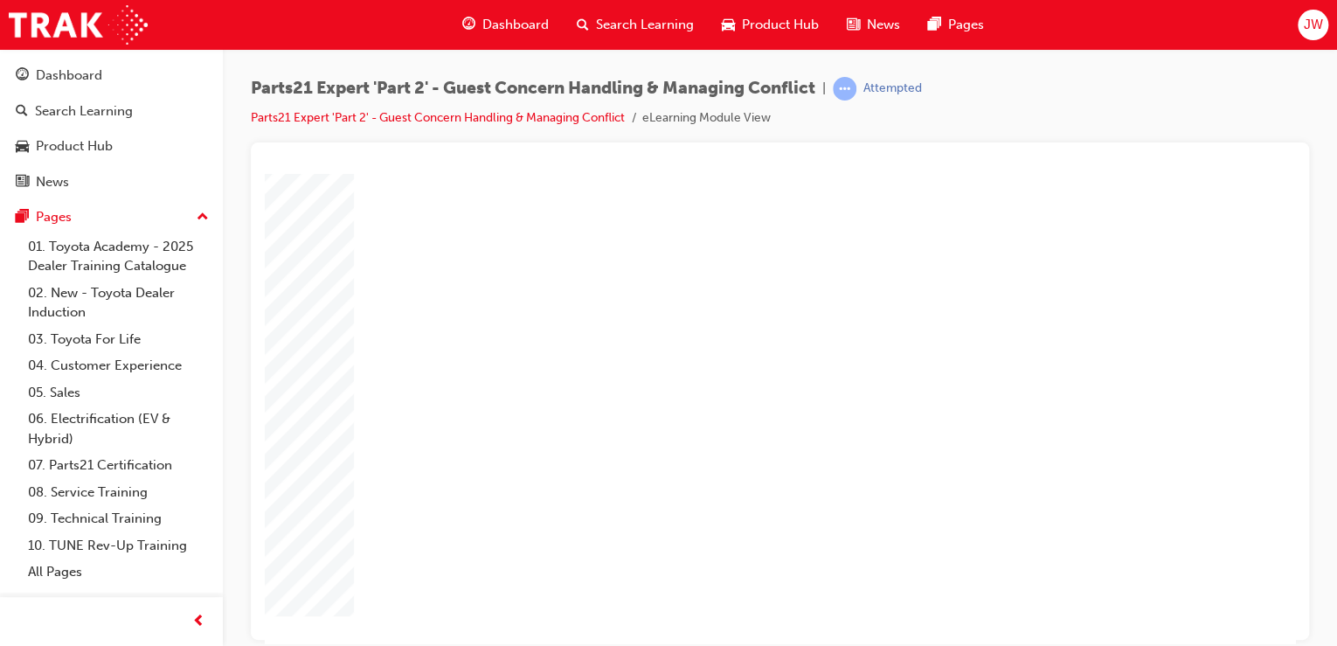
type input "12"
type input "6"
type input "37"
type input "3"
type input "6"
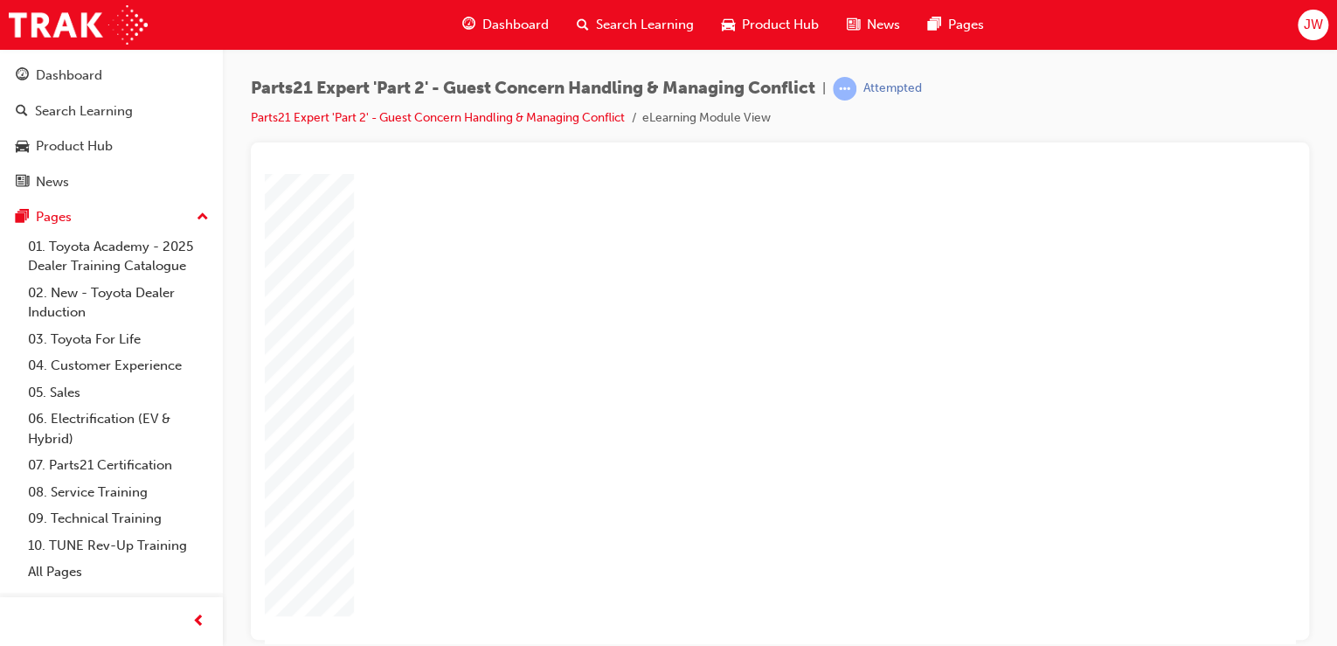
type input "50"
type input "5"
type input "16"
type input "31"
drag, startPoint x: 875, startPoint y: 419, endPoint x: 787, endPoint y: 423, distance: 87.5
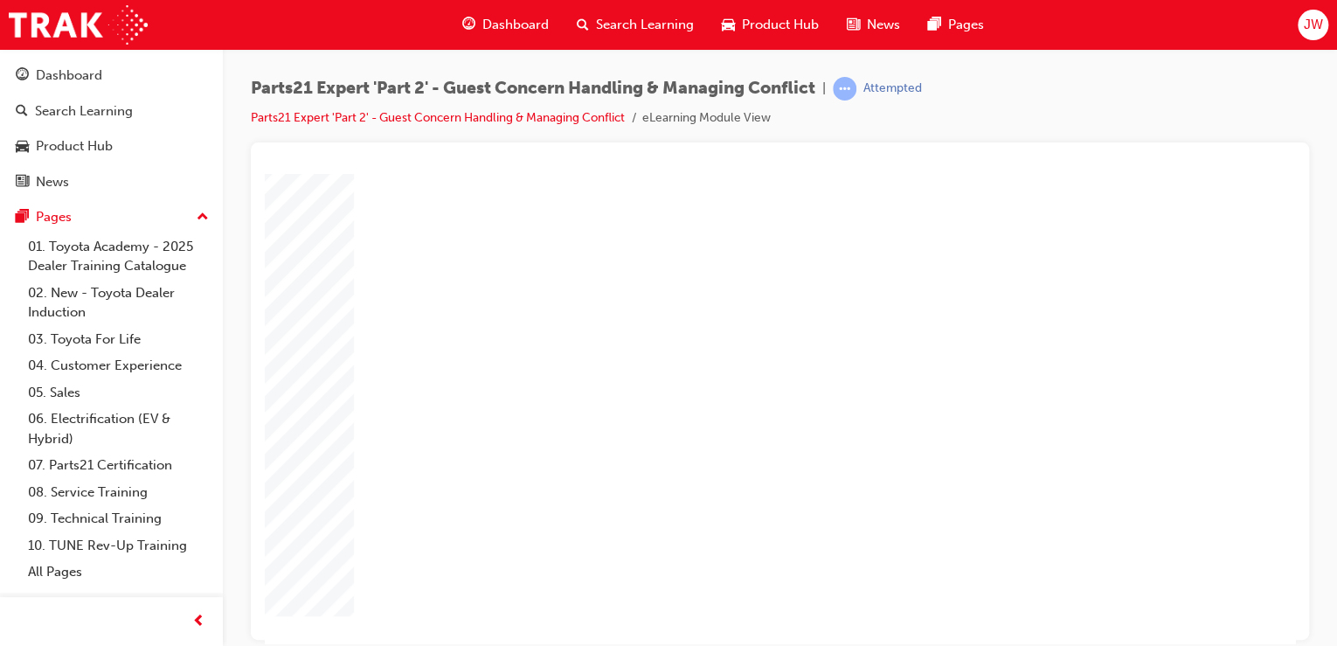
drag, startPoint x: 875, startPoint y: 442, endPoint x: 795, endPoint y: 433, distance: 80.9
type input "3"
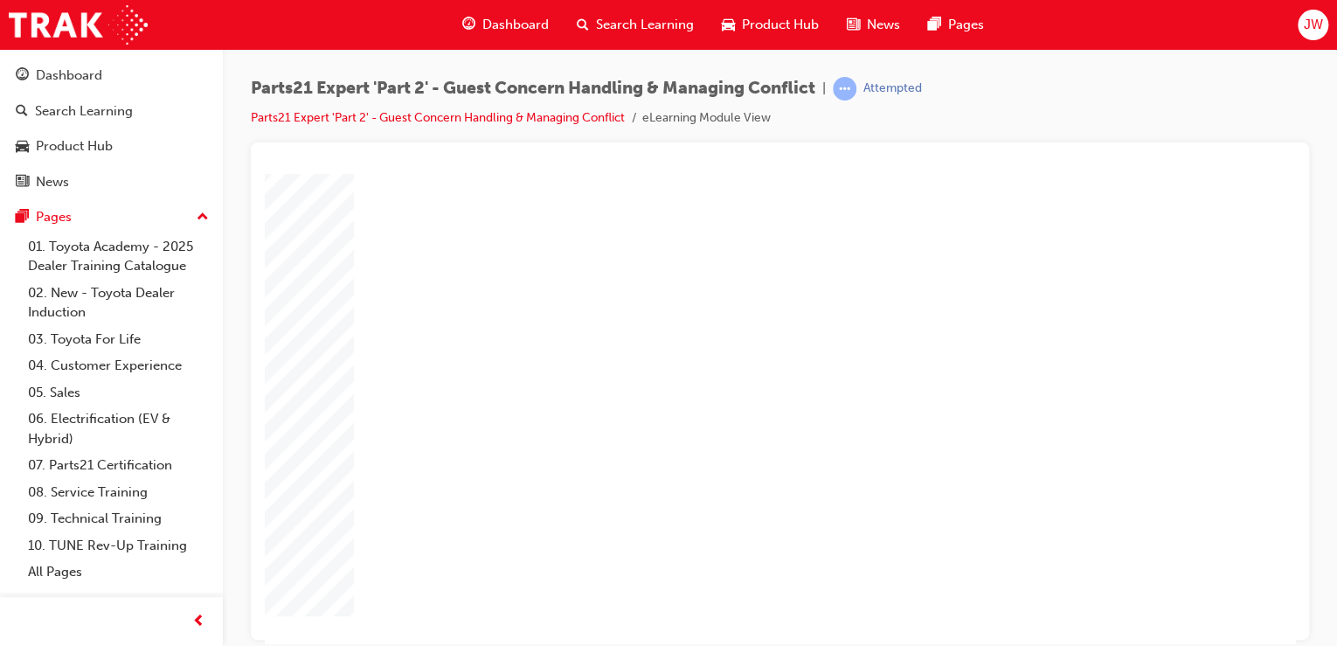
type input "1"
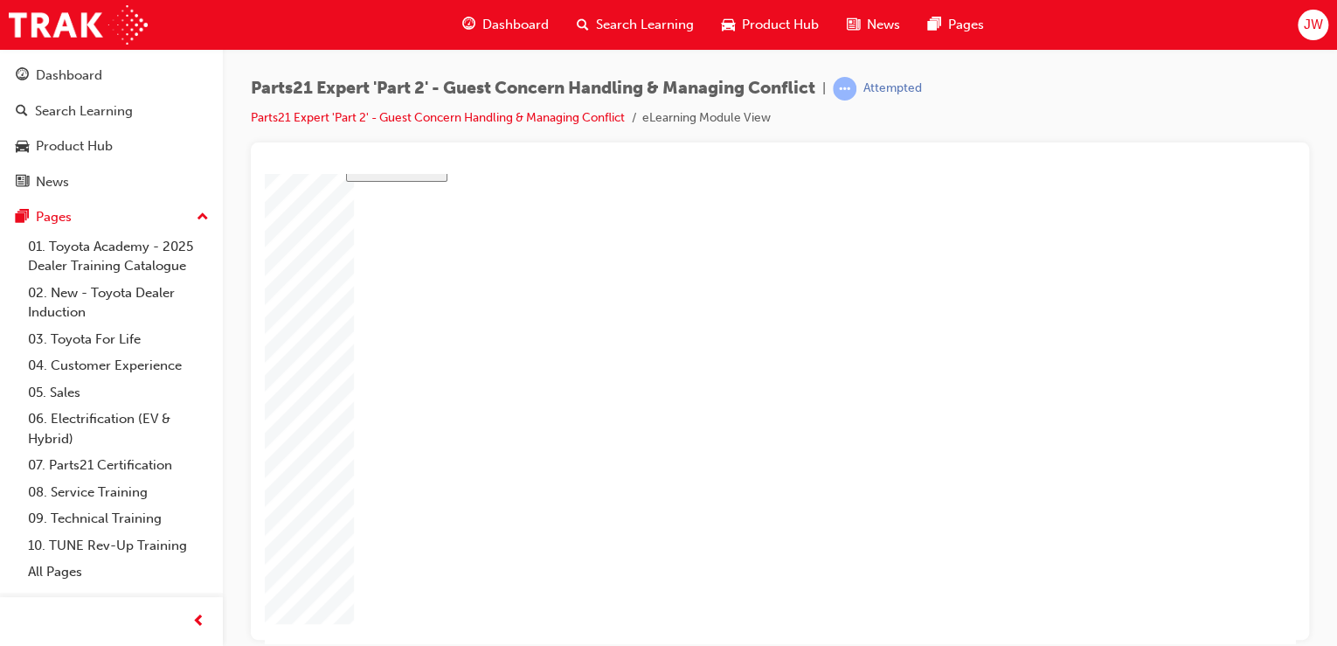
type input "5"
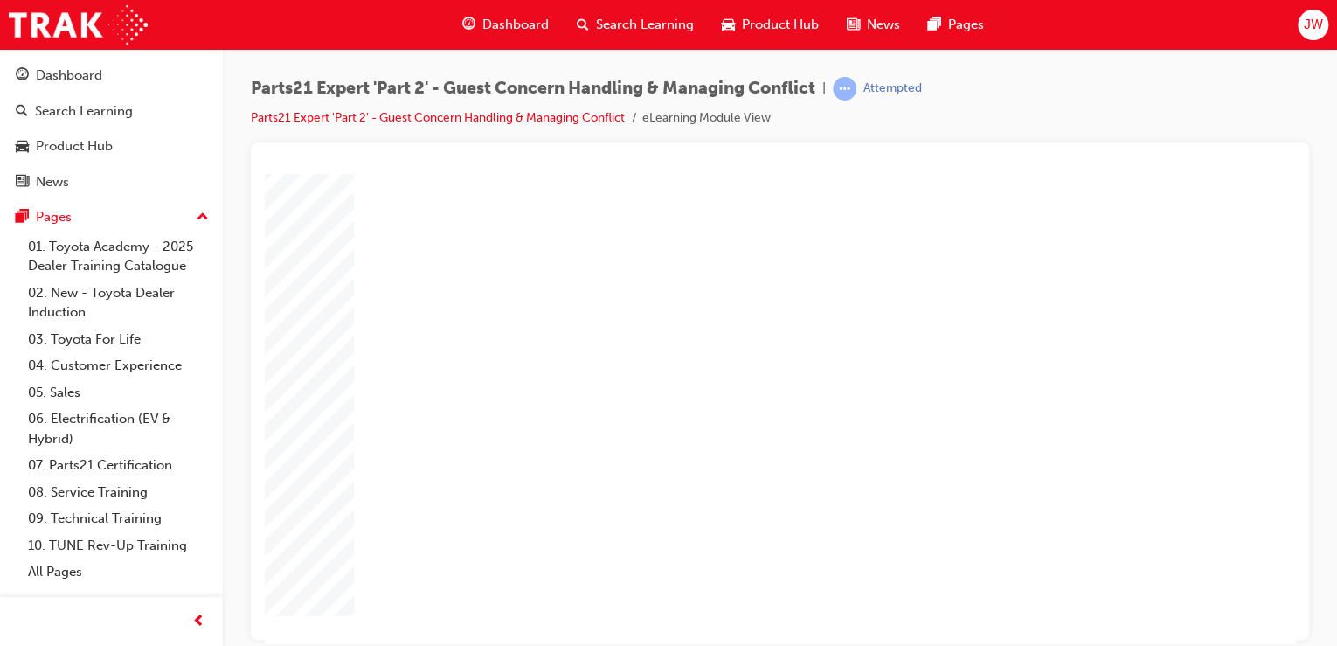
type input "1"
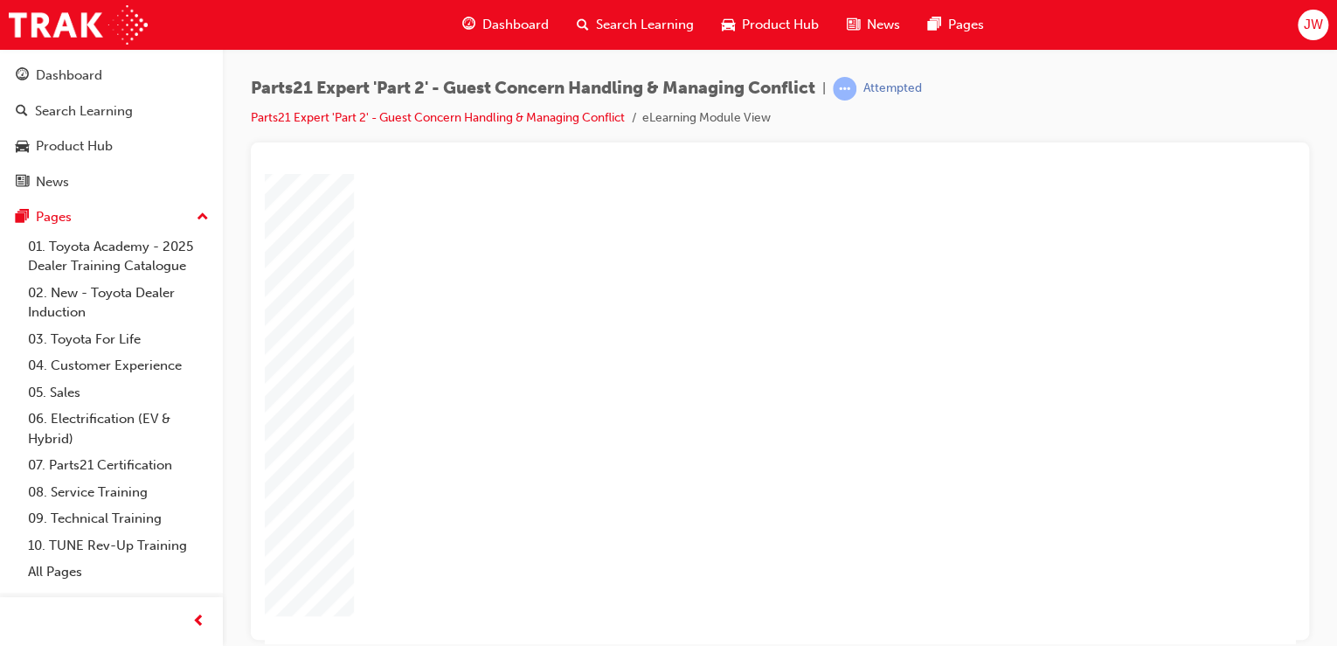
type input "3"
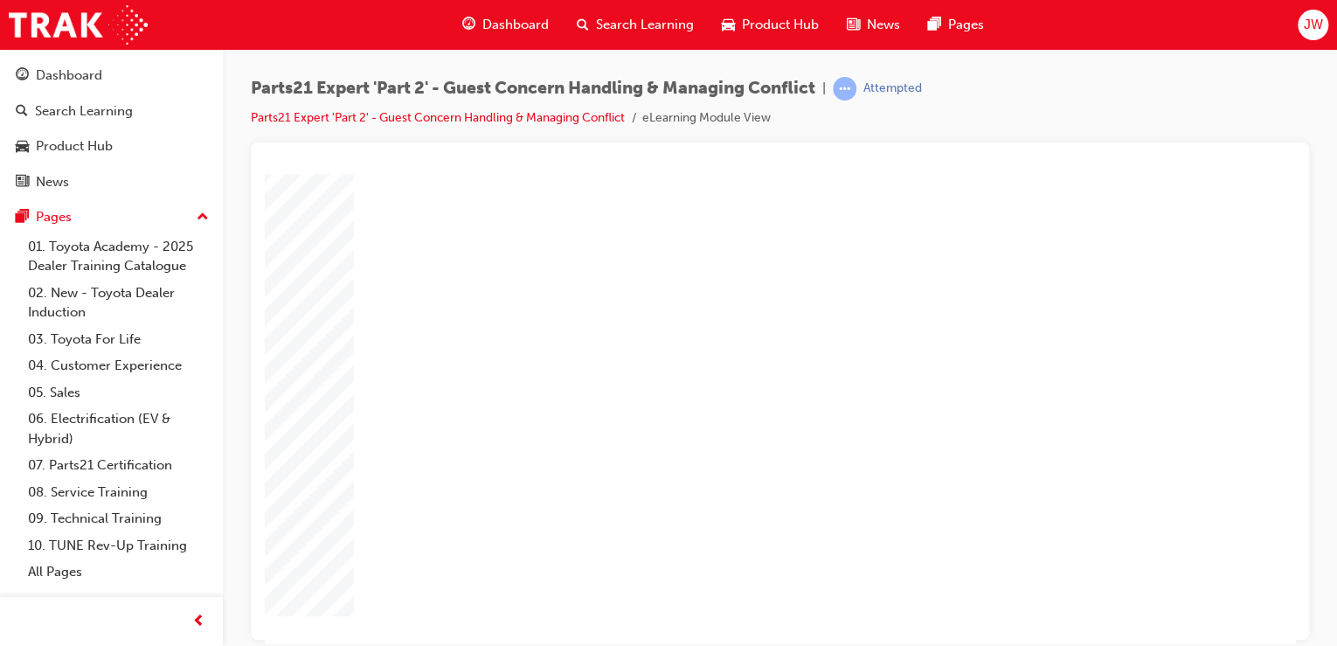
type input "3"
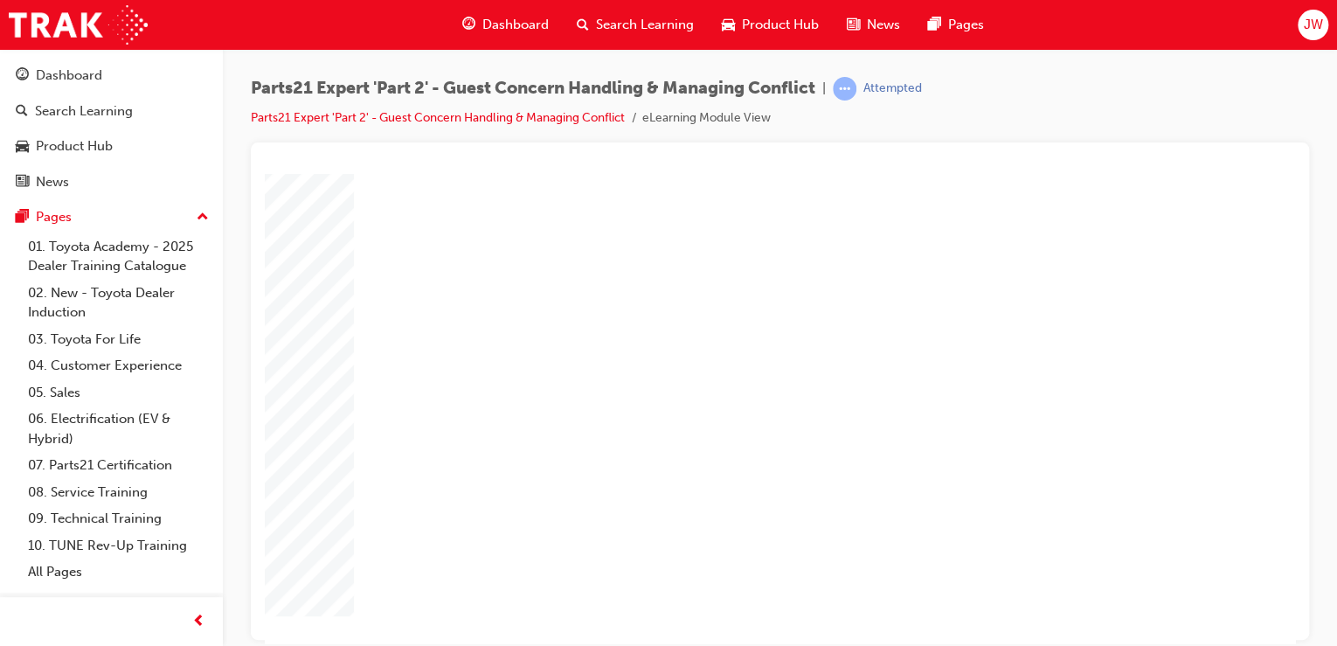
type input "1"
type input "10"
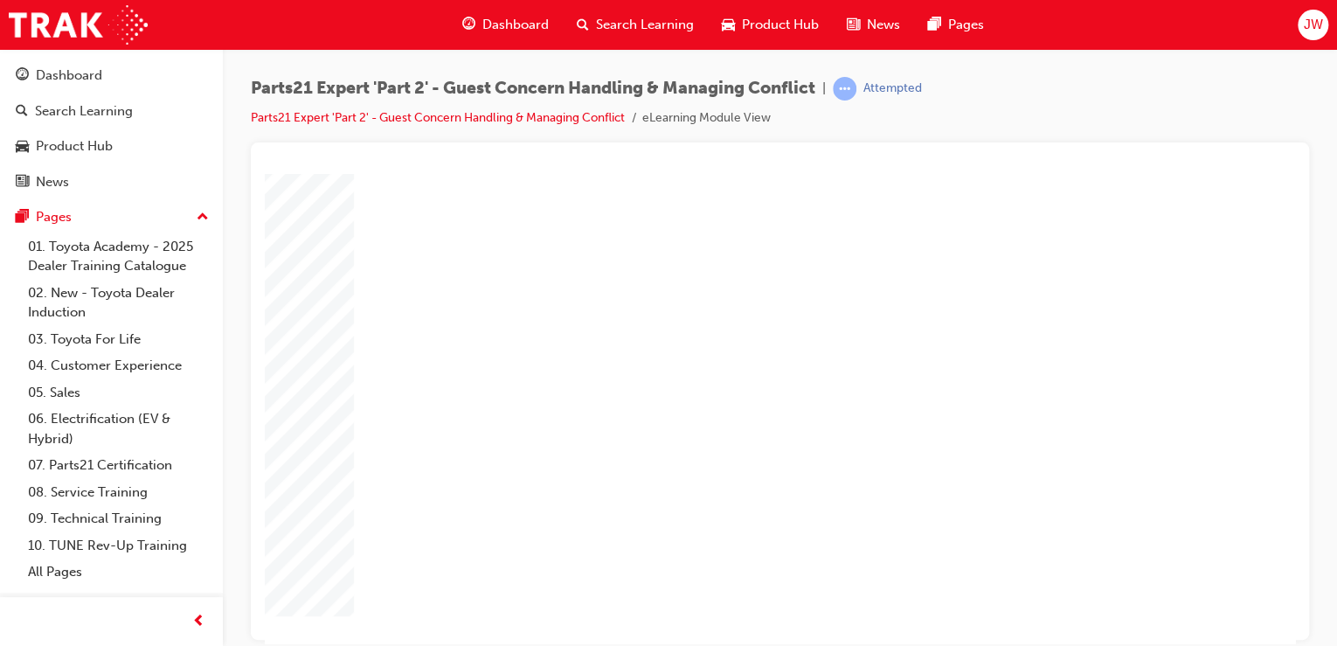
type input "100"
type input "3"
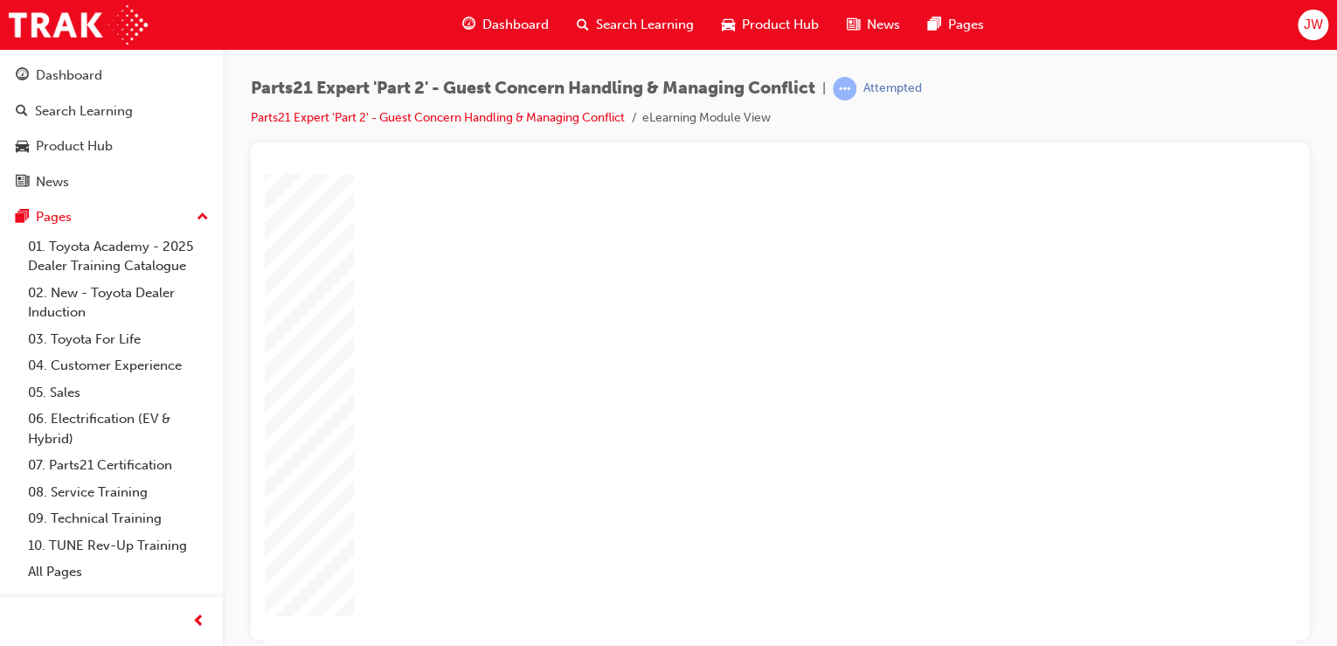
type input "3"
type input "6"
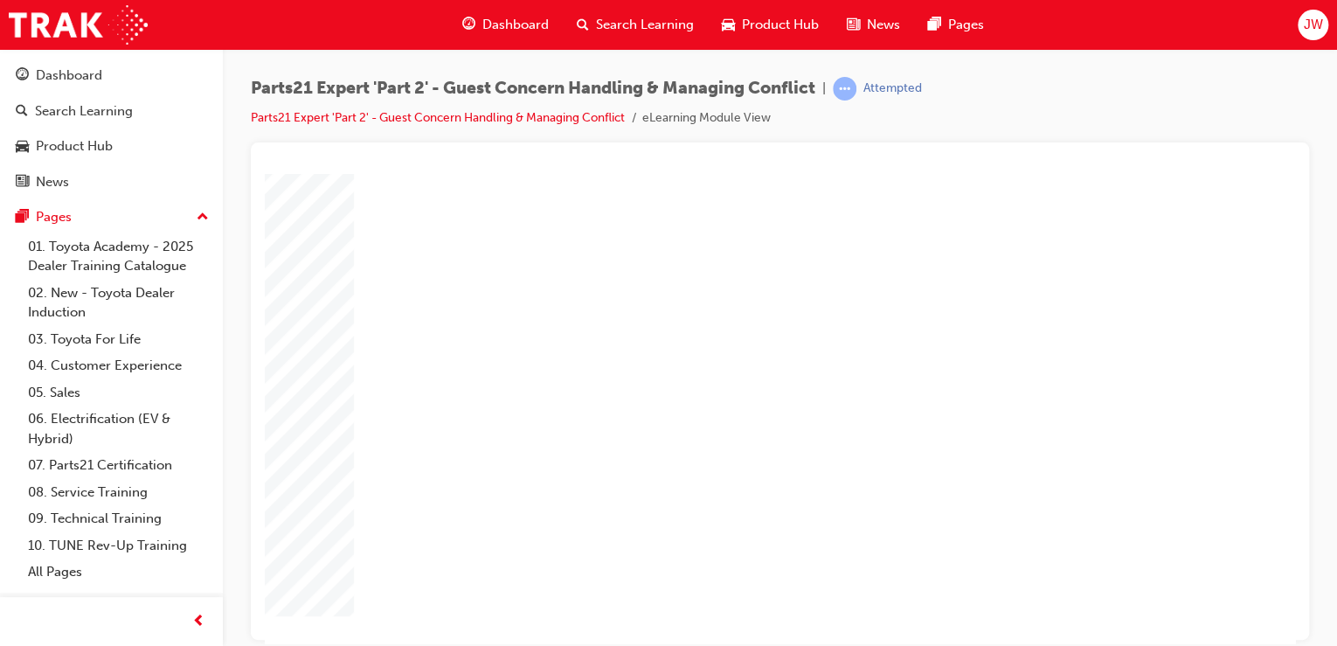
type input "6"
type input "5"
type input "50"
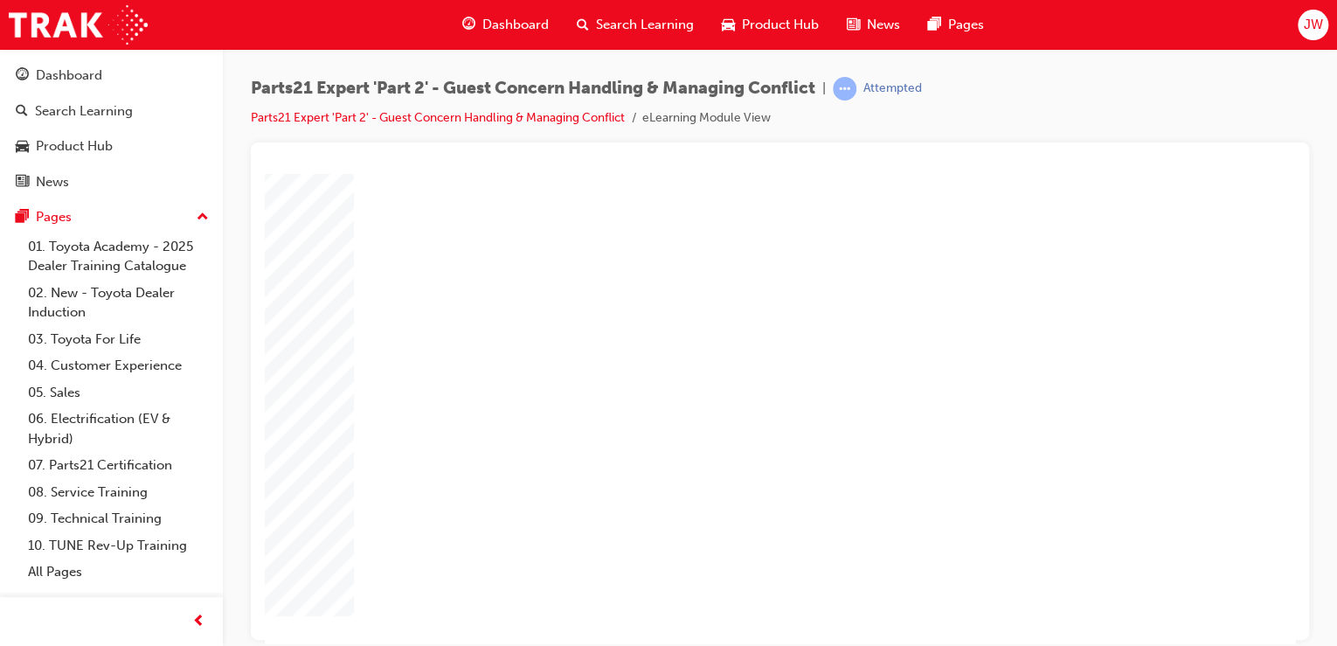
type input "50"
type input "5"
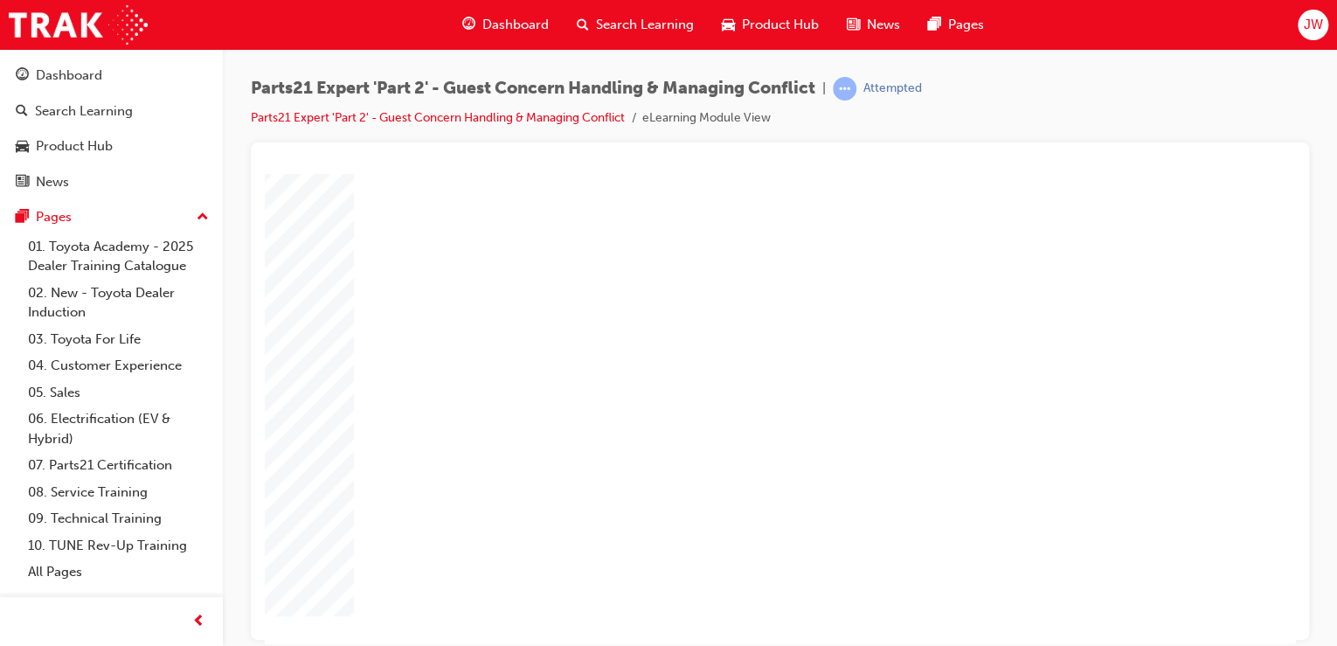
drag, startPoint x: 865, startPoint y: 505, endPoint x: 844, endPoint y: 506, distance: 21.0
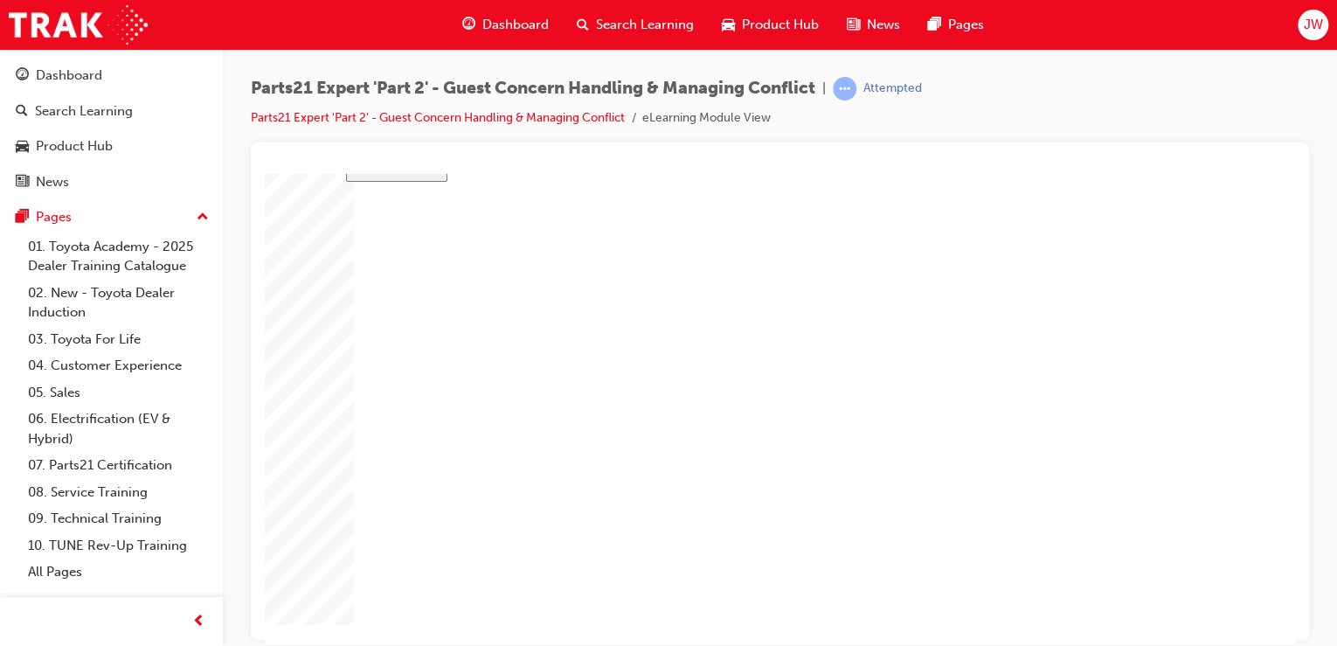
drag, startPoint x: 874, startPoint y: 419, endPoint x: 861, endPoint y: 414, distance: 14.1
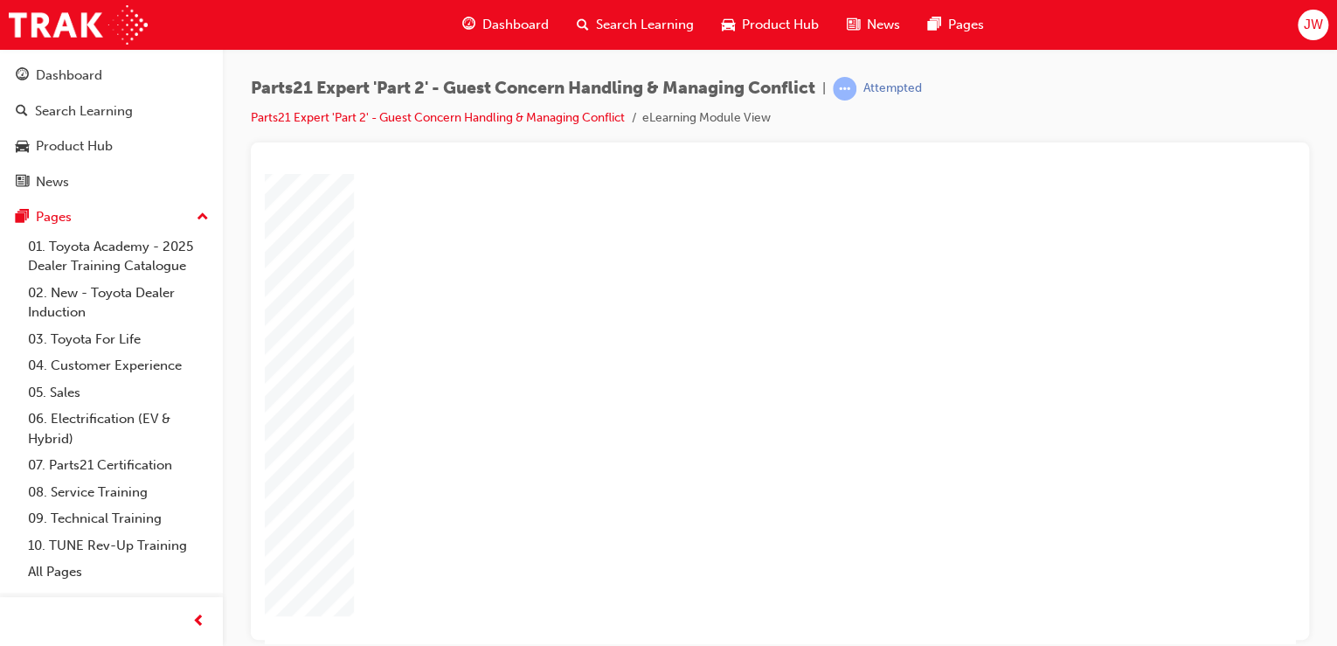
click at [668, 625] on div "slide: Course Completion Rectangle 1 Rectangle 2 That was incorrect, please try…" at bounding box center [780, 363] width 868 height 555
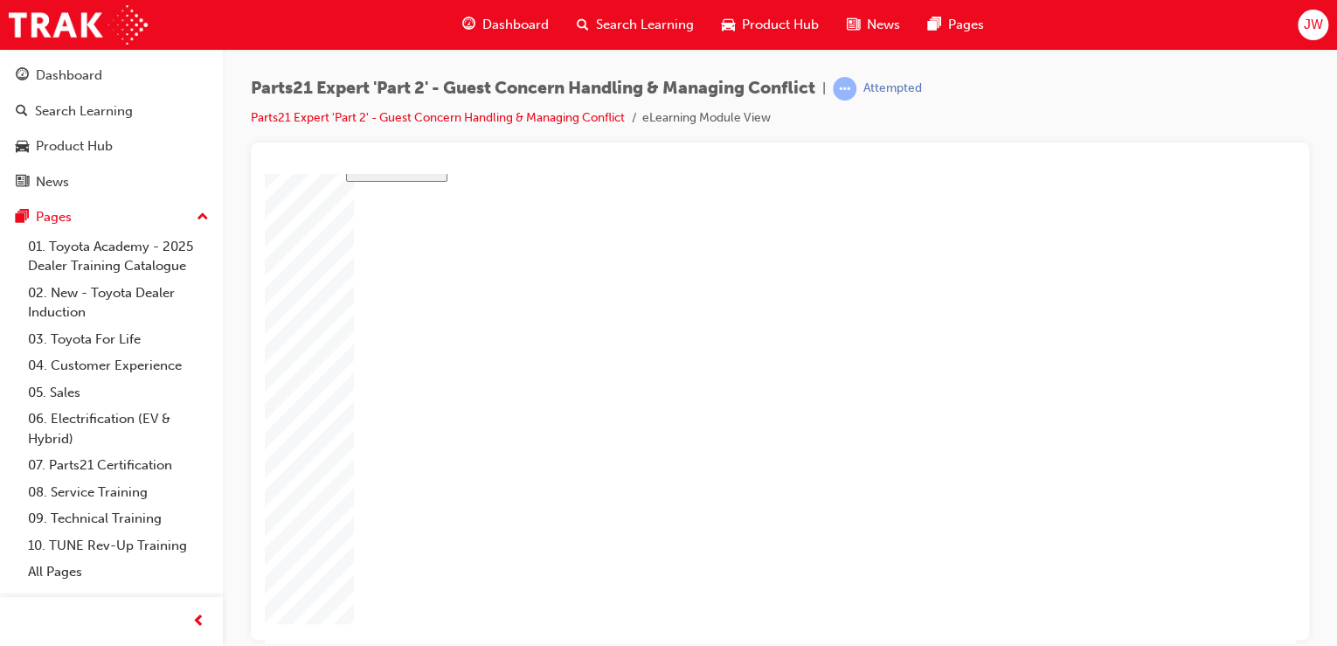
drag, startPoint x: 871, startPoint y: 448, endPoint x: 882, endPoint y: 453, distance: 12.5
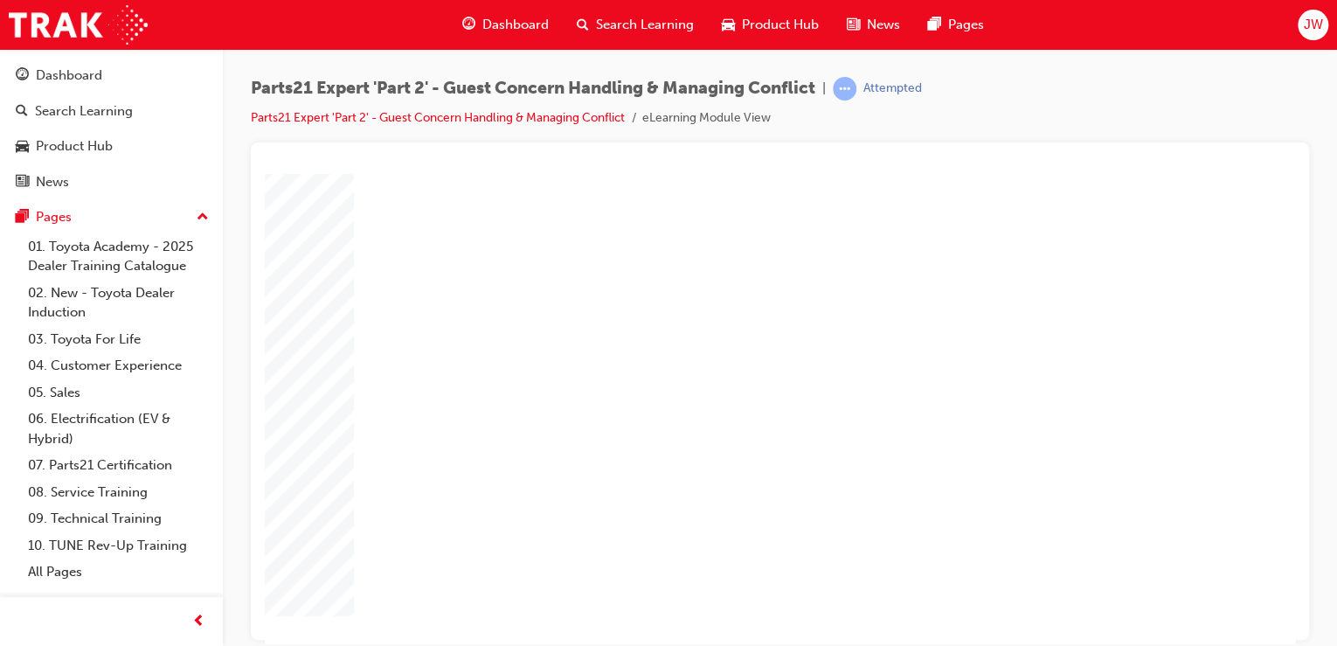
drag, startPoint x: 931, startPoint y: 526, endPoint x: 875, endPoint y: 540, distance: 57.6
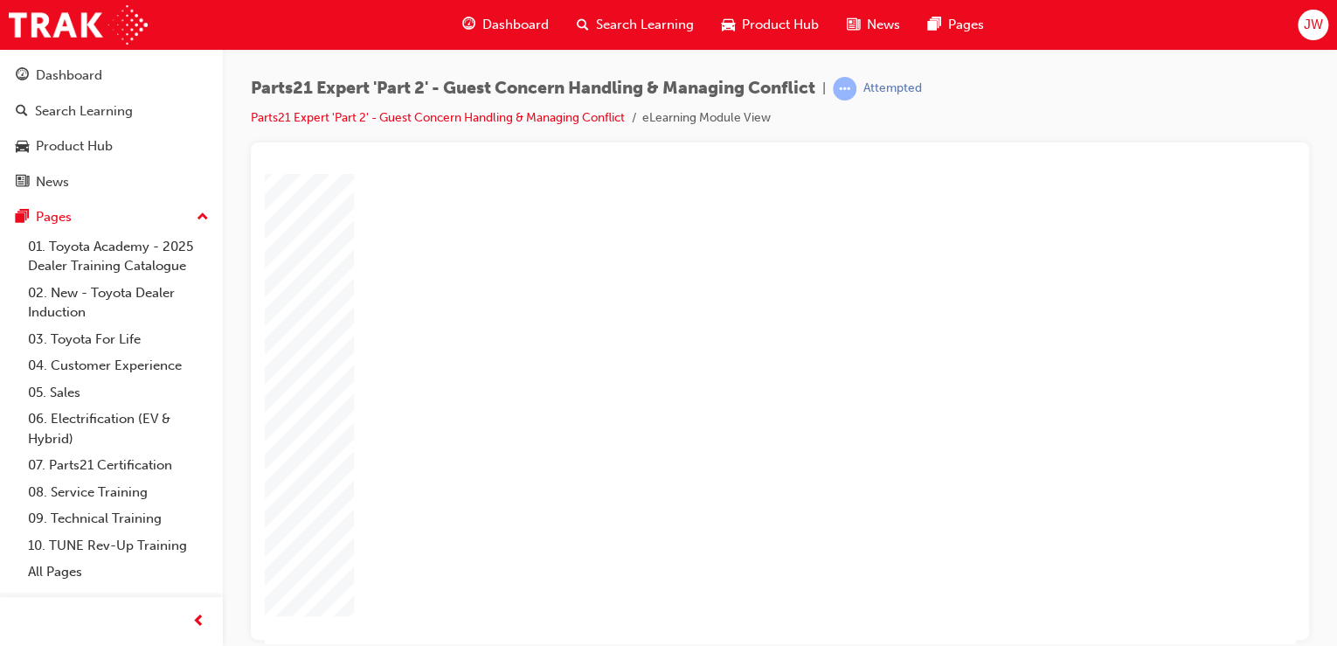
drag, startPoint x: 833, startPoint y: 521, endPoint x: 804, endPoint y: 523, distance: 28.9
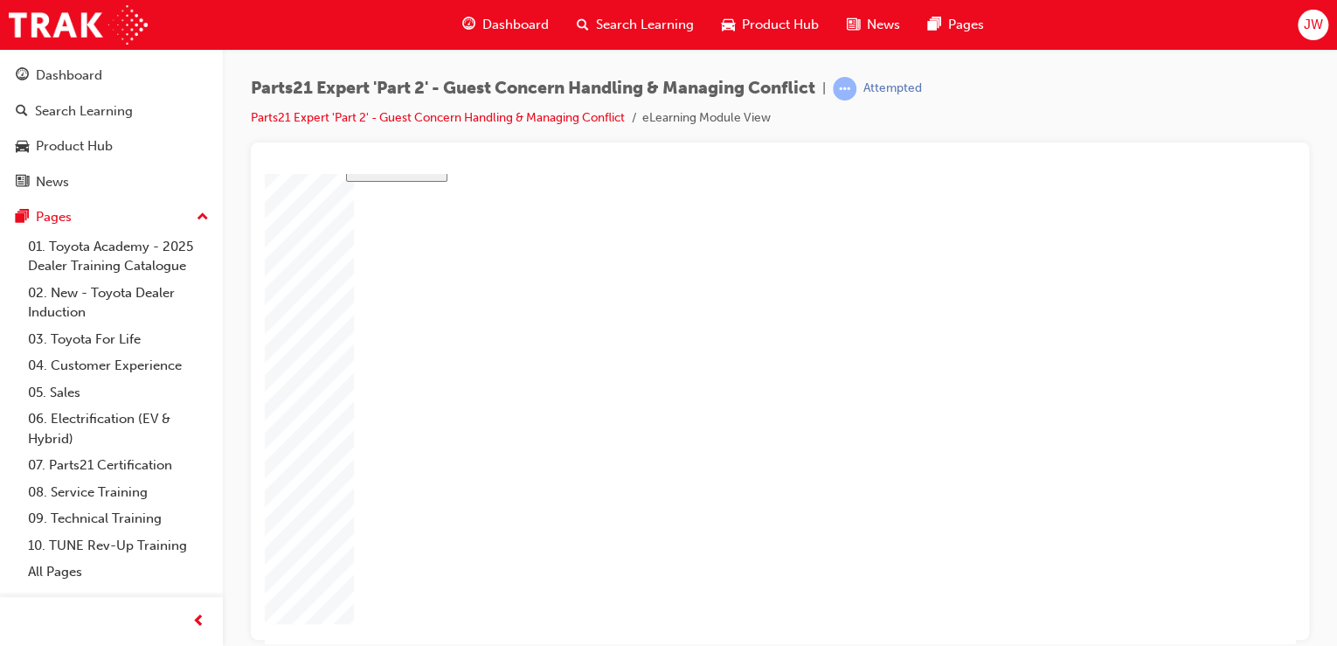
drag, startPoint x: 585, startPoint y: 389, endPoint x: 585, endPoint y: 372, distance: 16.6
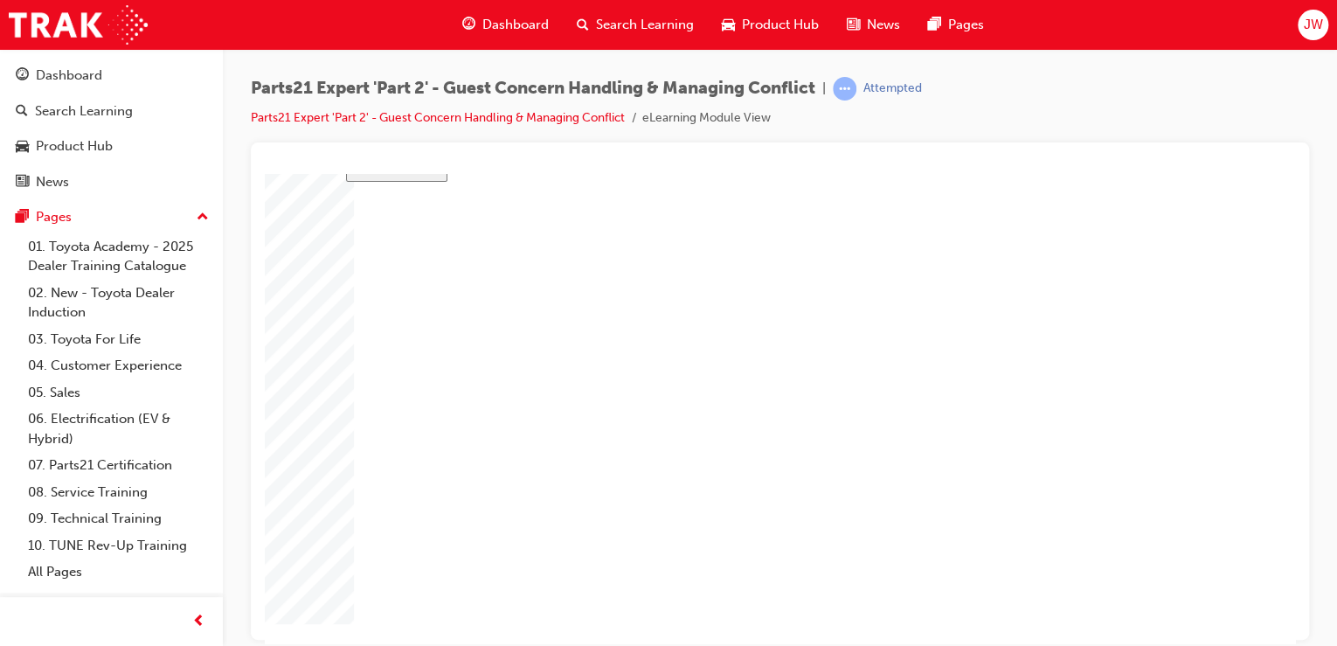
drag, startPoint x: 974, startPoint y: 390, endPoint x: 961, endPoint y: 388, distance: 13.2
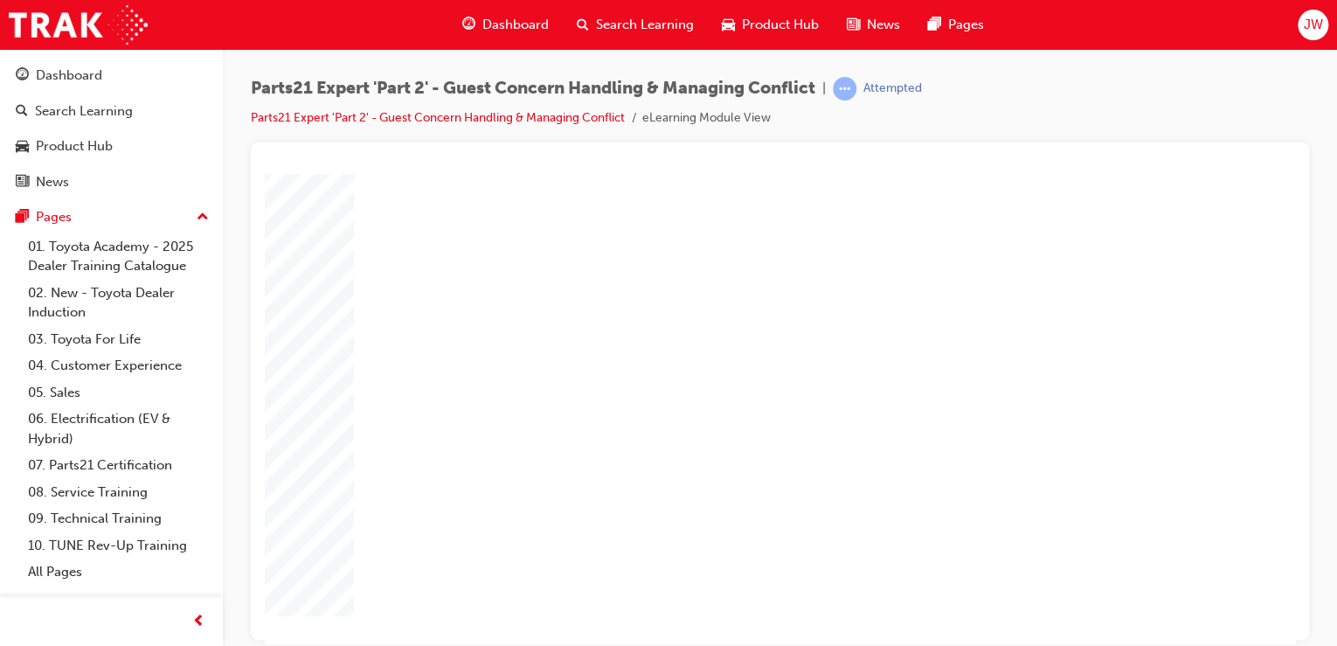
drag, startPoint x: 870, startPoint y: 529, endPoint x: 896, endPoint y: 529, distance: 26.2
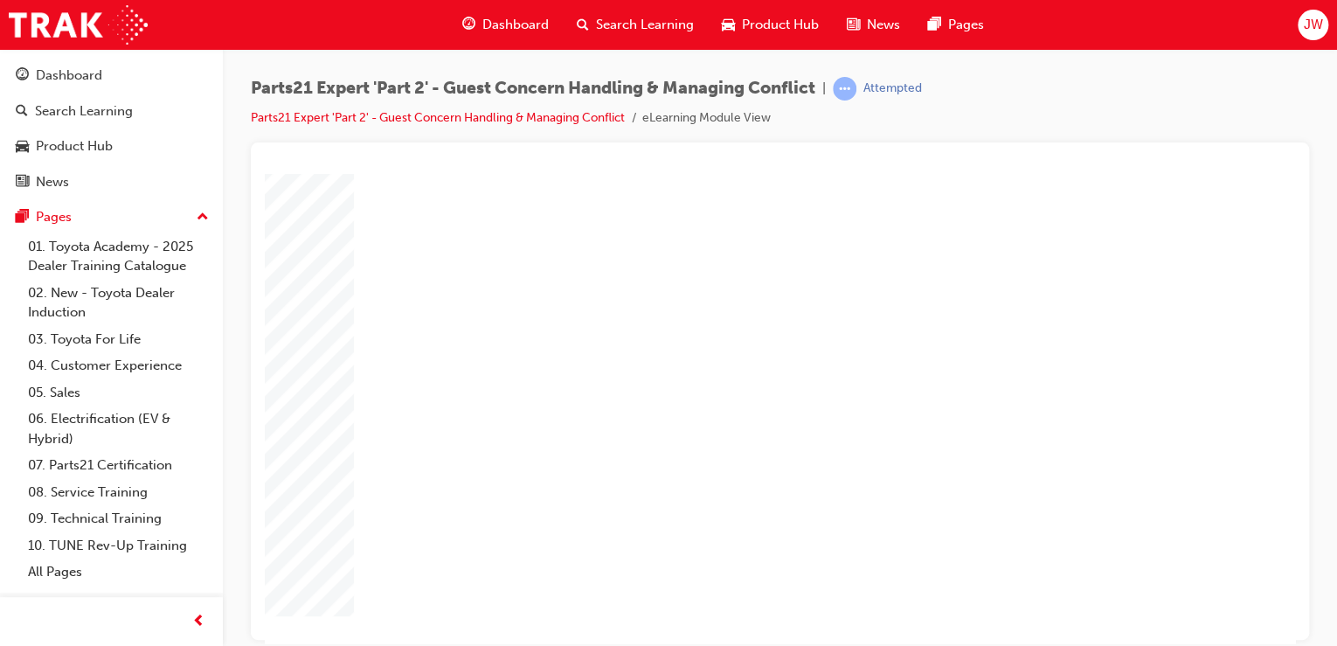
drag, startPoint x: 872, startPoint y: 437, endPoint x: 825, endPoint y: 446, distance: 48.0
drag, startPoint x: 846, startPoint y: 481, endPoint x: 827, endPoint y: 479, distance: 18.5
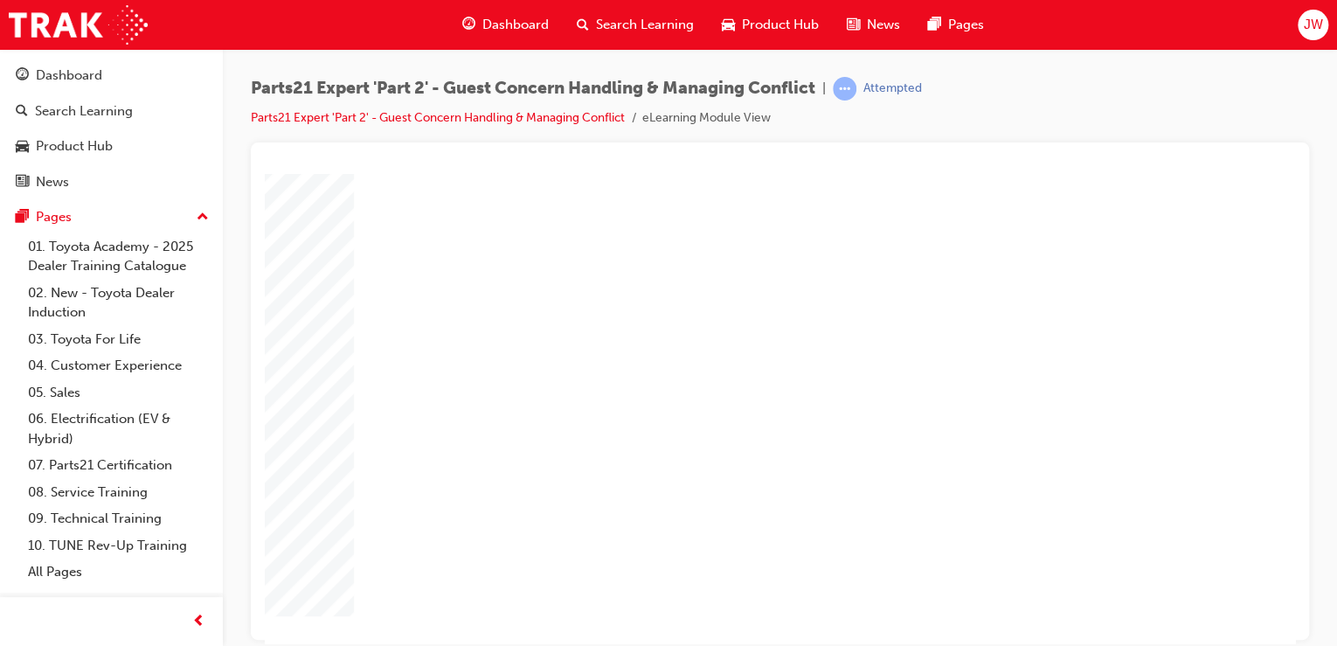
drag, startPoint x: 848, startPoint y: 483, endPoint x: 825, endPoint y: 483, distance: 23.6
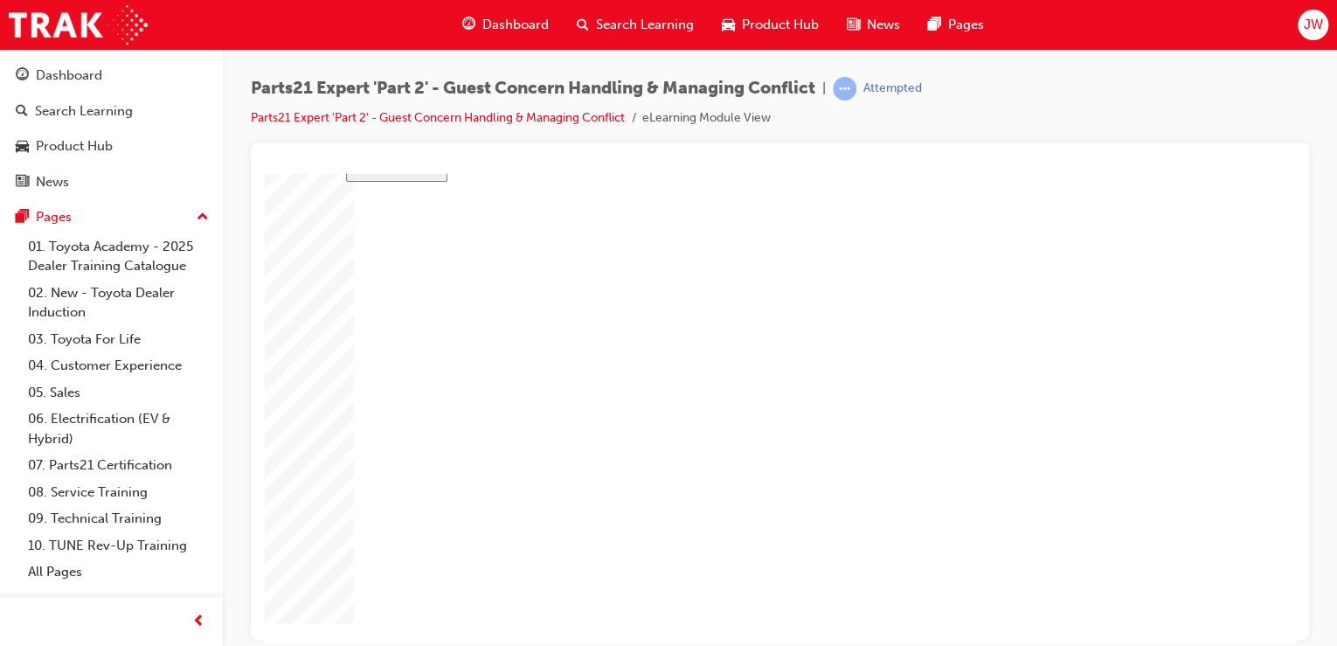
drag, startPoint x: 968, startPoint y: 501, endPoint x: 915, endPoint y: 529, distance: 60.6
drag, startPoint x: 700, startPoint y: 592, endPoint x: 712, endPoint y: 595, distance: 12.5
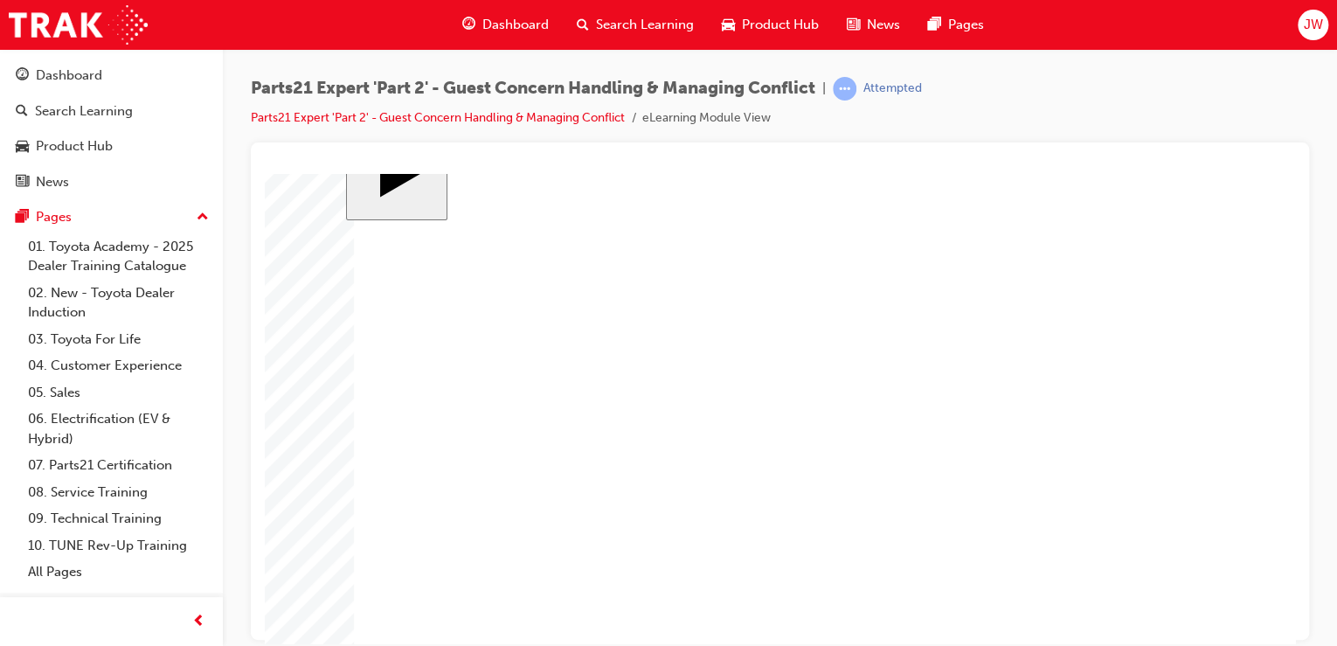
scroll to position [95, 0]
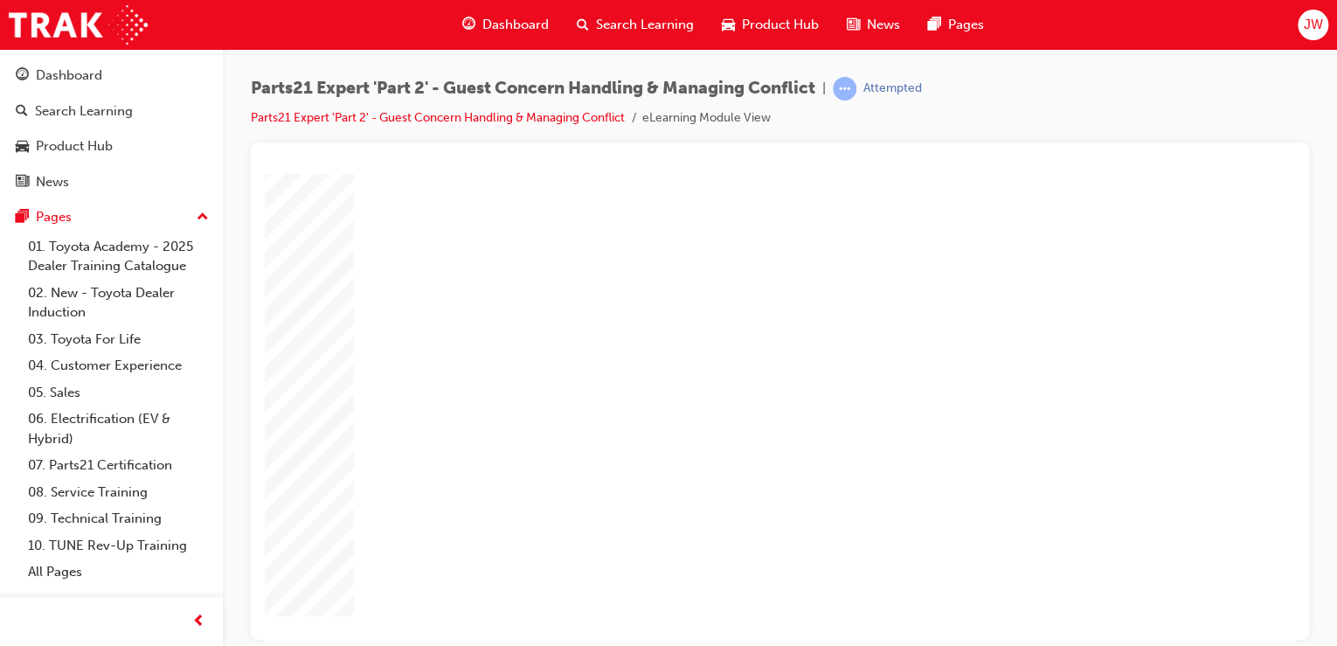
drag, startPoint x: 875, startPoint y: 421, endPoint x: 853, endPoint y: 422, distance: 21.9
drag, startPoint x: 874, startPoint y: 452, endPoint x: 829, endPoint y: 453, distance: 44.6
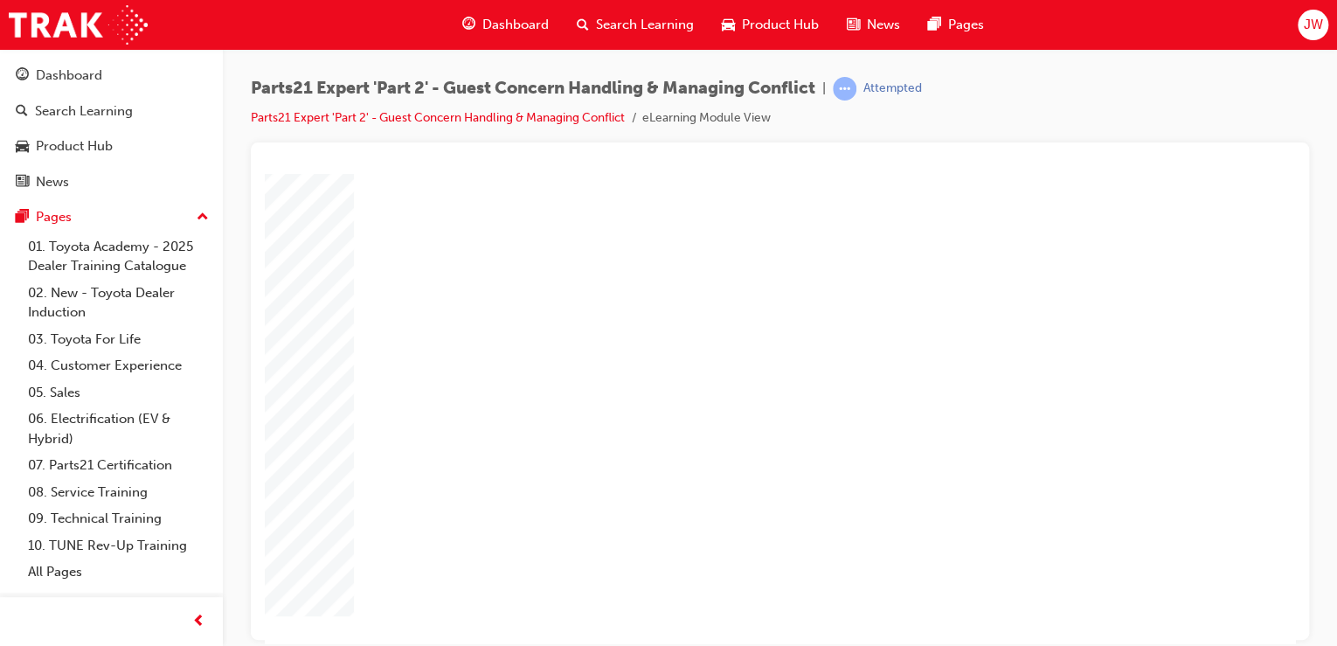
drag, startPoint x: 618, startPoint y: 589, endPoint x: 640, endPoint y: 589, distance: 21.8
click at [1209, 585] on div "slide: Course Completion Rectangle 1 Rectangle 2 That was incorrect, please try…" at bounding box center [780, 363] width 868 height 555
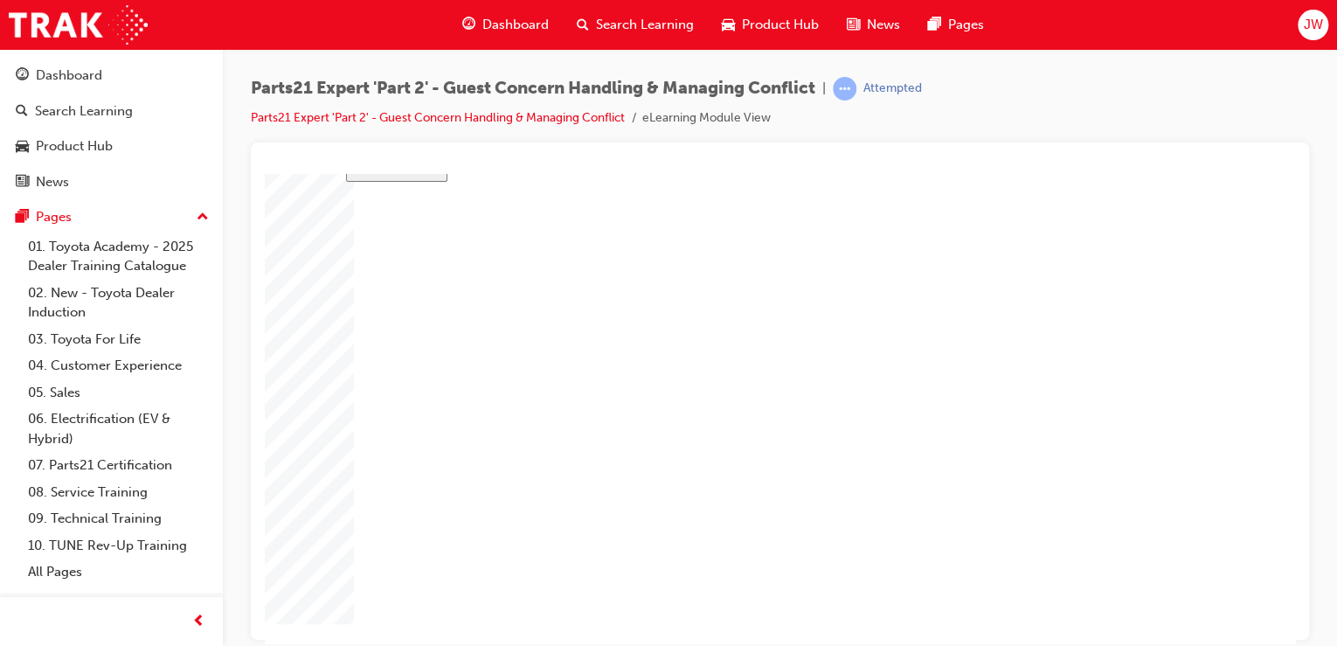
drag, startPoint x: 721, startPoint y: 575, endPoint x: 744, endPoint y: 580, distance: 24.2
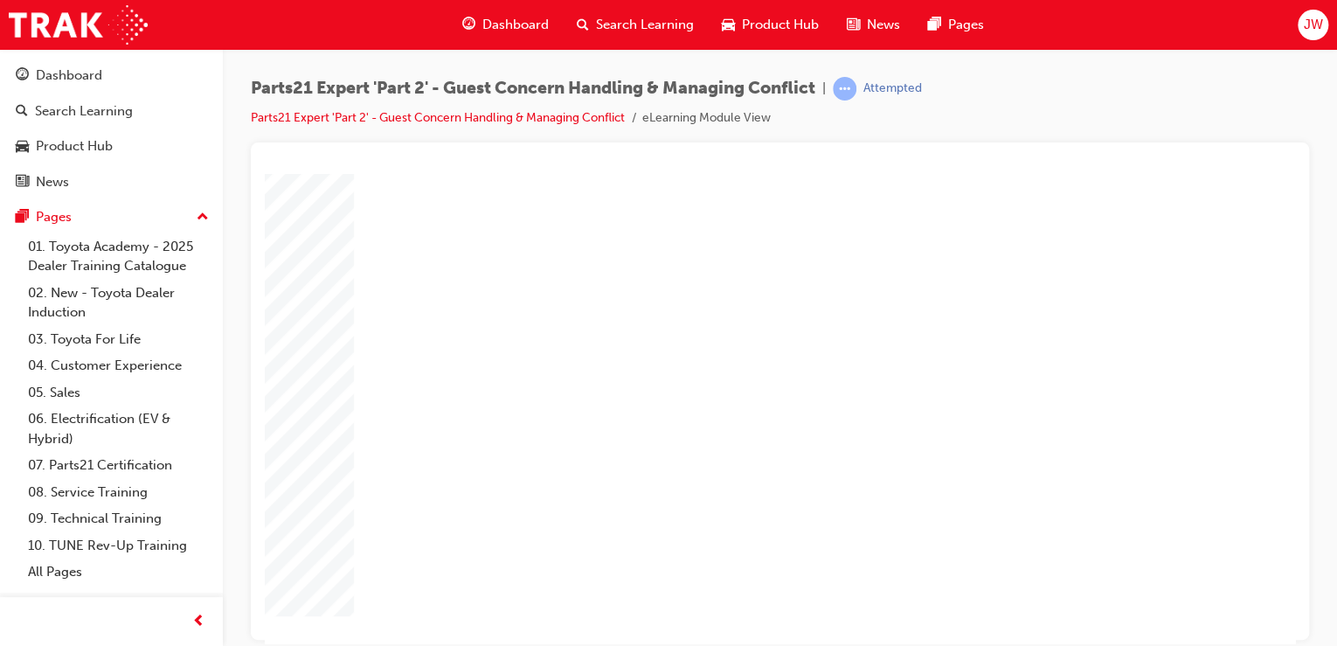
drag, startPoint x: 713, startPoint y: 569, endPoint x: 759, endPoint y: 569, distance: 46.3
